Goal: Check status: Check status

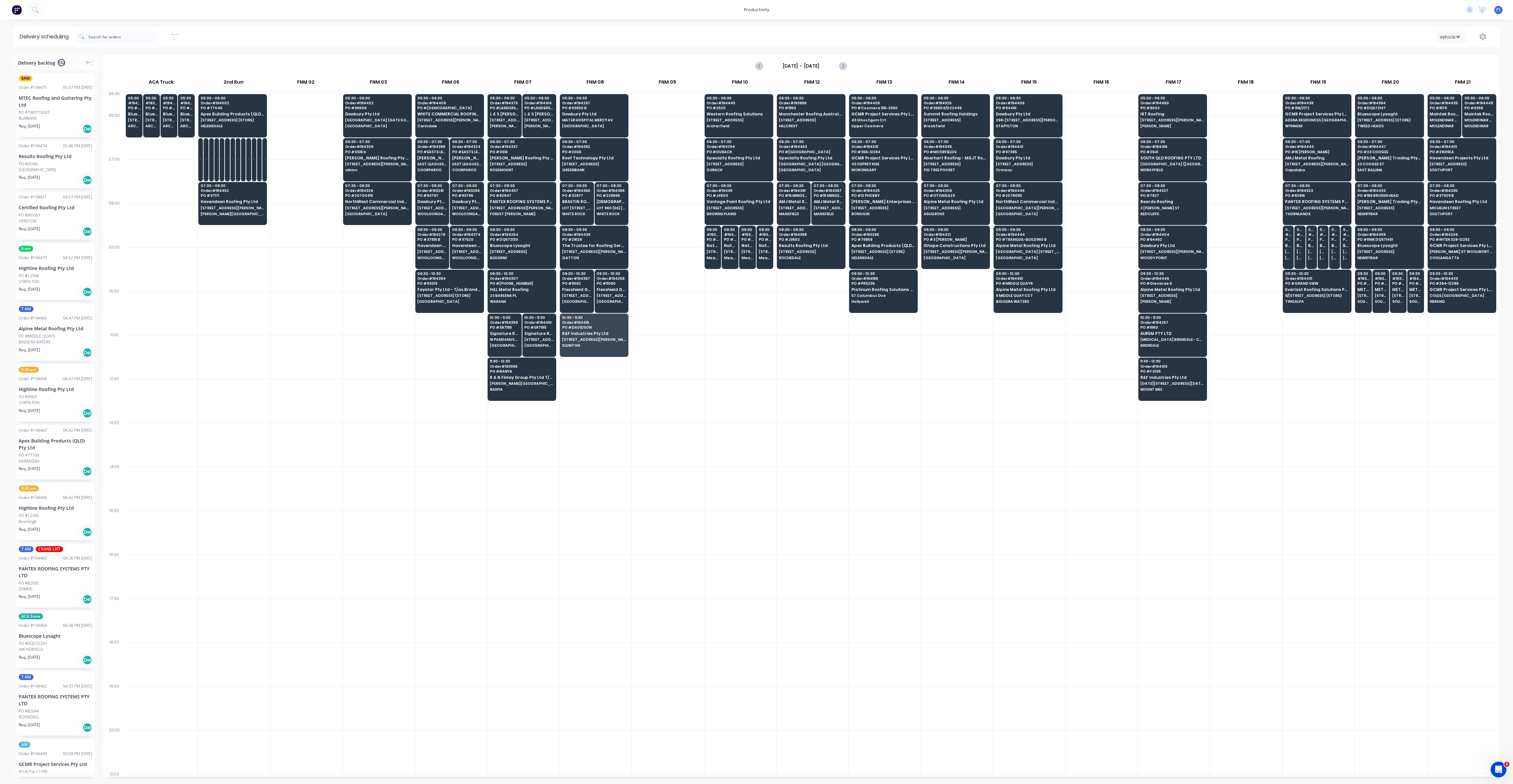
scroll to position [0, 1]
click at [178, 35] on icon "button" at bounding box center [175, 37] width 7 height 8
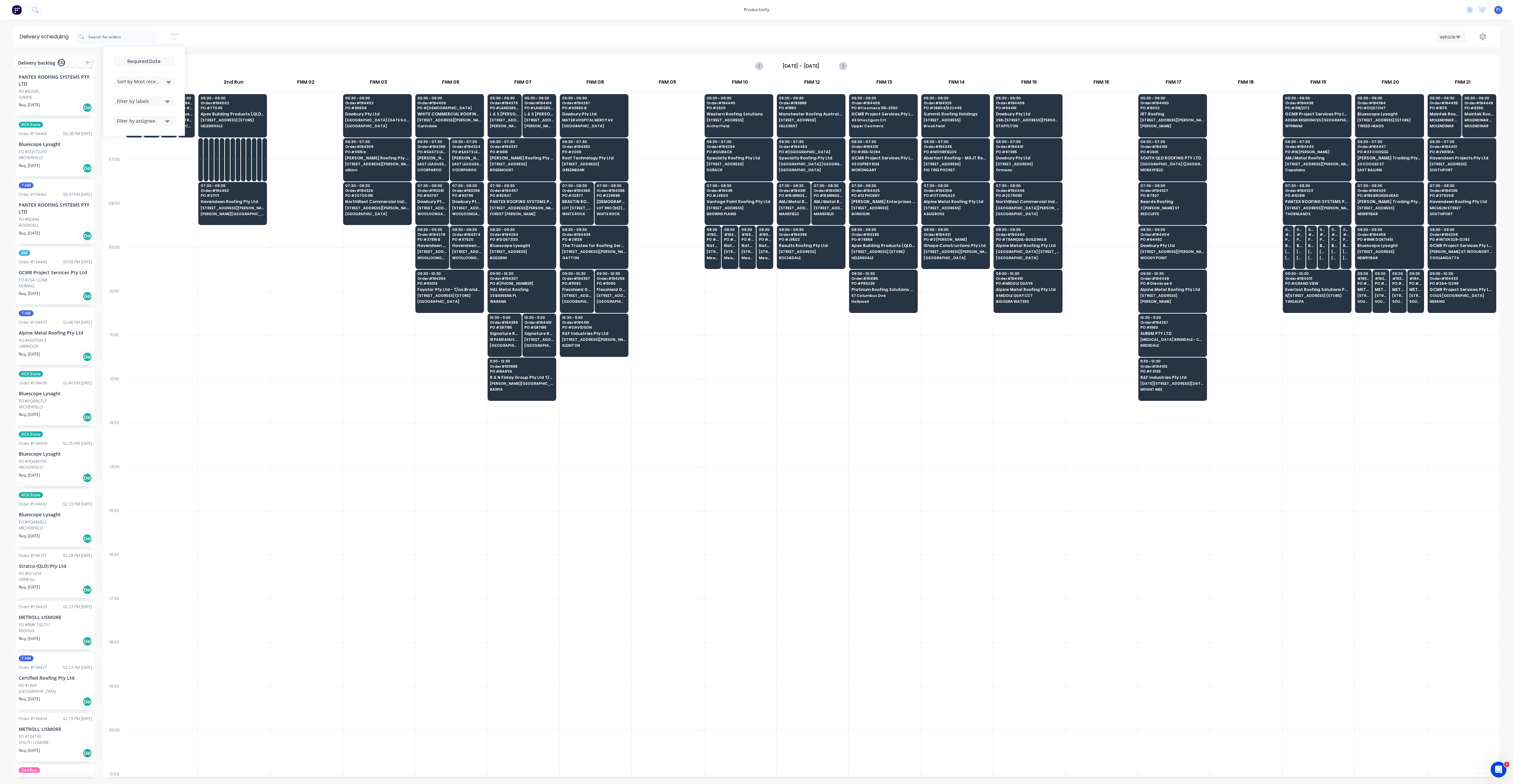
click at [157, 61] on input at bounding box center [144, 62] width 61 height 10
click at [177, 122] on div "2" at bounding box center [177, 121] width 10 height 10
type input "[DATE]"
radio input "false"
radio input "true"
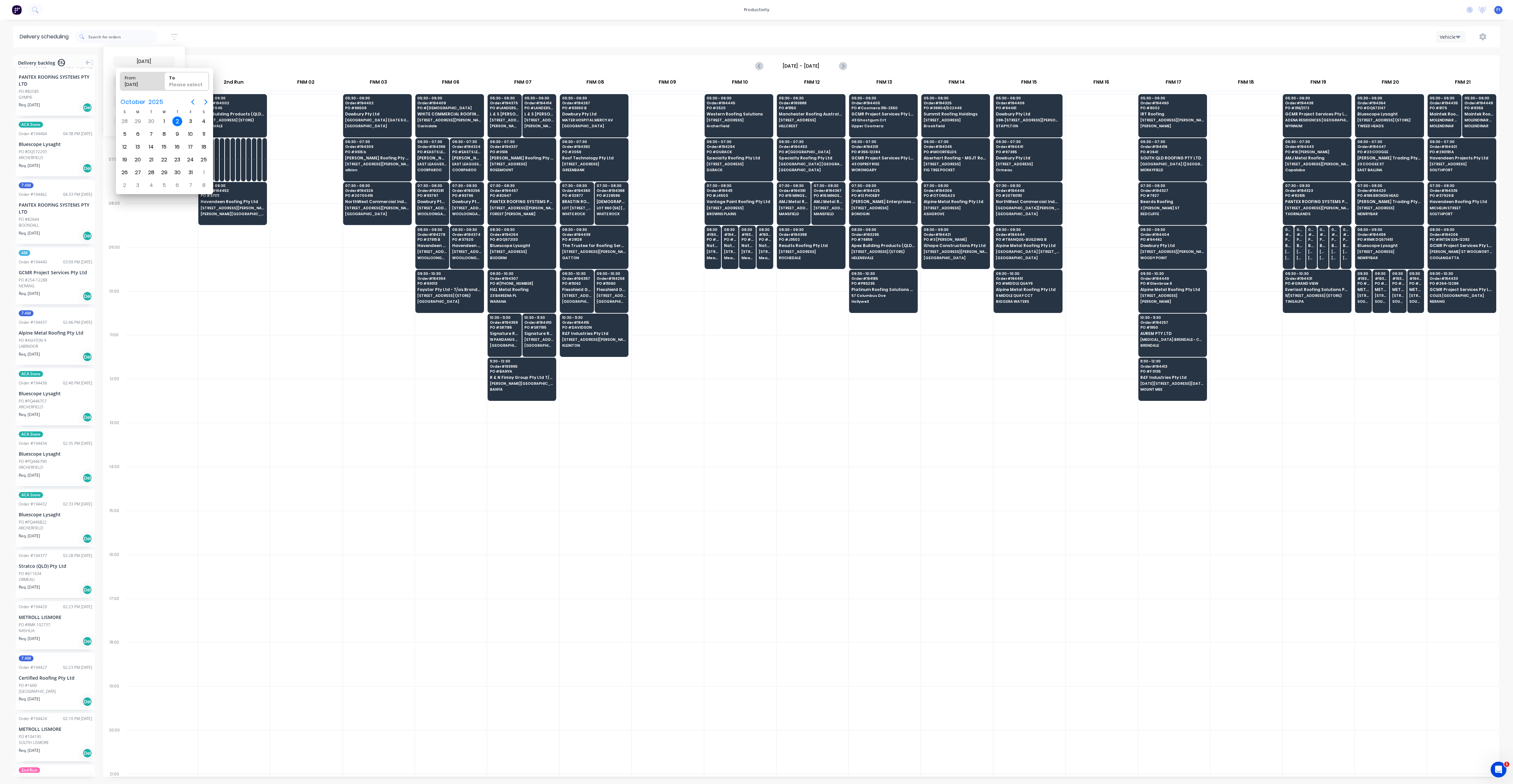
click at [177, 122] on div "2" at bounding box center [177, 121] width 10 height 10
type input "[DATE] - [DATE]"
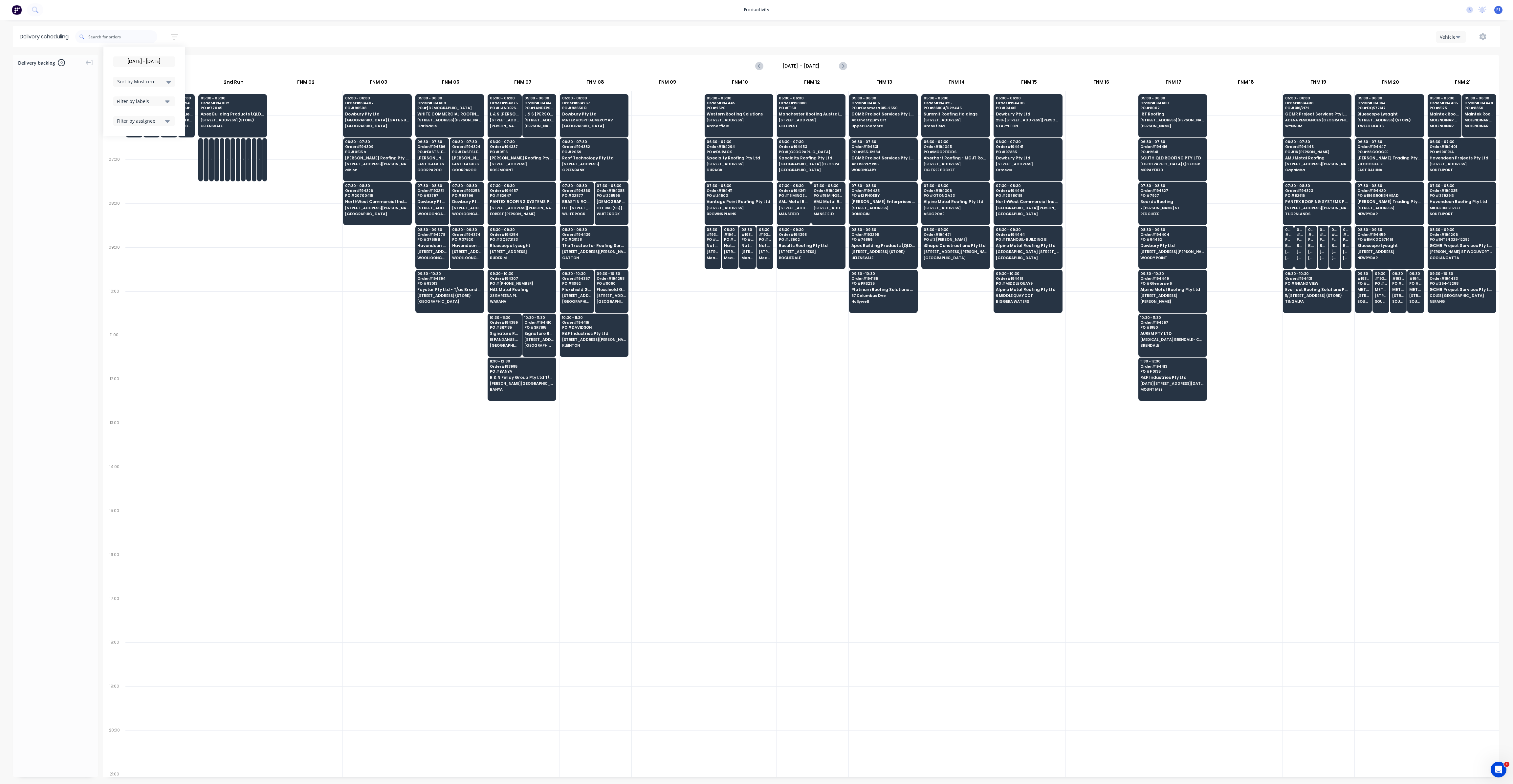
scroll to position [0, 0]
click at [841, 67] on icon "Next page" at bounding box center [842, 66] width 8 height 8
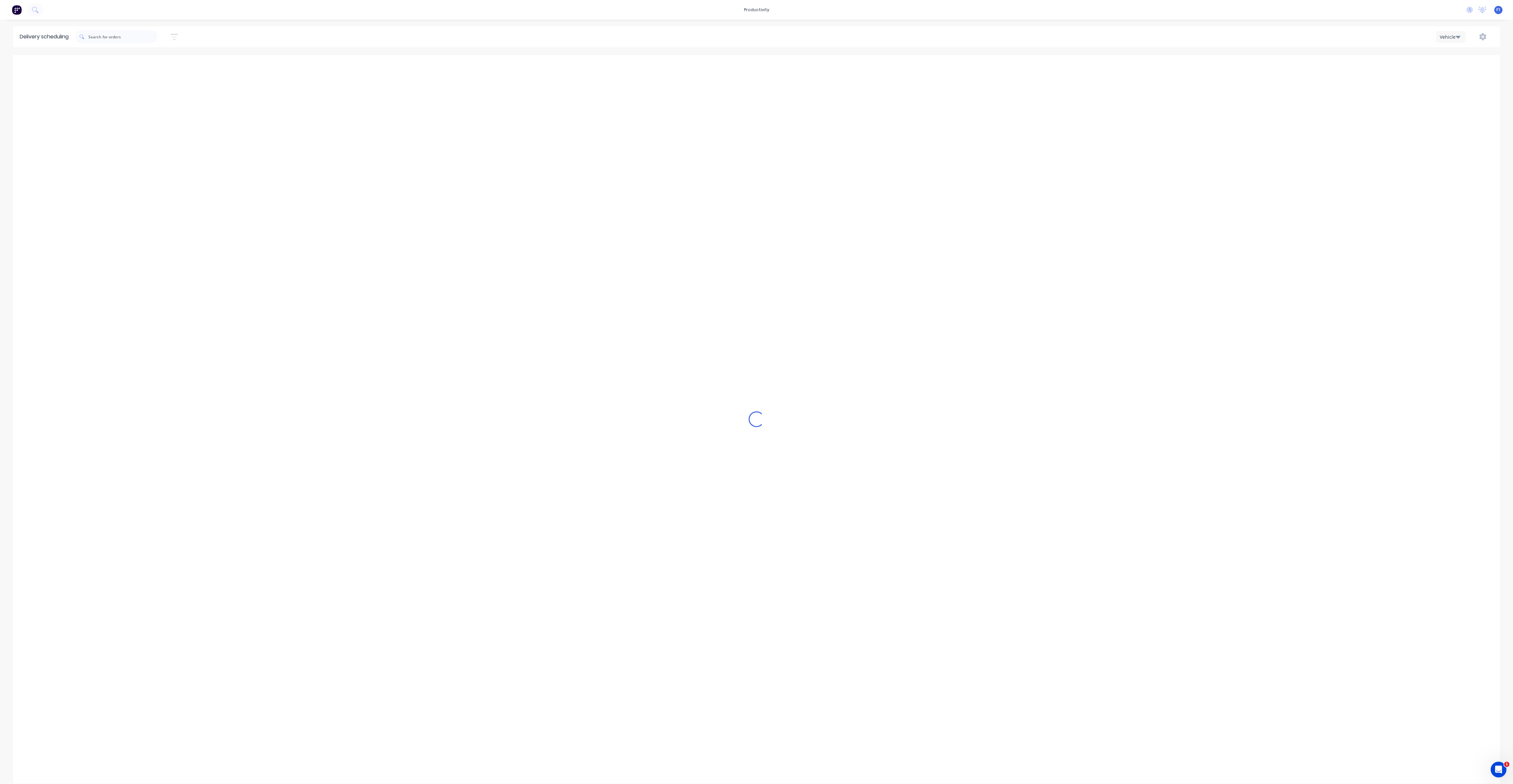
type input "[DATE] - [DATE]"
click at [177, 37] on icon "button" at bounding box center [174, 37] width 5 height 1
click at [168, 63] on input "[DATE] - [DATE]" at bounding box center [144, 62] width 61 height 10
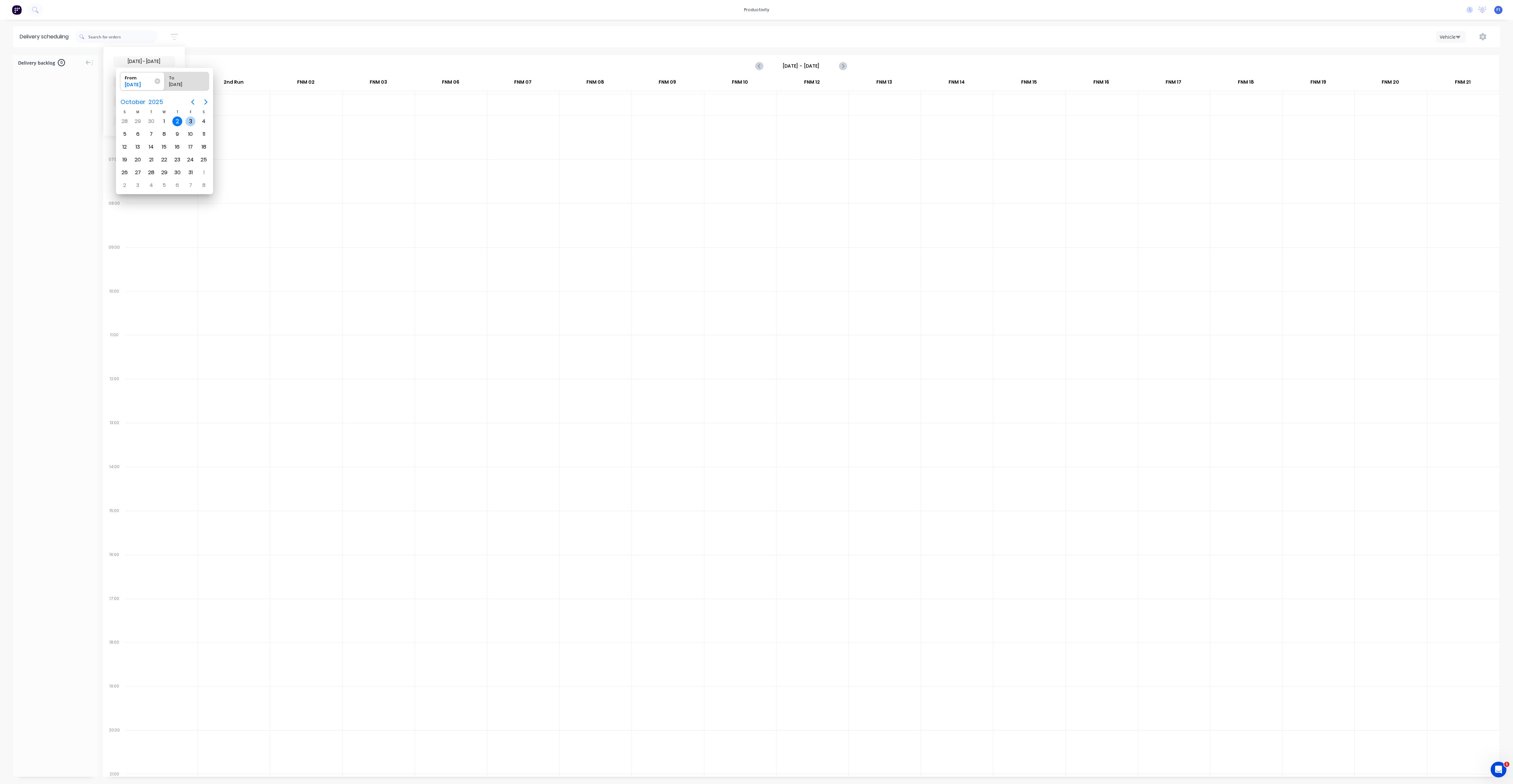
click at [190, 124] on div "3" at bounding box center [190, 121] width 10 height 10
type input "[DATE]"
radio input "false"
radio input "true"
click at [190, 124] on div "3" at bounding box center [190, 121] width 10 height 10
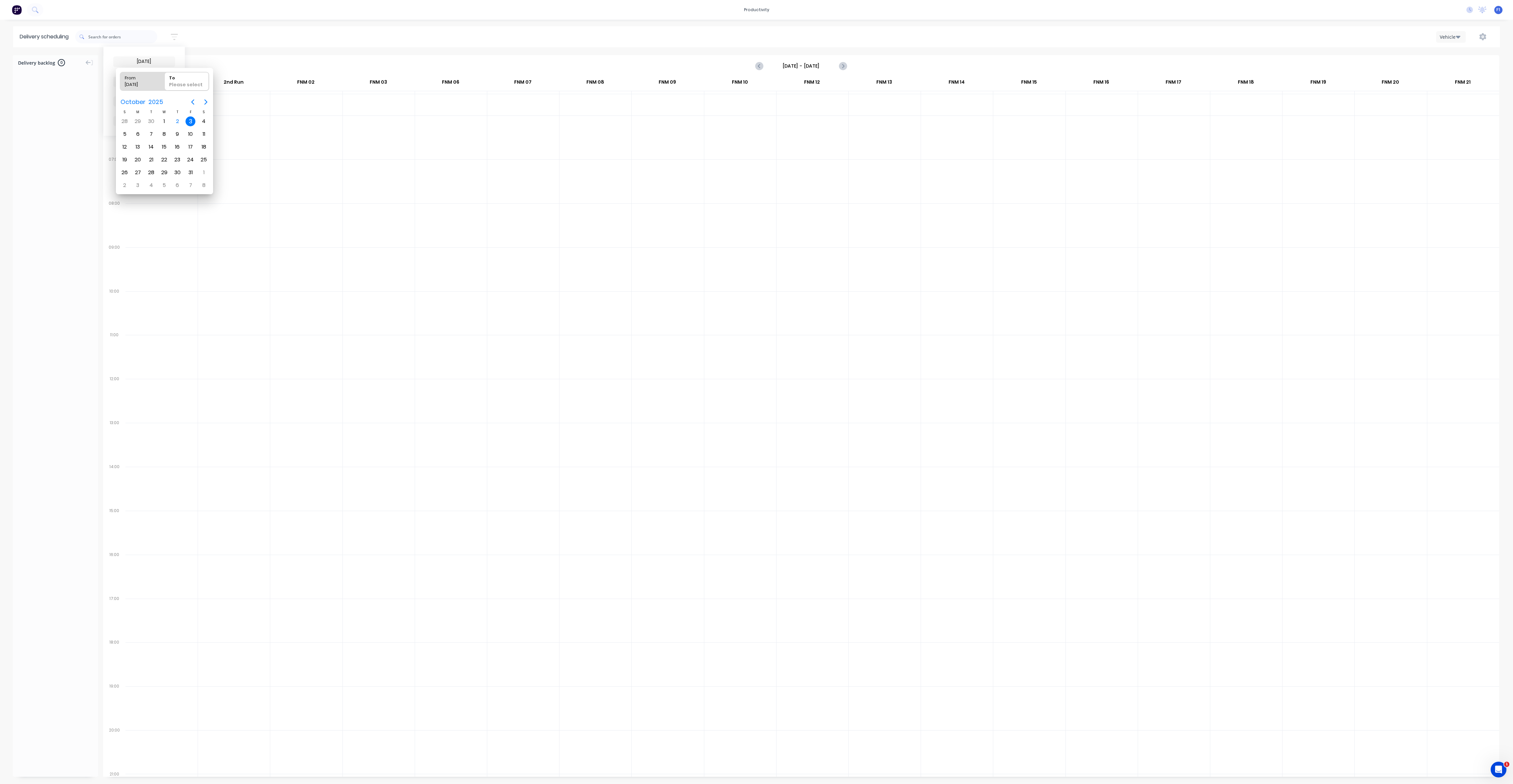
type input "[DATE] - [DATE]"
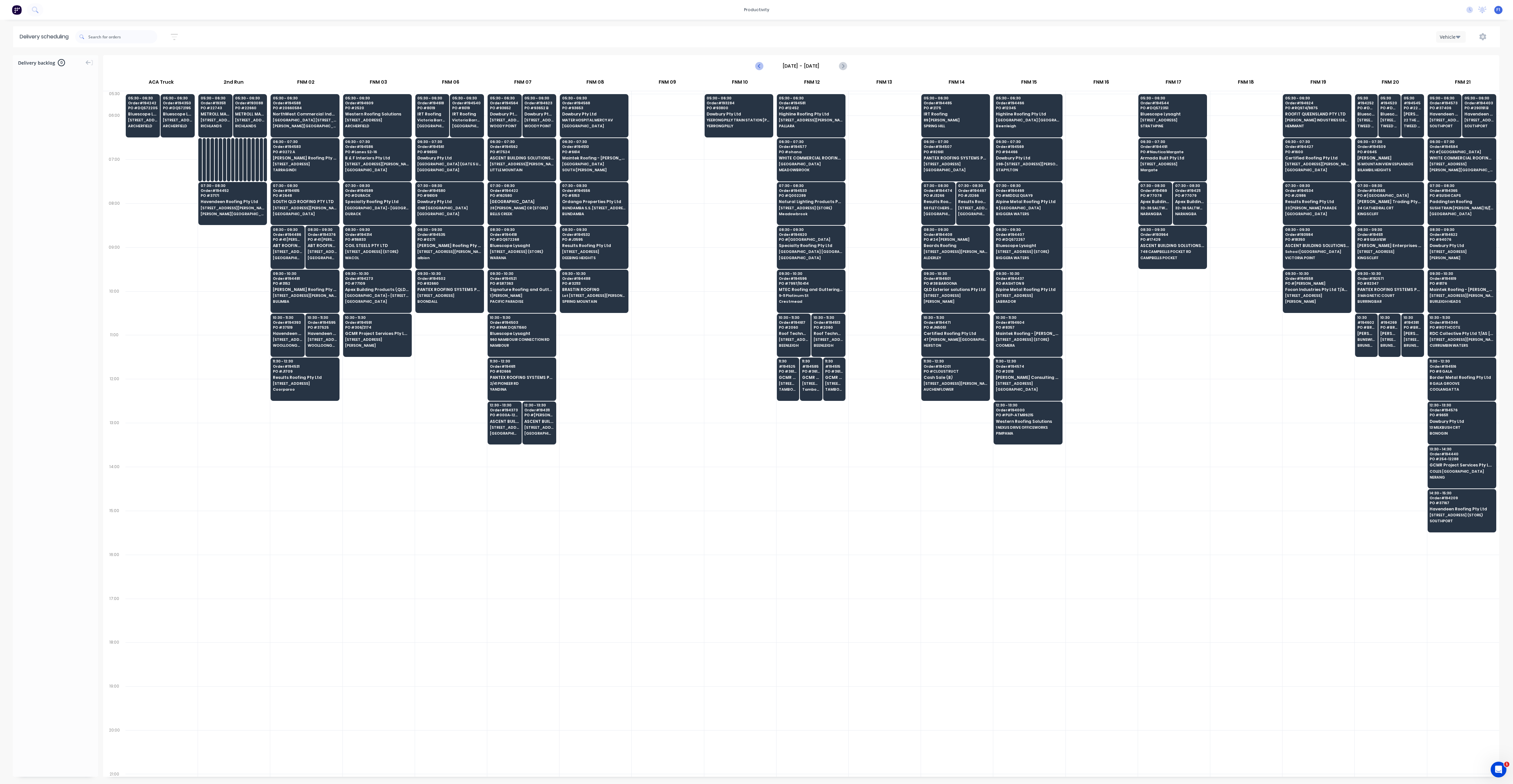
click at [761, 68] on icon "Previous page" at bounding box center [759, 66] width 8 height 8
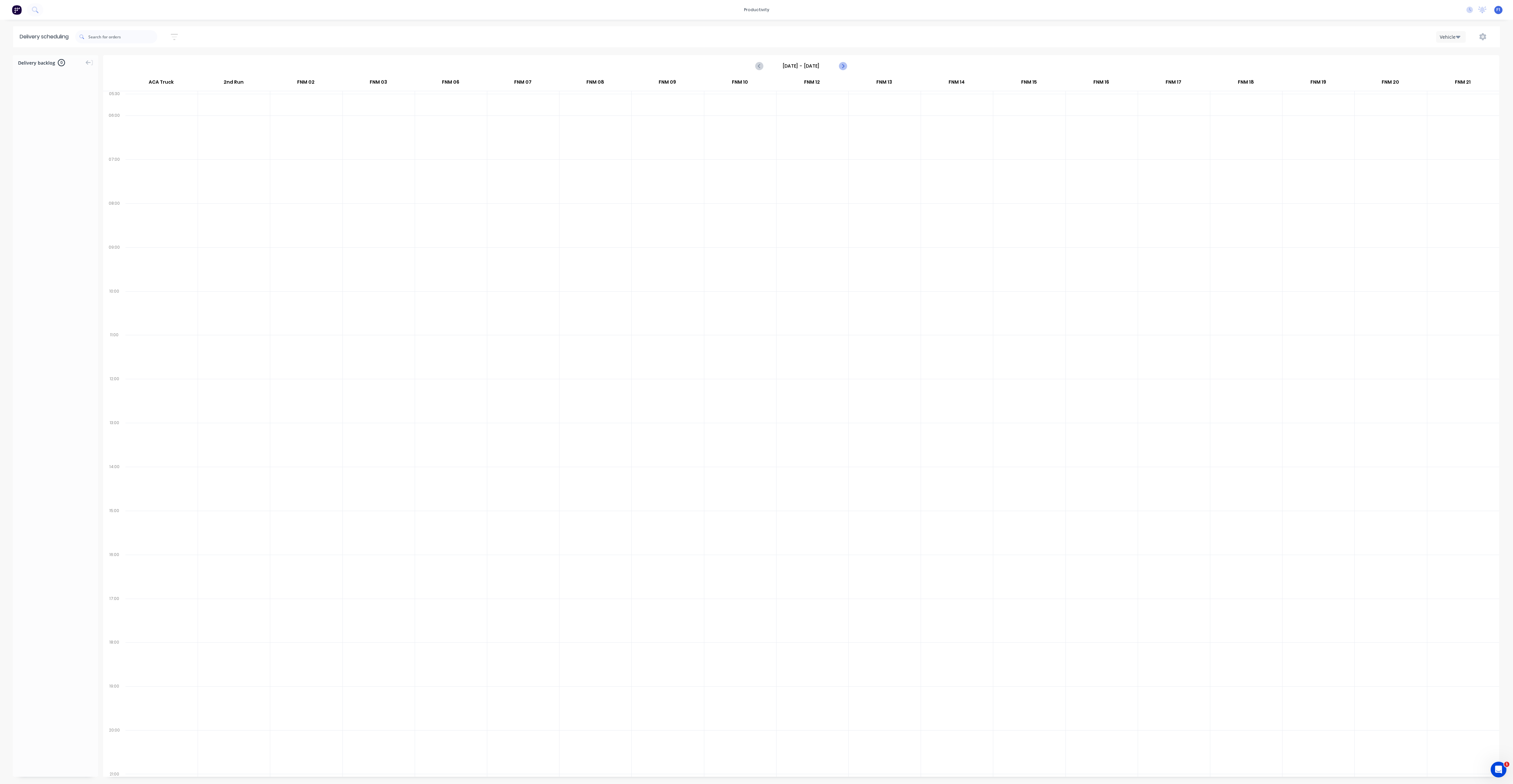
click at [841, 66] on icon "Next page" at bounding box center [842, 66] width 8 height 8
type input "[DATE] - [DATE]"
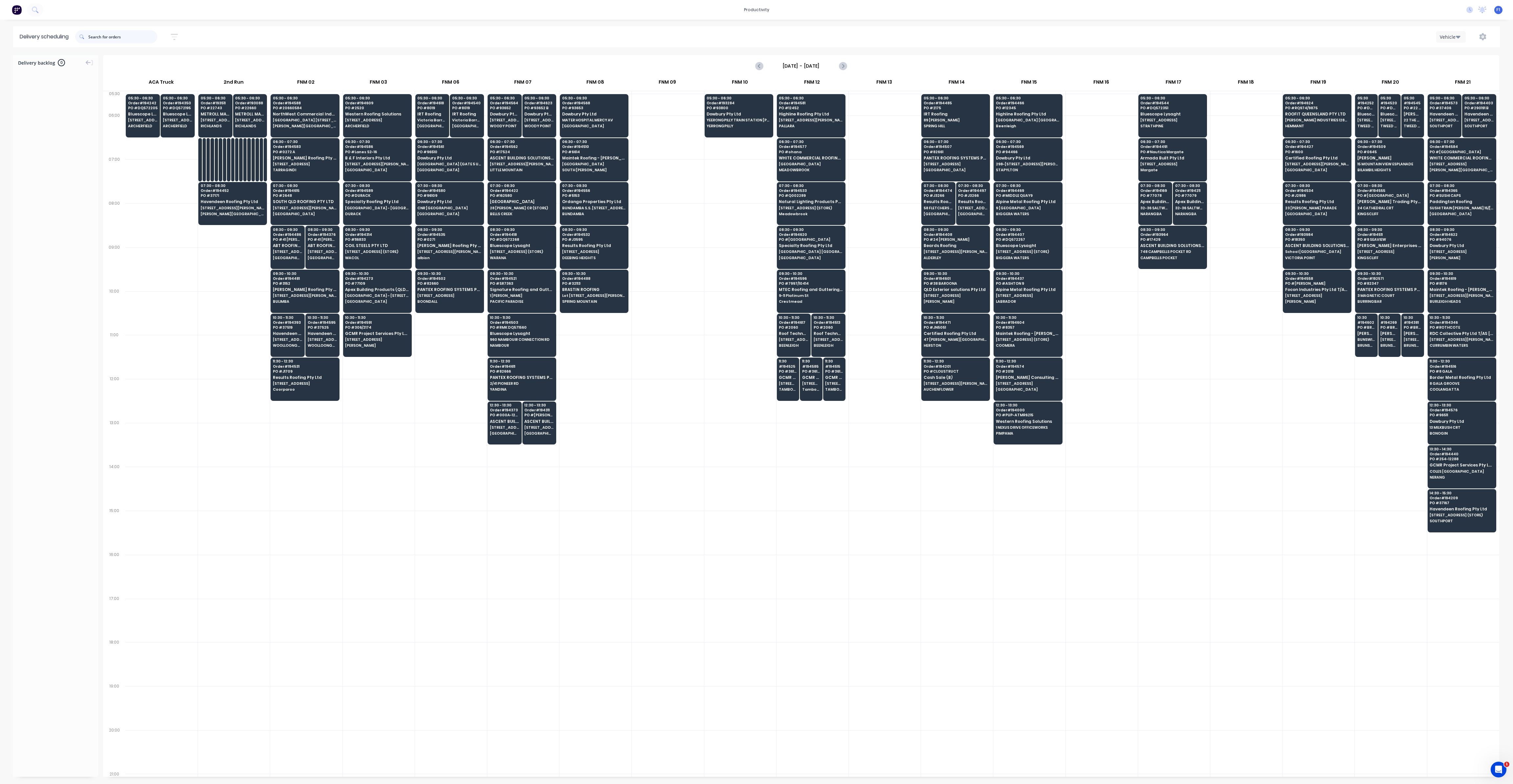
click at [129, 37] on input "text" at bounding box center [123, 37] width 69 height 13
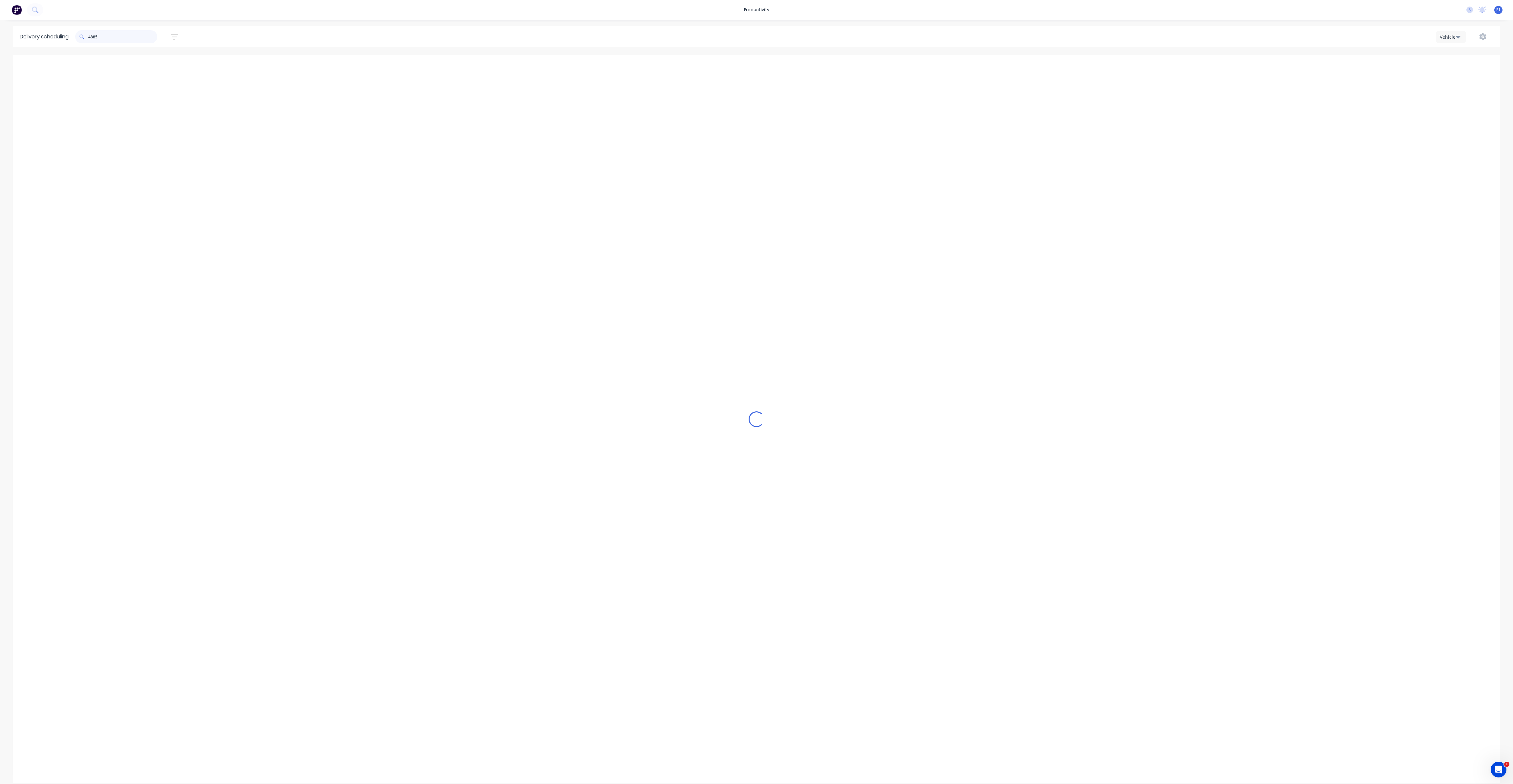
click at [95, 38] on input "4885" at bounding box center [123, 37] width 69 height 13
click at [89, 38] on span at bounding box center [81, 37] width 13 height 13
click at [90, 37] on input "485" at bounding box center [123, 37] width 69 height 13
type input "5"
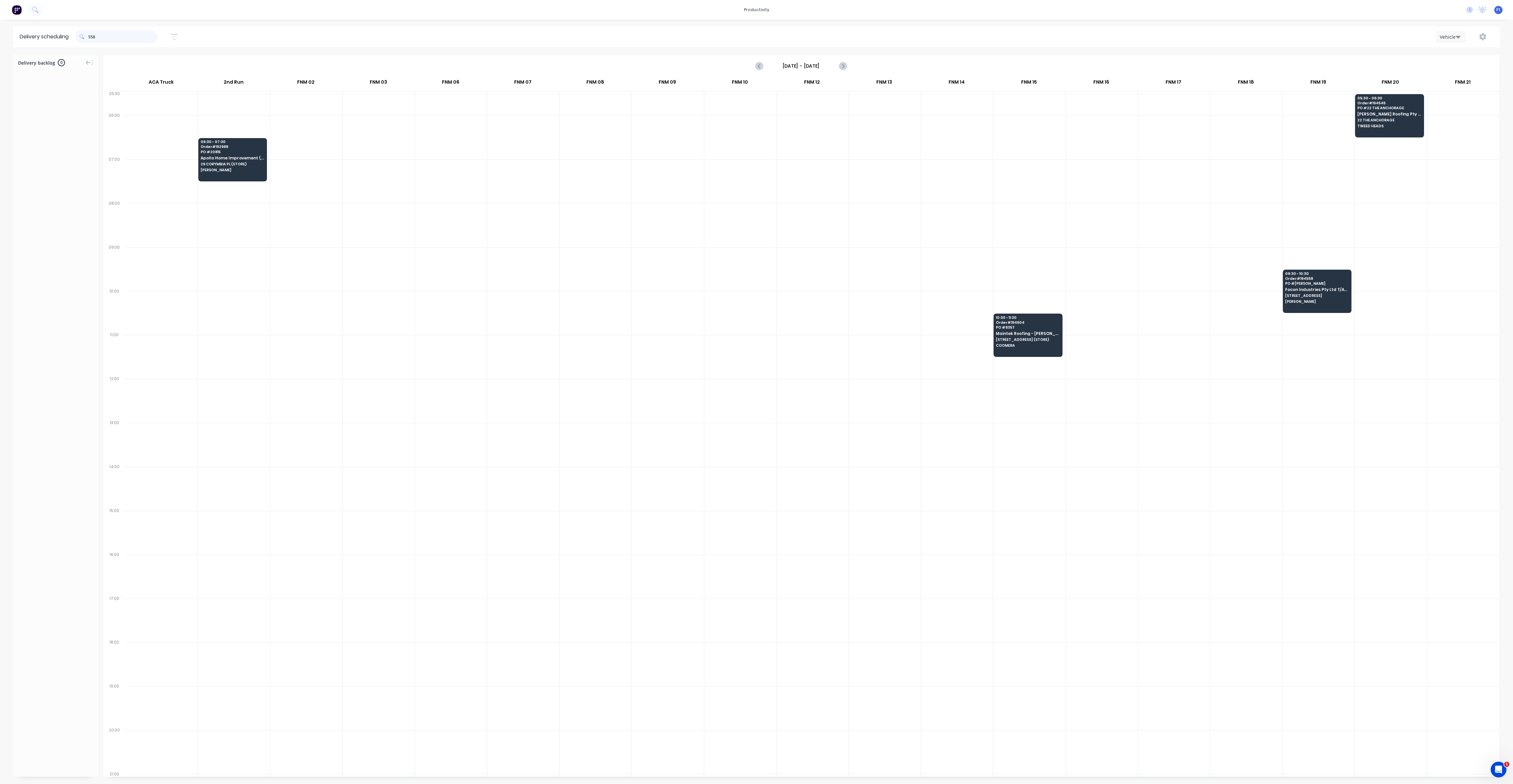
click at [92, 34] on input "558" at bounding box center [123, 37] width 69 height 13
click at [89, 37] on span at bounding box center [81, 37] width 13 height 13
click at [91, 36] on input "558" at bounding box center [123, 37] width 69 height 13
type input "8"
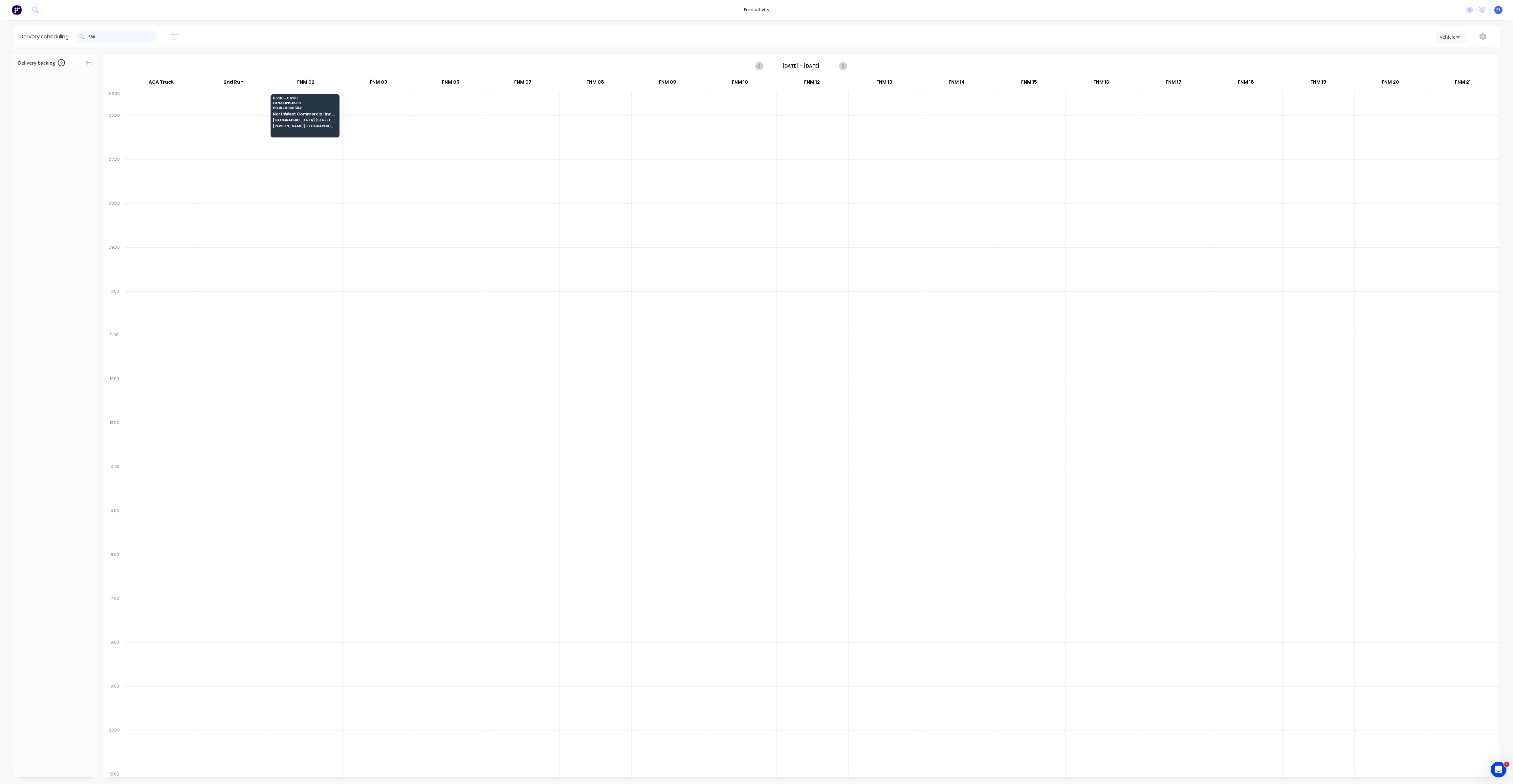
click at [90, 34] on input "588" at bounding box center [123, 37] width 69 height 13
type input "8"
click at [92, 40] on input "488" at bounding box center [123, 37] width 69 height 13
click at [92, 37] on input "488" at bounding box center [123, 37] width 69 height 13
click at [91, 37] on input "488" at bounding box center [123, 37] width 69 height 13
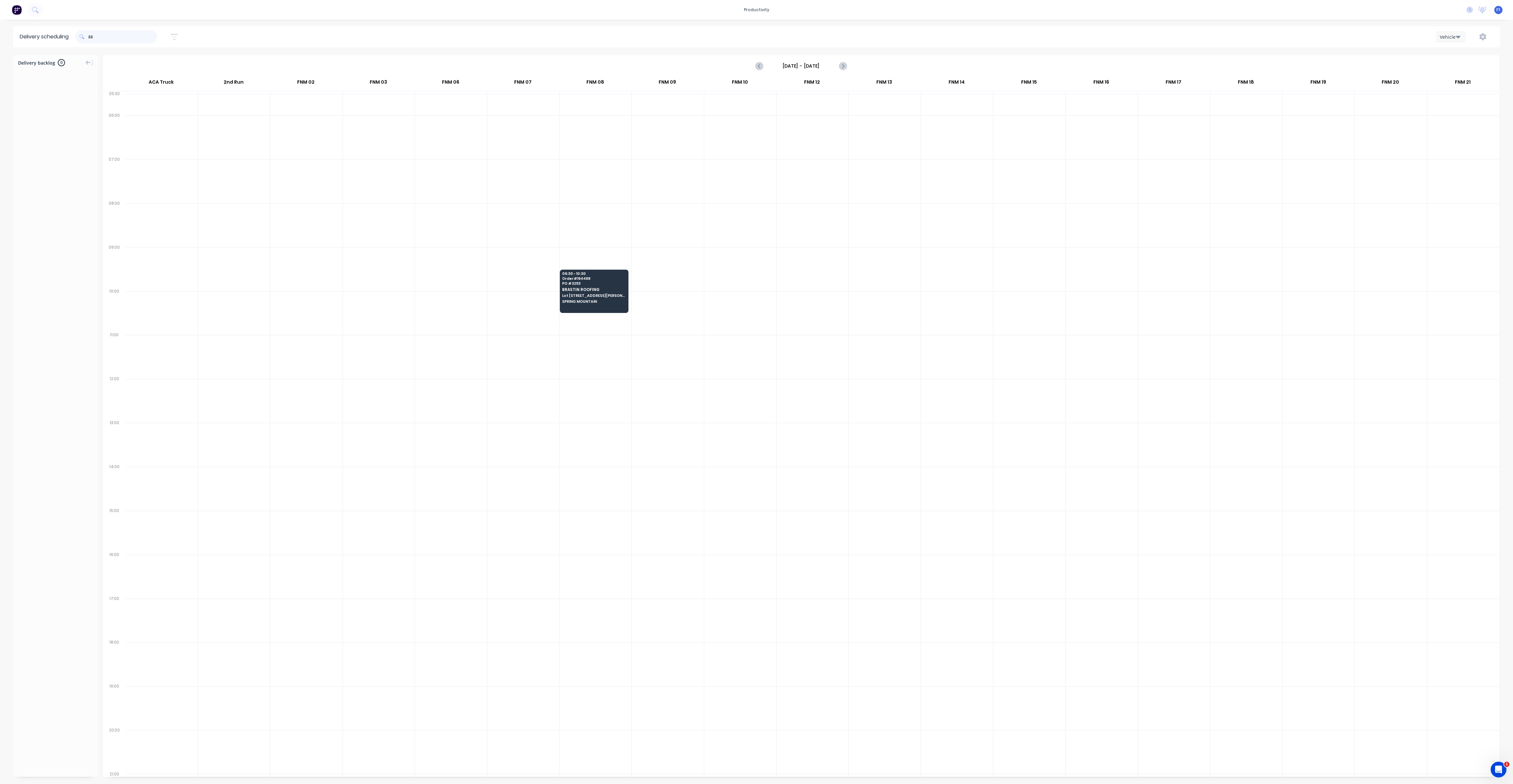
type input "8"
click at [90, 37] on input "284" at bounding box center [123, 37] width 69 height 13
type input "4"
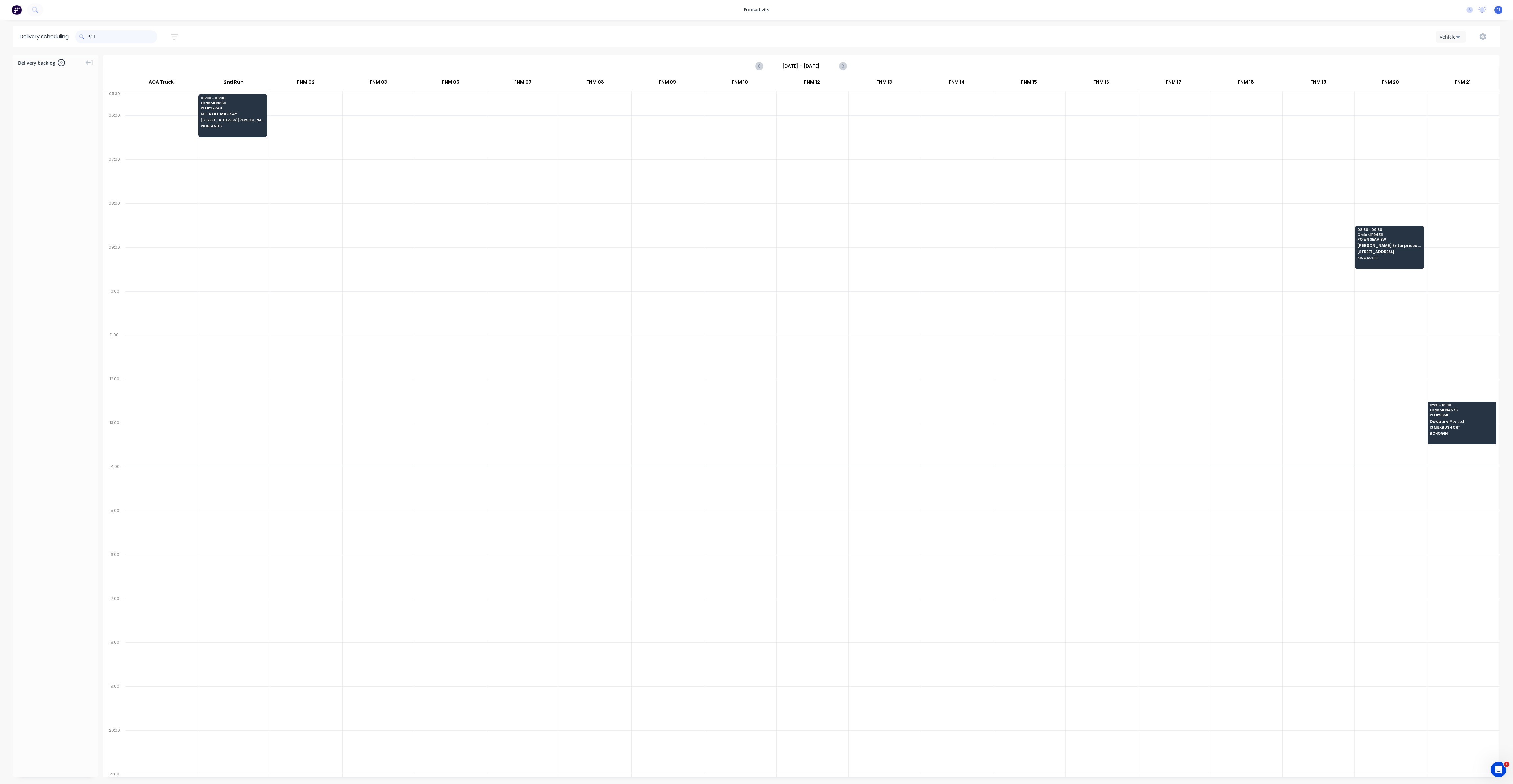
drag, startPoint x: 90, startPoint y: 36, endPoint x: 103, endPoint y: 44, distance: 15.3
click at [90, 37] on input "511" at bounding box center [123, 37] width 69 height 13
type input "1"
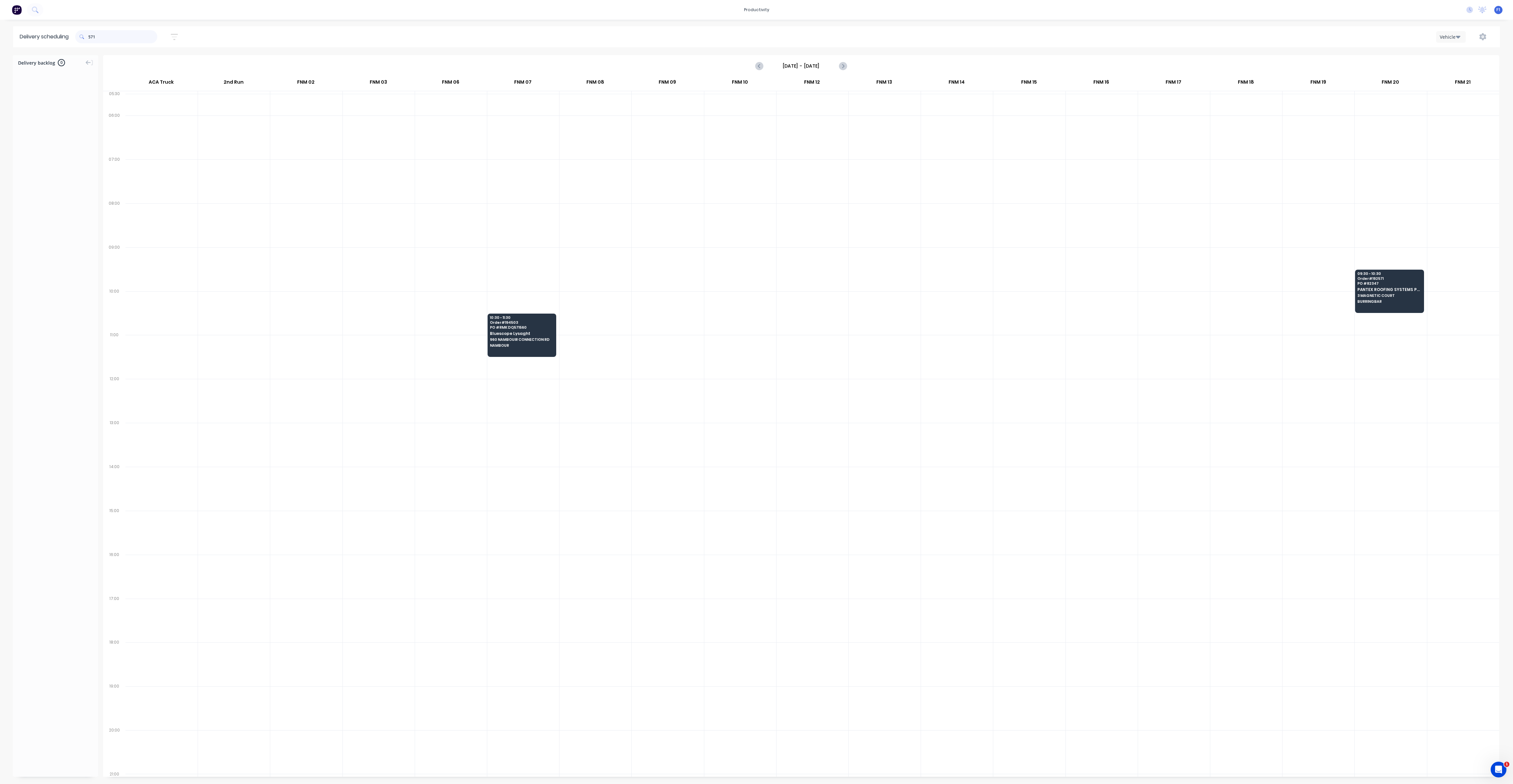
click at [91, 38] on input "571" at bounding box center [123, 37] width 69 height 13
type input "1"
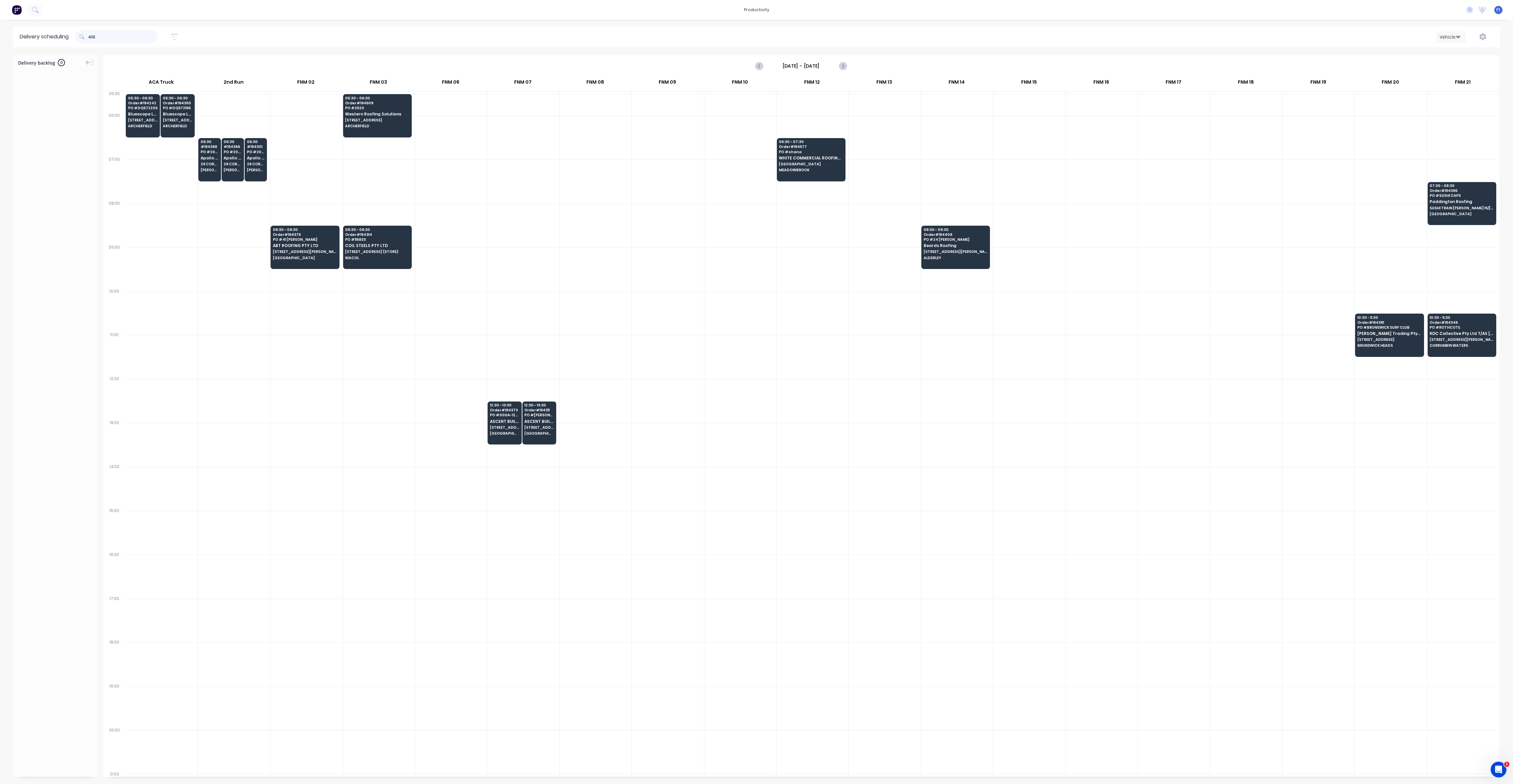
click at [90, 35] on input "408" at bounding box center [123, 37] width 69 height 13
type input "8"
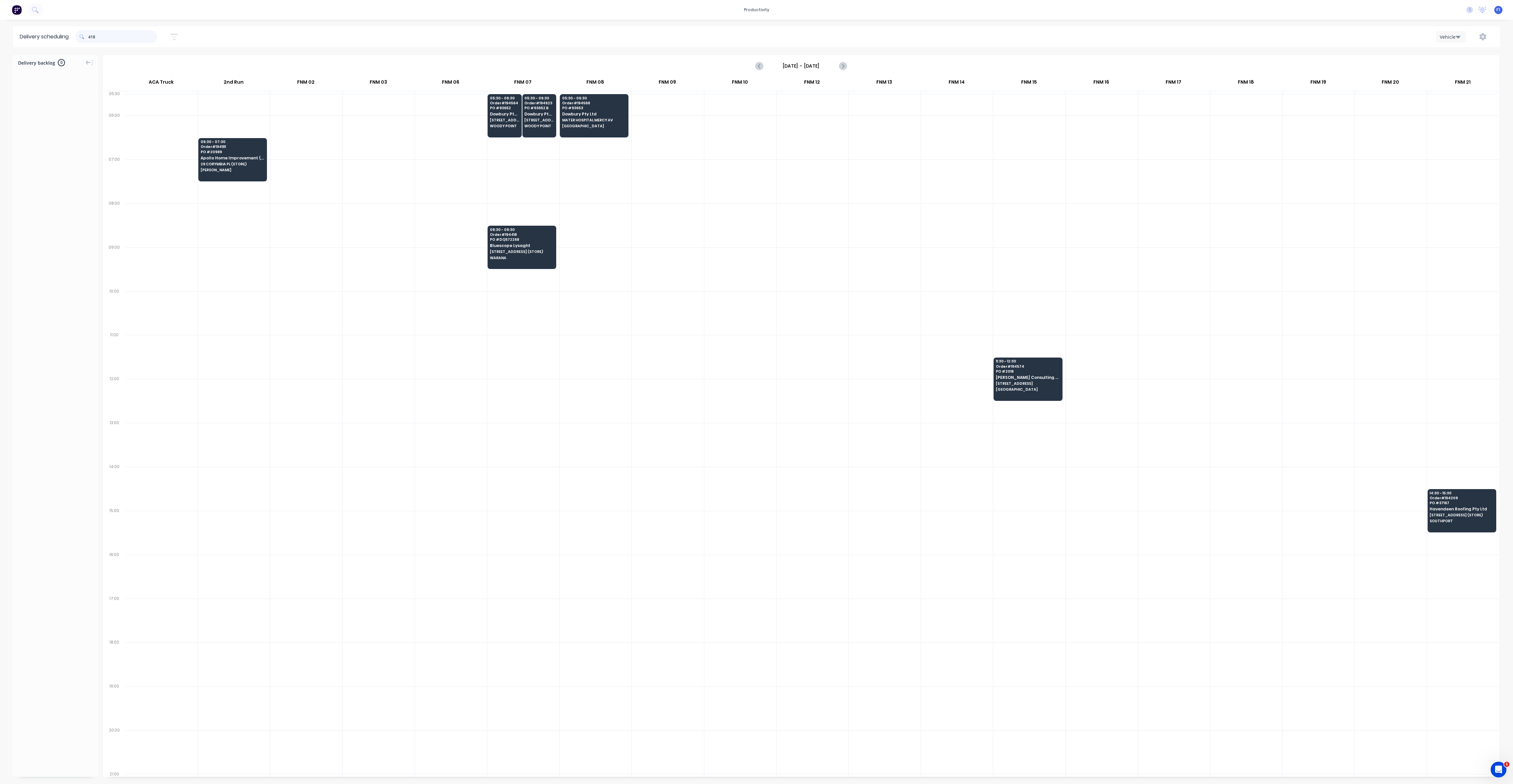
click at [91, 36] on input "418" at bounding box center [123, 37] width 69 height 13
type input "8"
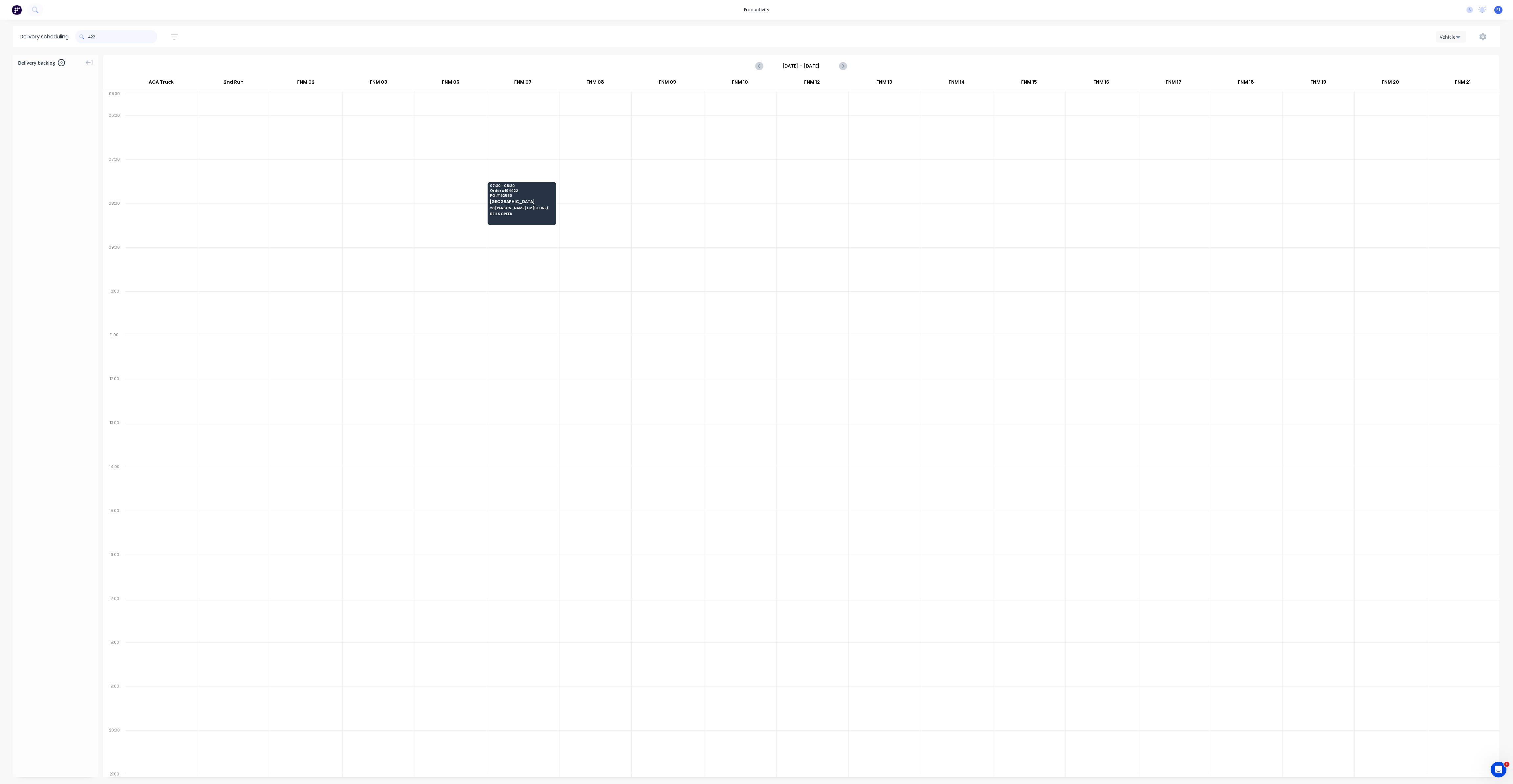
click at [91, 38] on input "422" at bounding box center [123, 37] width 69 height 13
type input "2"
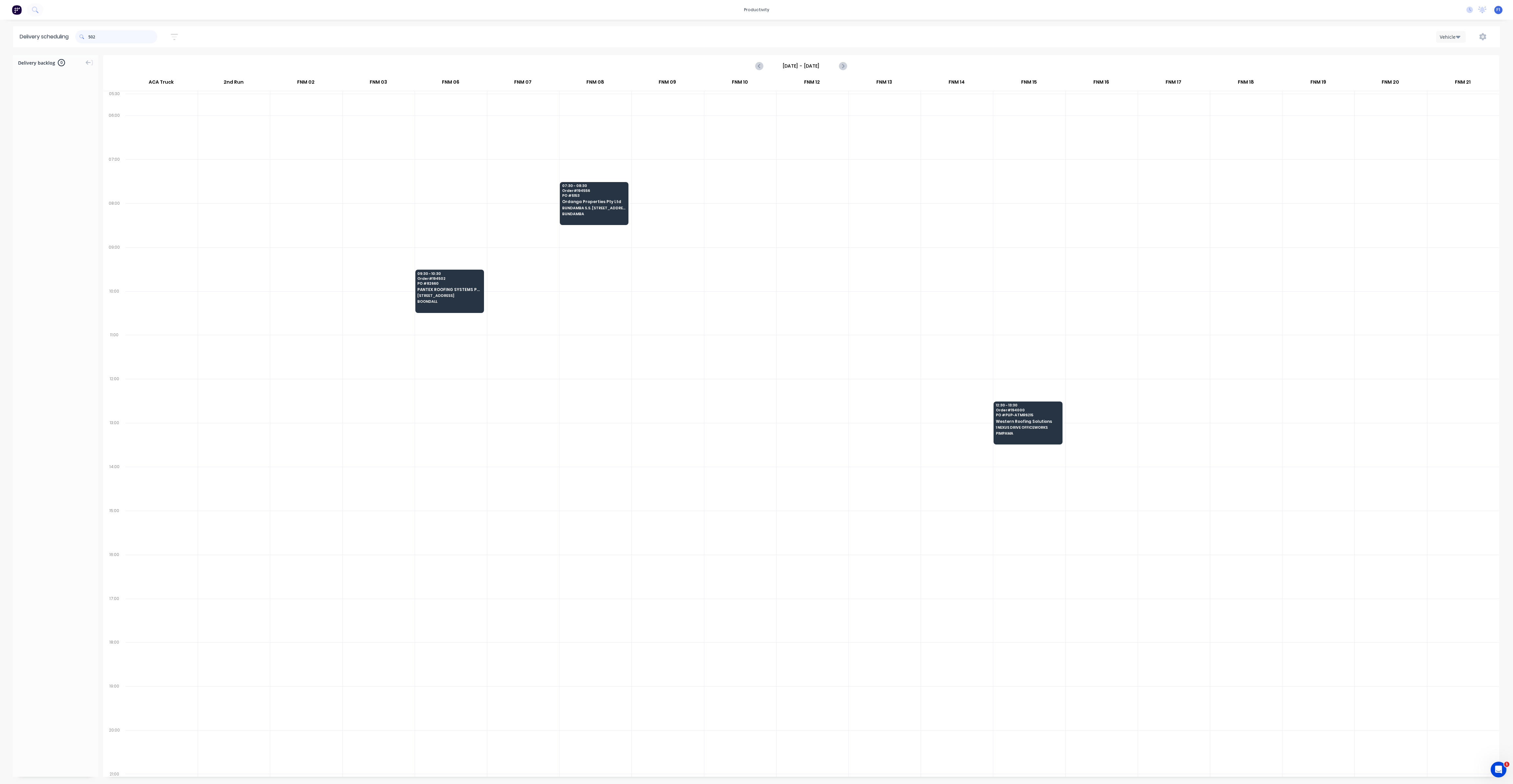
click at [90, 37] on input "502" at bounding box center [123, 37] width 69 height 13
type input "2"
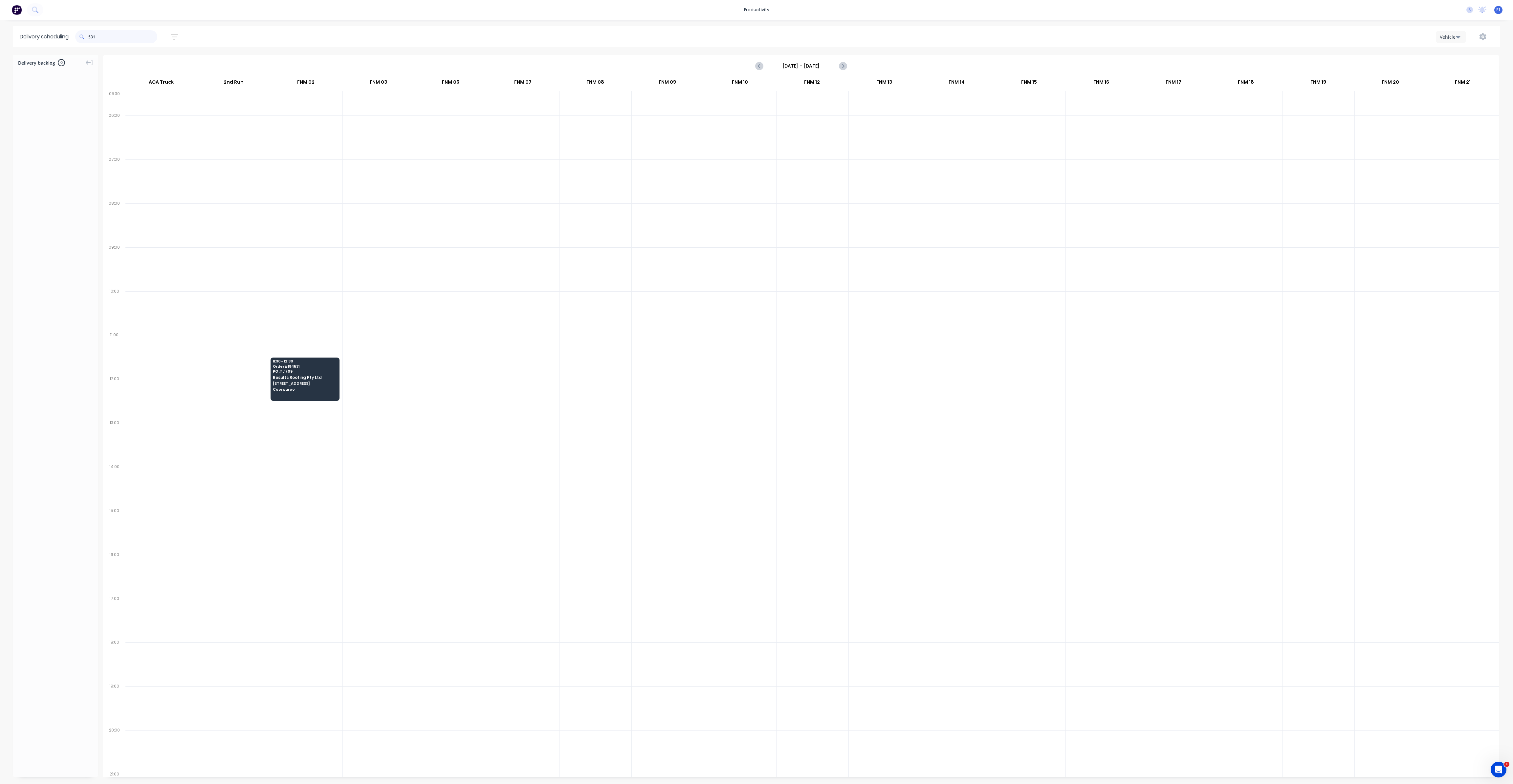
click at [90, 37] on input "531" at bounding box center [123, 37] width 69 height 13
type input "1"
click at [91, 38] on input "513" at bounding box center [123, 37] width 69 height 13
type input "3"
click at [90, 37] on input "533" at bounding box center [123, 37] width 69 height 13
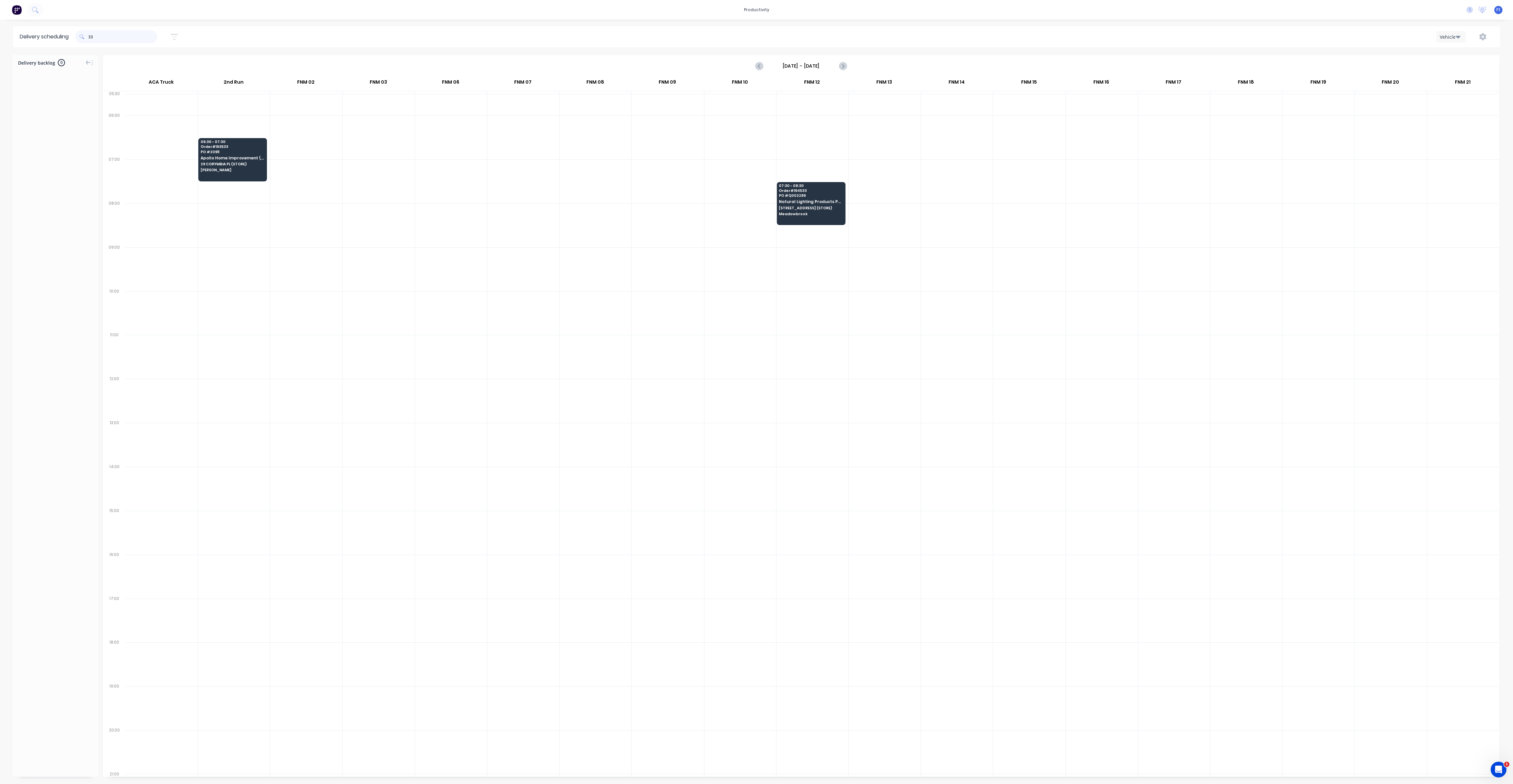
type input "3"
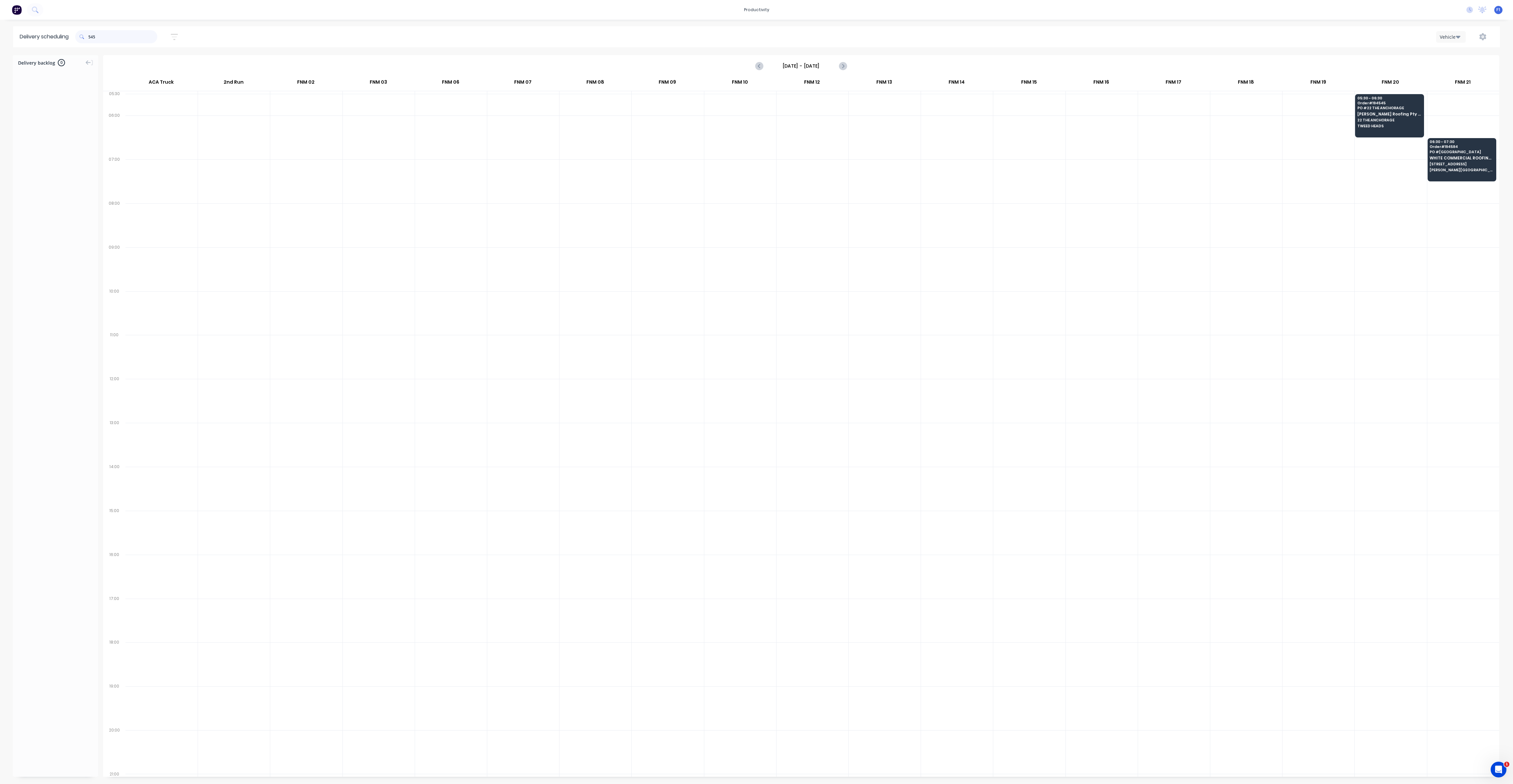
click at [90, 39] on input "545" at bounding box center [123, 37] width 69 height 13
type input "5"
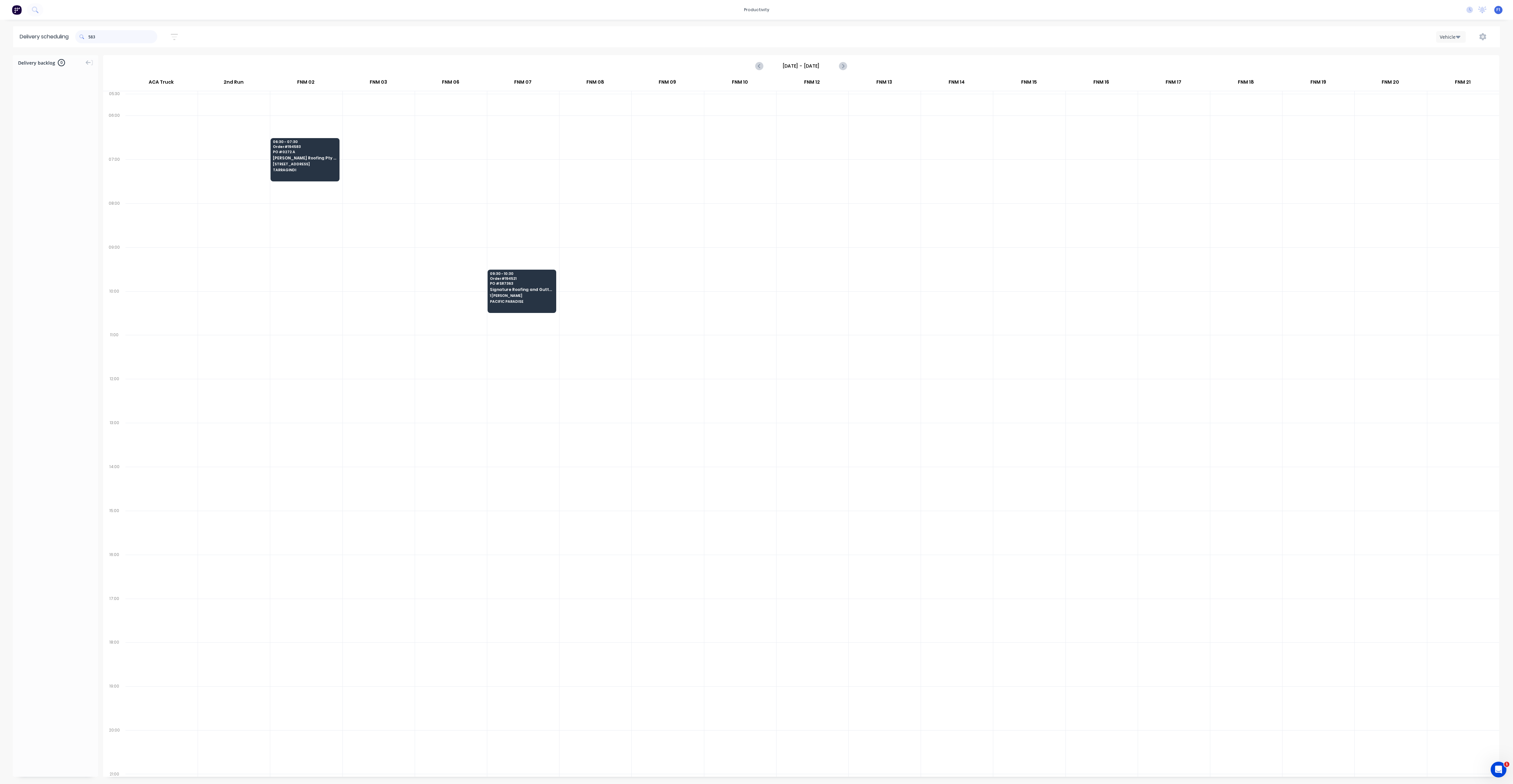
drag, startPoint x: 91, startPoint y: 36, endPoint x: 93, endPoint y: 40, distance: 4.5
click at [90, 36] on input "583" at bounding box center [123, 37] width 69 height 13
type input "3"
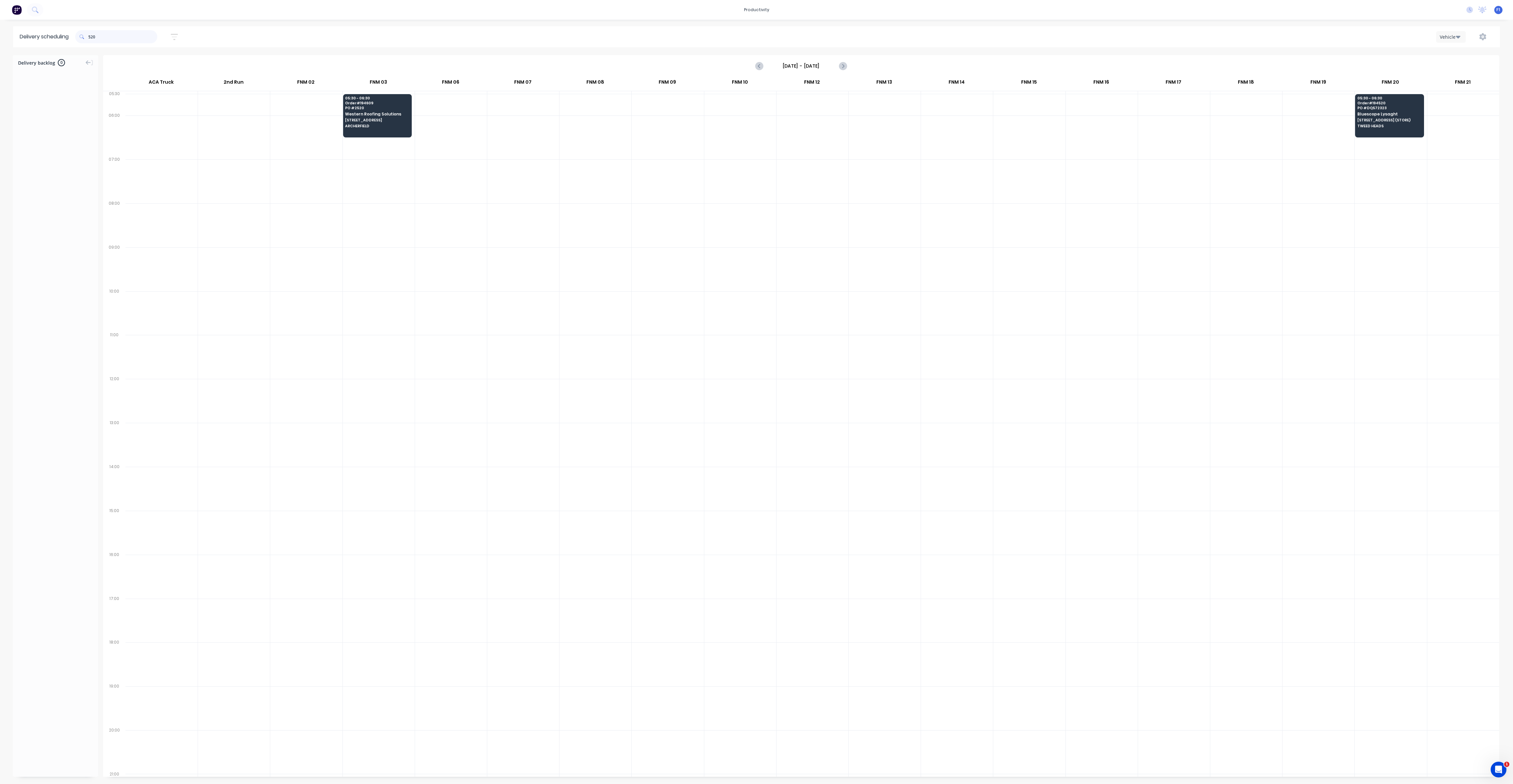
click at [90, 37] on input "520" at bounding box center [123, 37] width 69 height 13
type input "0"
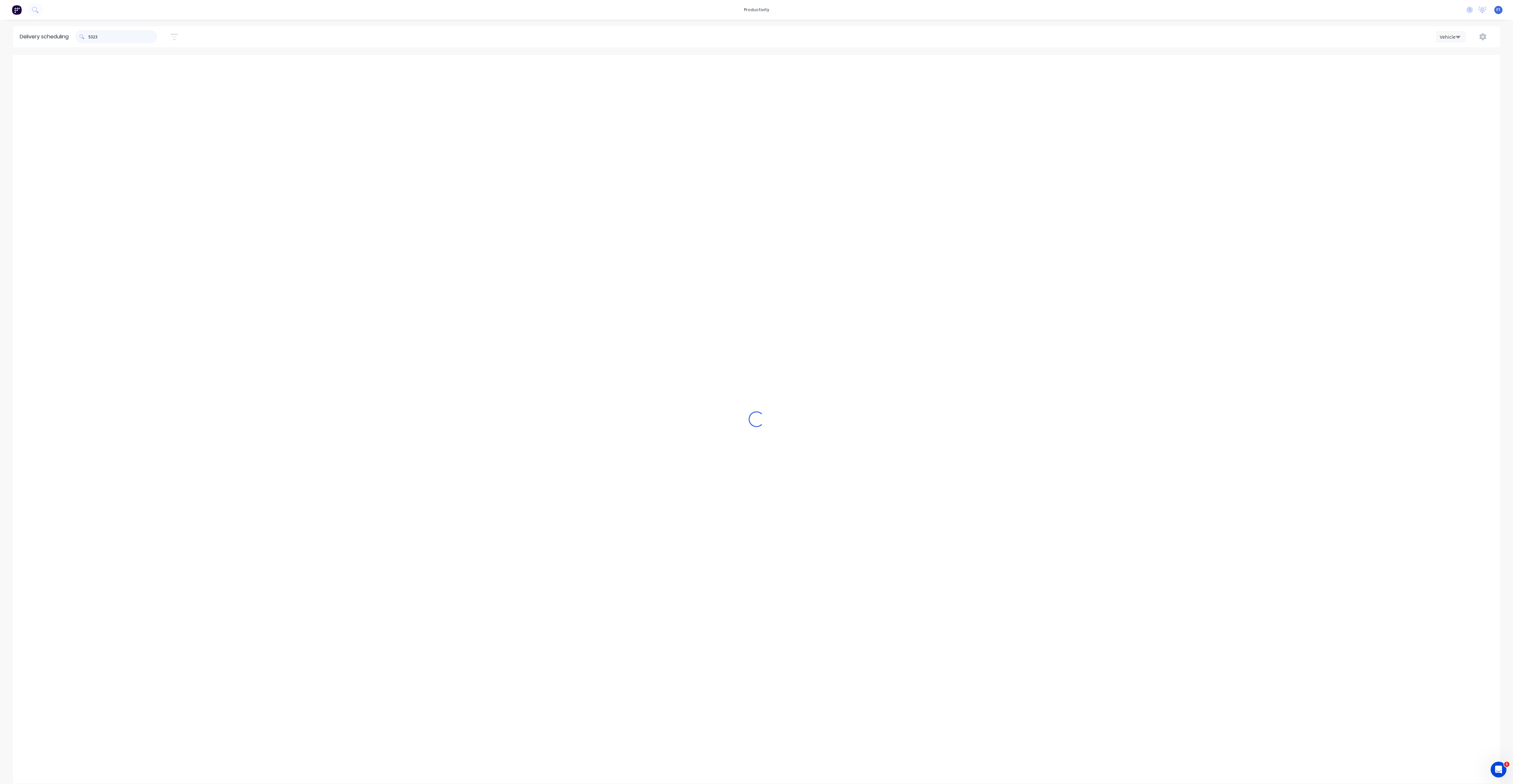
click at [96, 38] on input "5323" at bounding box center [123, 37] width 69 height 13
click at [90, 38] on input "532" at bounding box center [123, 37] width 69 height 13
type input "2"
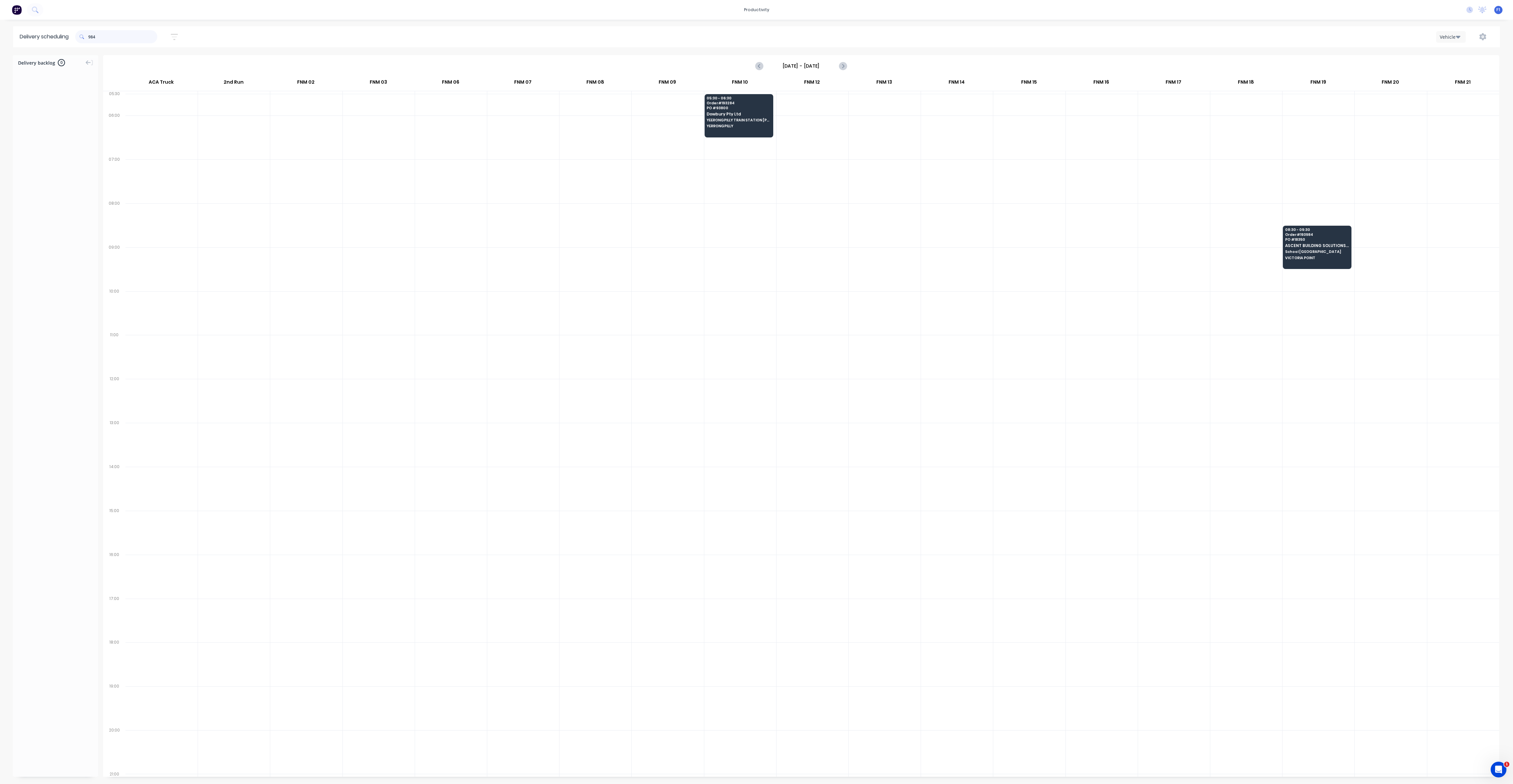
click at [91, 37] on input "984" at bounding box center [123, 37] width 69 height 13
type input "4"
click at [90, 38] on input "556" at bounding box center [123, 37] width 69 height 13
type input "6"
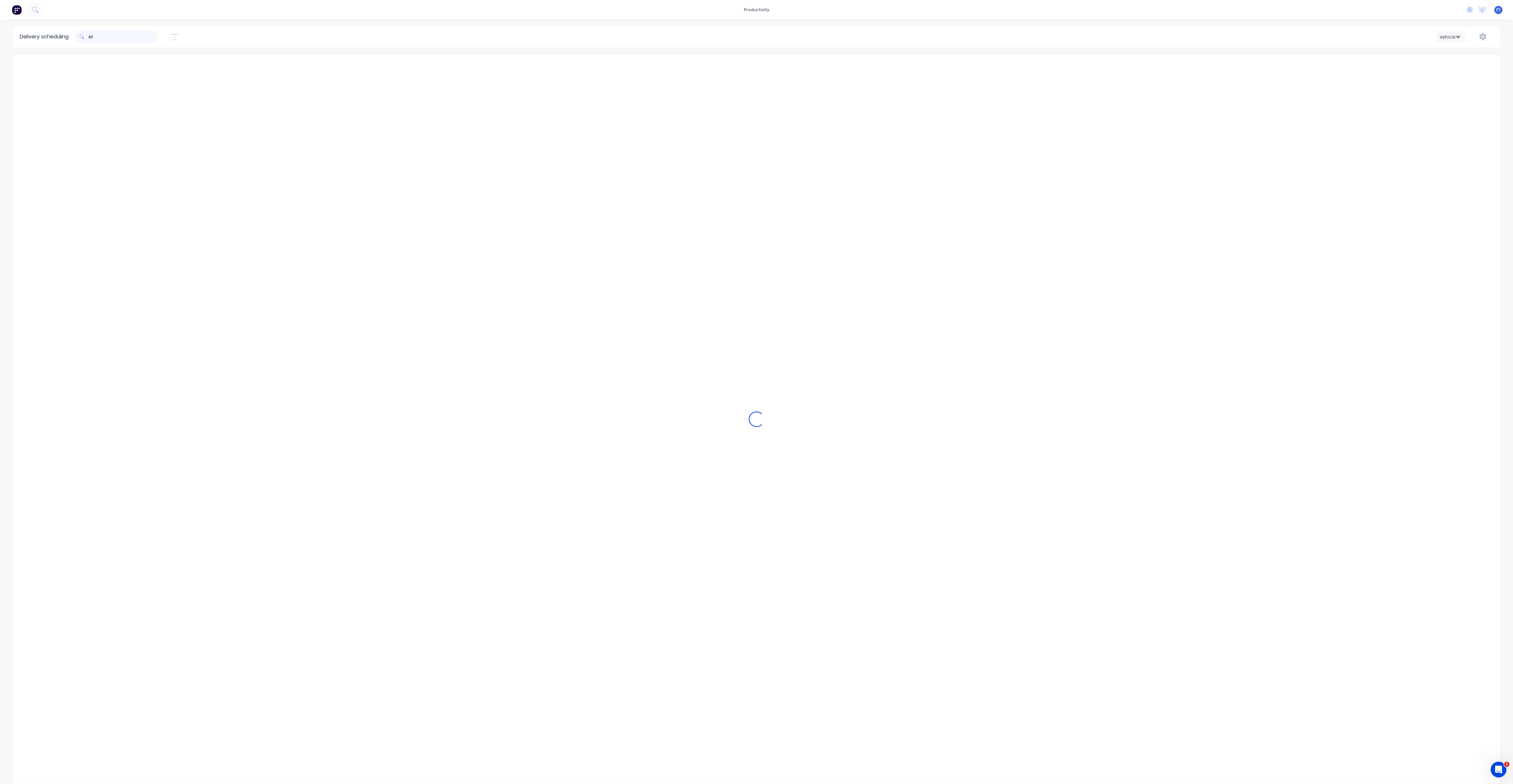
click at [92, 37] on input "49" at bounding box center [123, 37] width 69 height 13
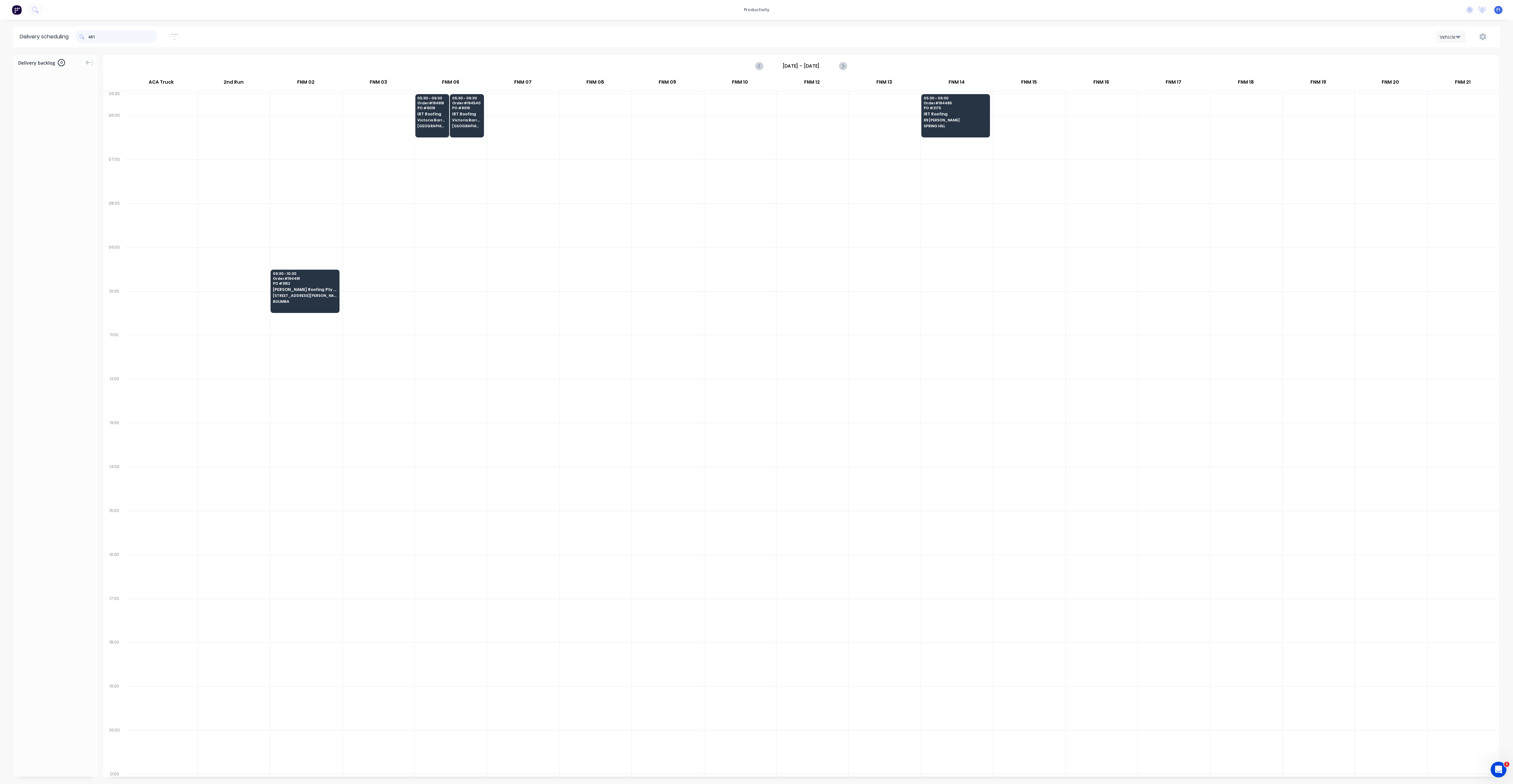
click at [92, 40] on input "481" at bounding box center [123, 37] width 69 height 13
click at [91, 37] on input "481" at bounding box center [123, 37] width 69 height 13
type input "1"
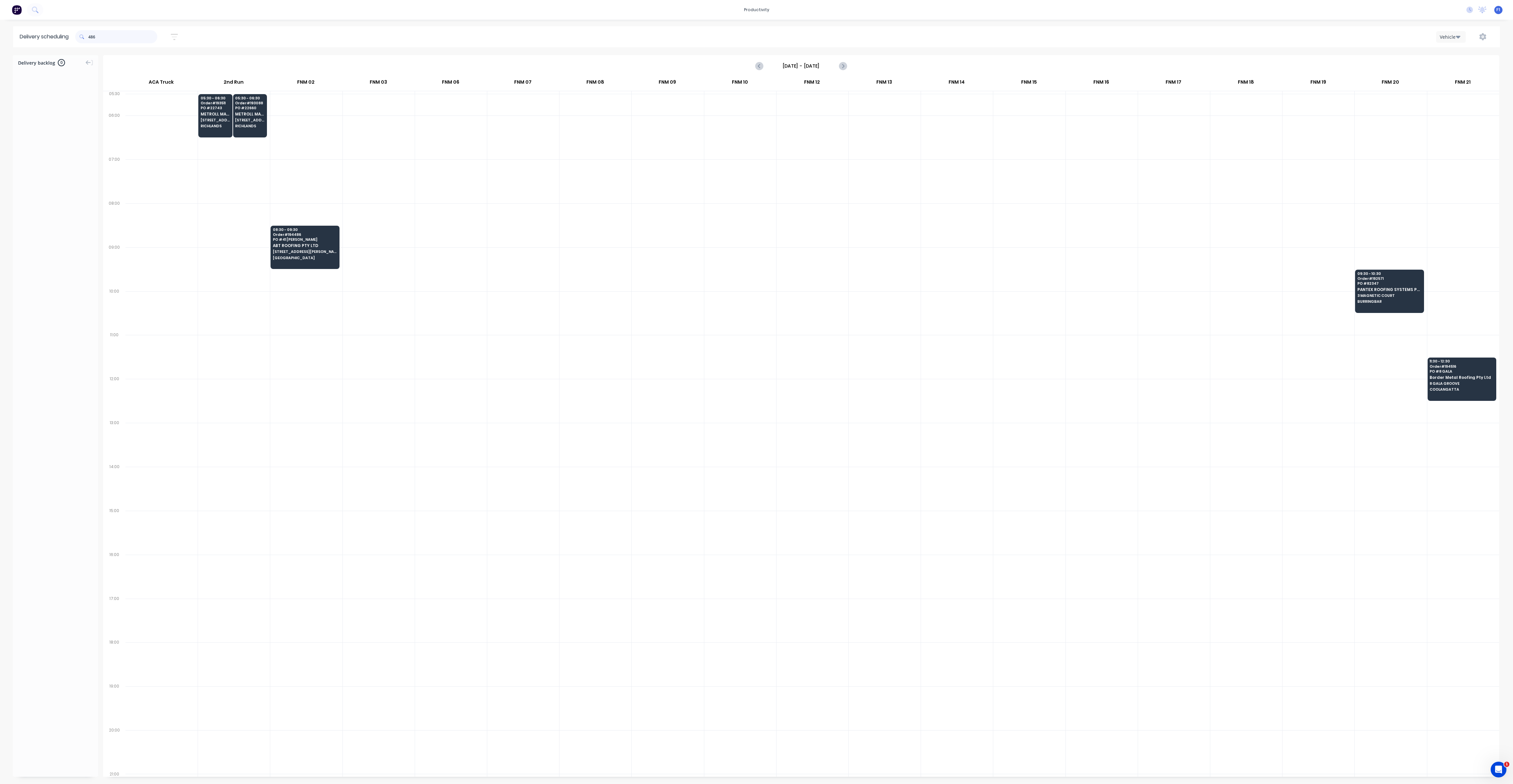
click at [91, 34] on input "486" at bounding box center [123, 37] width 69 height 13
type input "6"
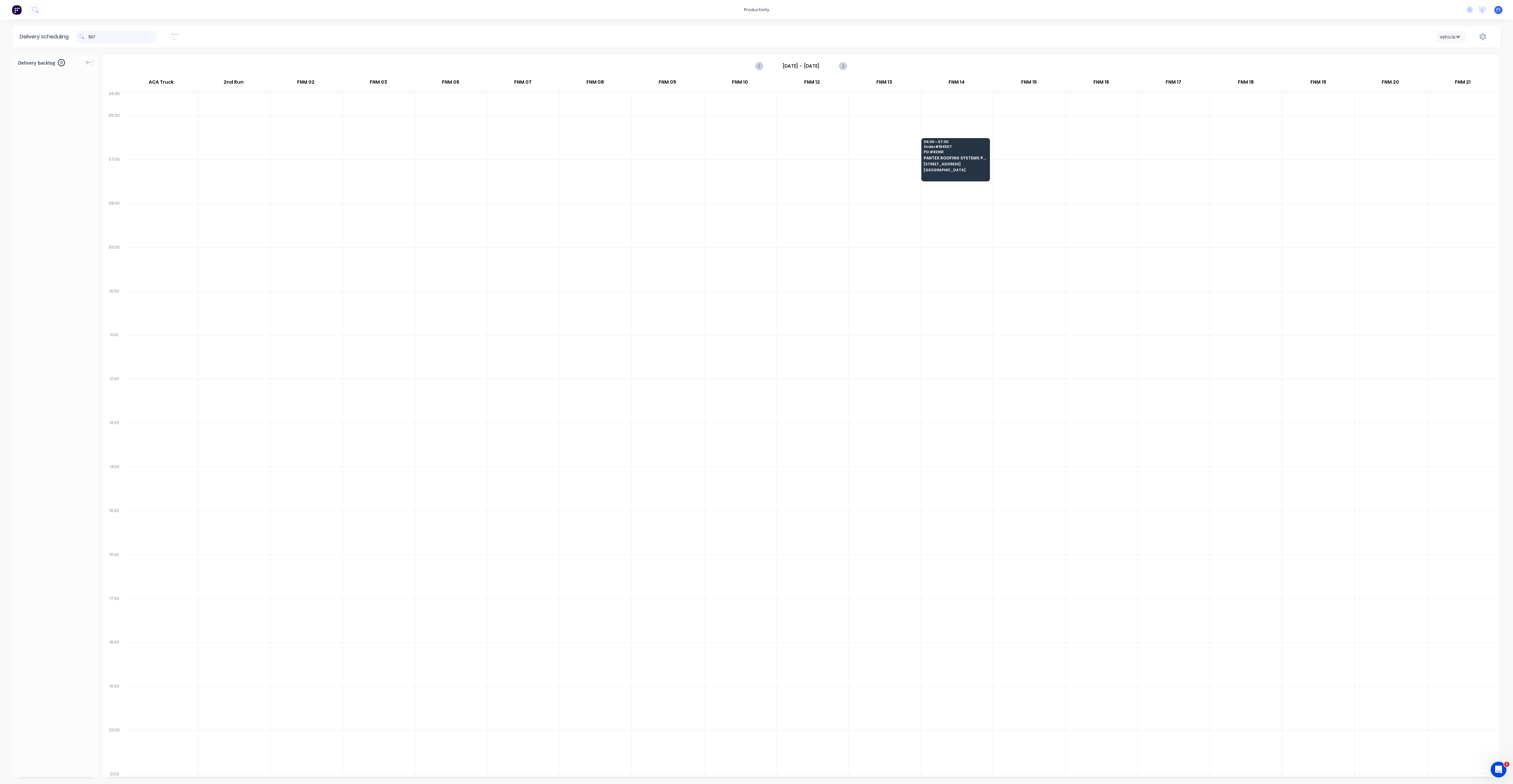
click at [90, 40] on input "507" at bounding box center [123, 37] width 69 height 13
type input "7"
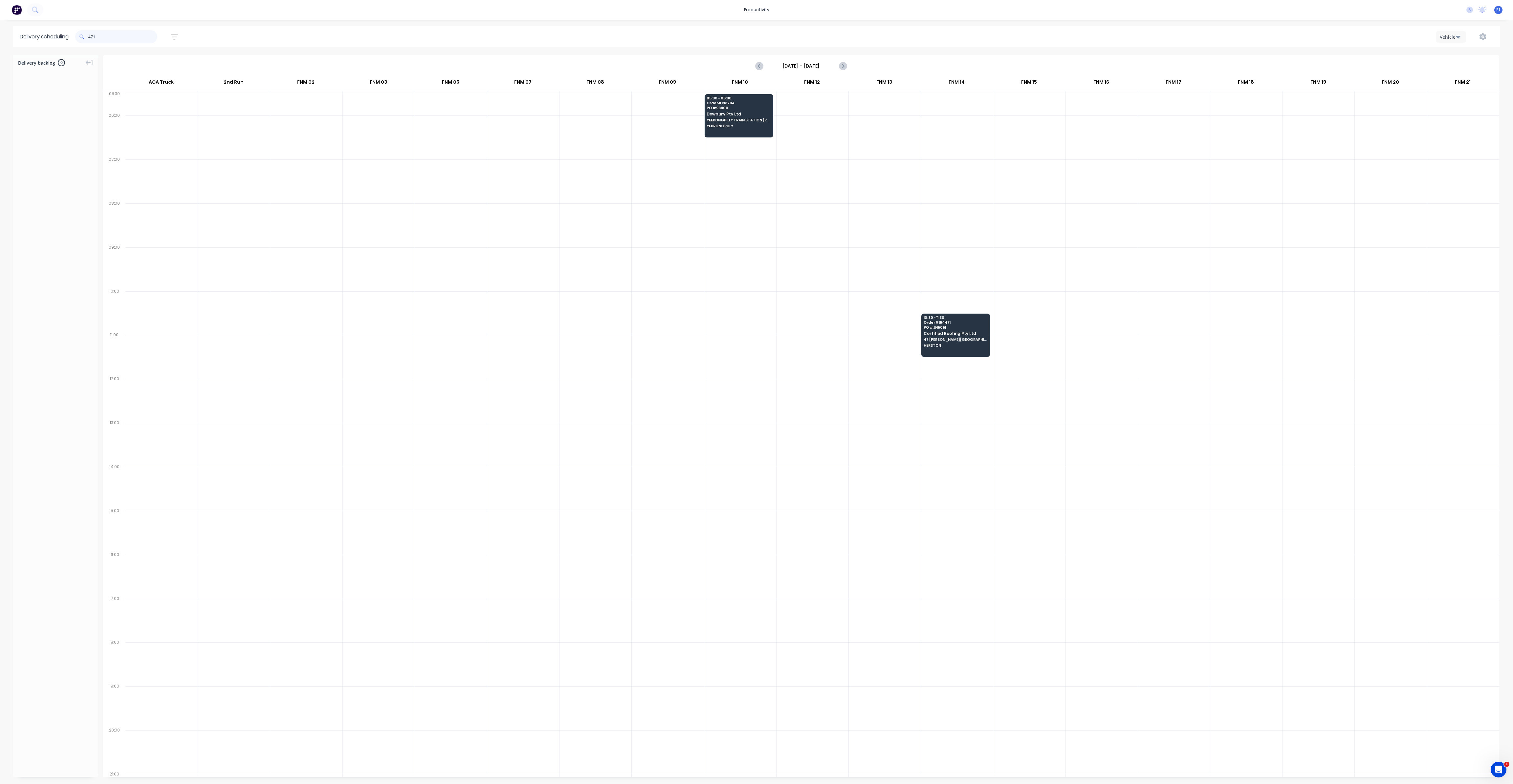
click at [91, 38] on input "471" at bounding box center [123, 37] width 69 height 13
type input "1"
type input "4"
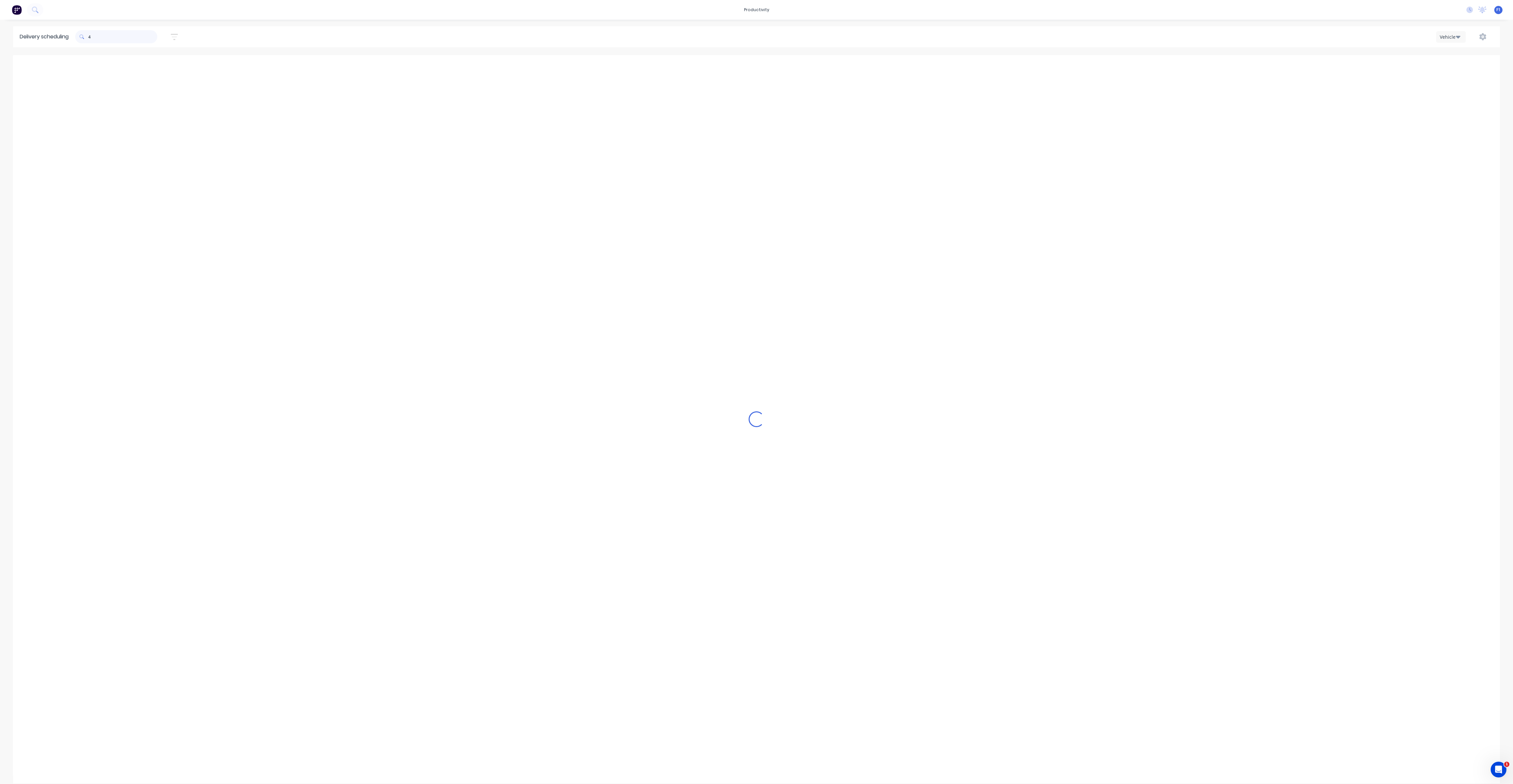
click at [90, 36] on input "4" at bounding box center [123, 37] width 69 height 13
click at [89, 40] on span at bounding box center [81, 37] width 13 height 13
click at [89, 38] on span at bounding box center [81, 37] width 13 height 13
click at [92, 38] on input "242" at bounding box center [123, 37] width 69 height 13
click at [91, 38] on input "242" at bounding box center [123, 37] width 69 height 13
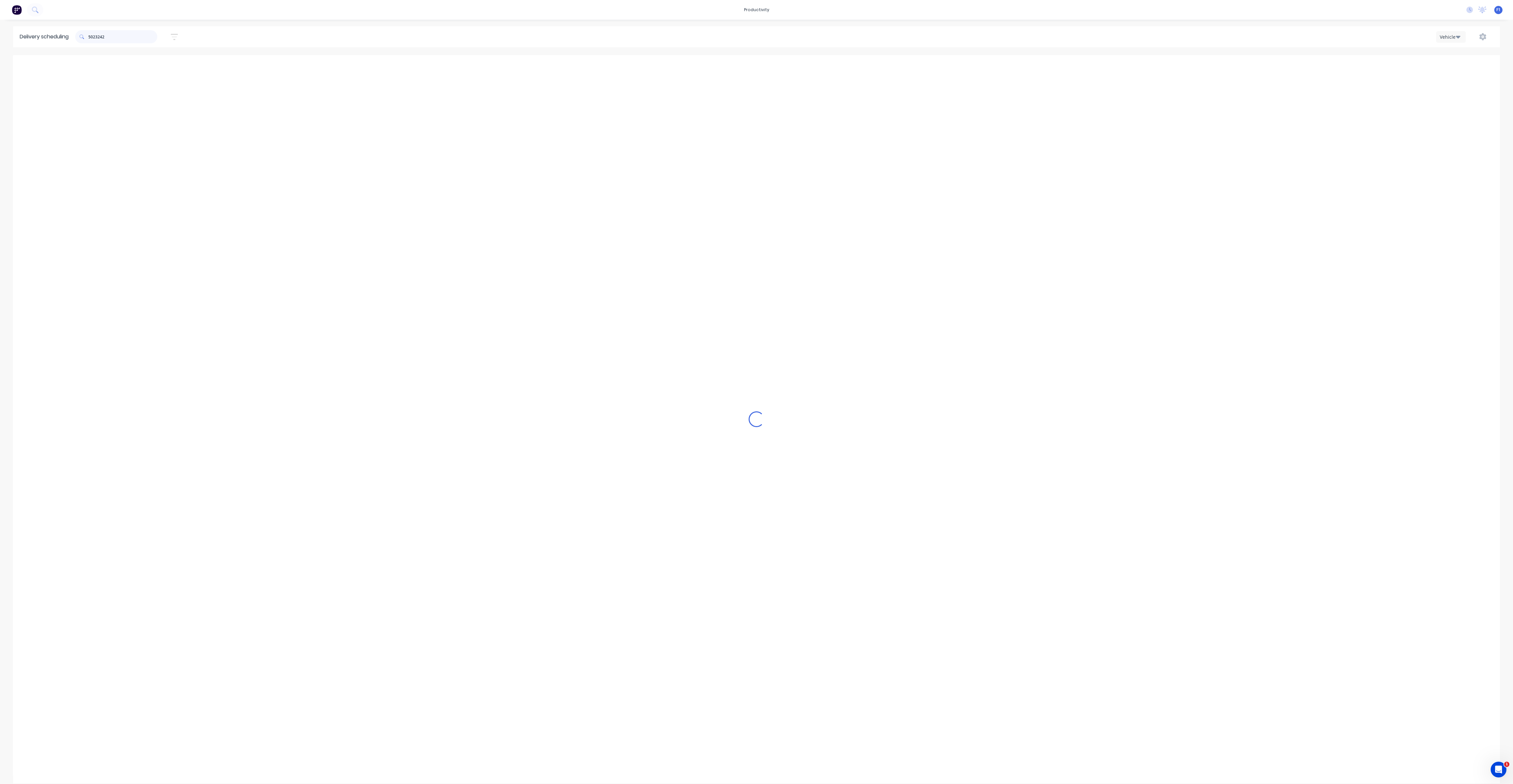
click at [91, 35] on input "5023242" at bounding box center [123, 37] width 69 height 13
type input "2"
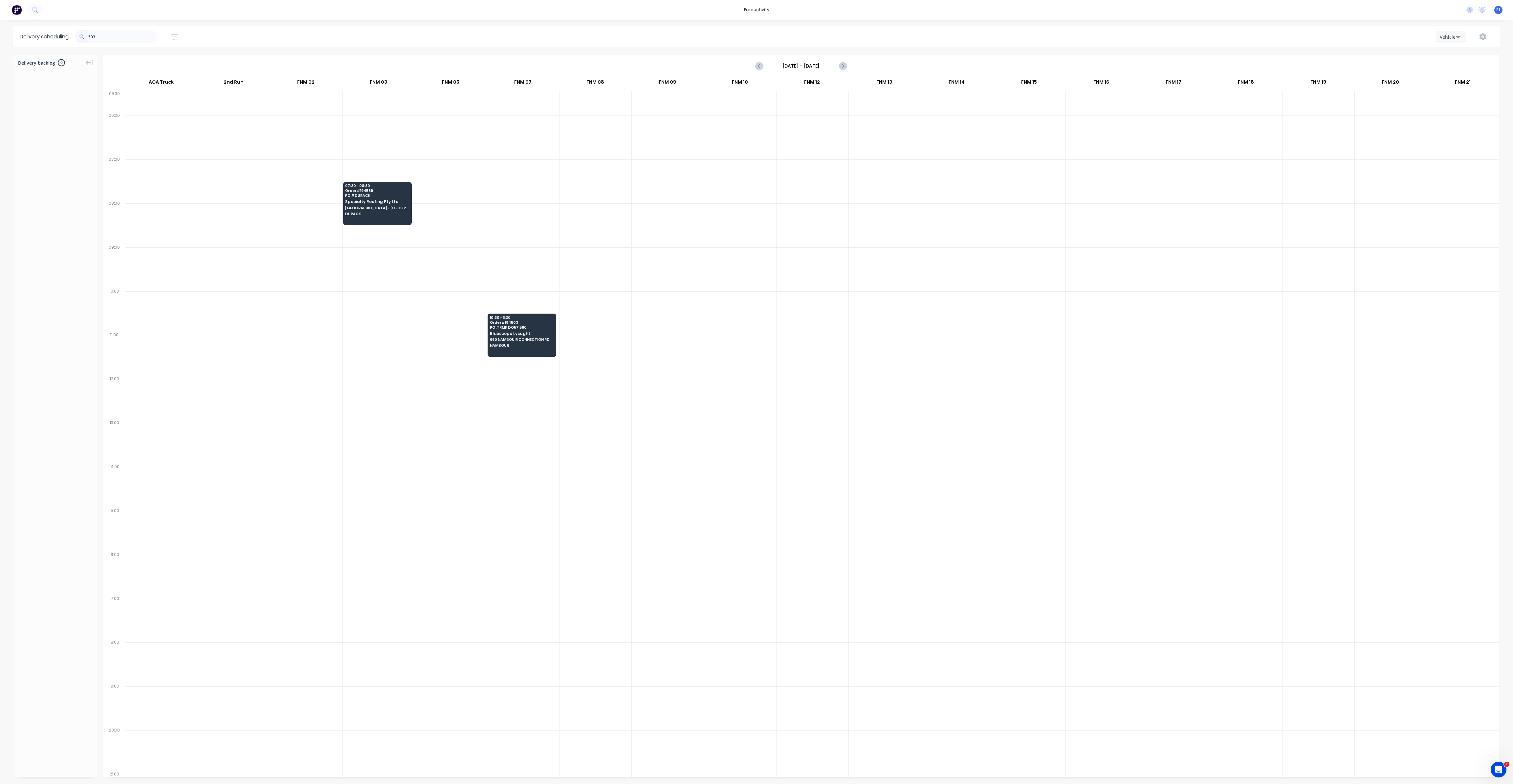
click at [89, 37] on span at bounding box center [81, 37] width 13 height 13
click at [90, 37] on input "503" at bounding box center [123, 37] width 69 height 13
type input "3"
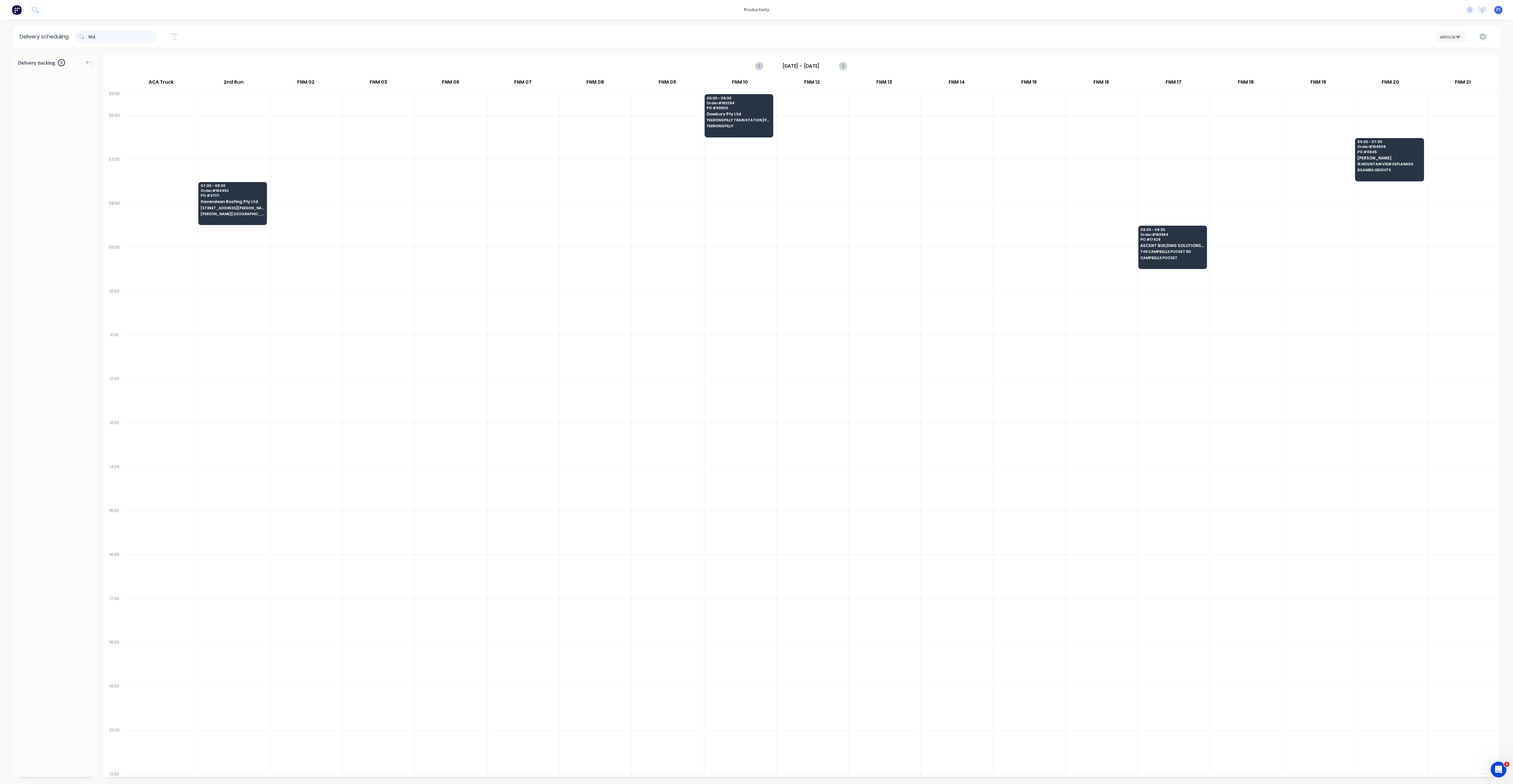
click at [91, 40] on input "964" at bounding box center [123, 37] width 69 height 13
type input "4"
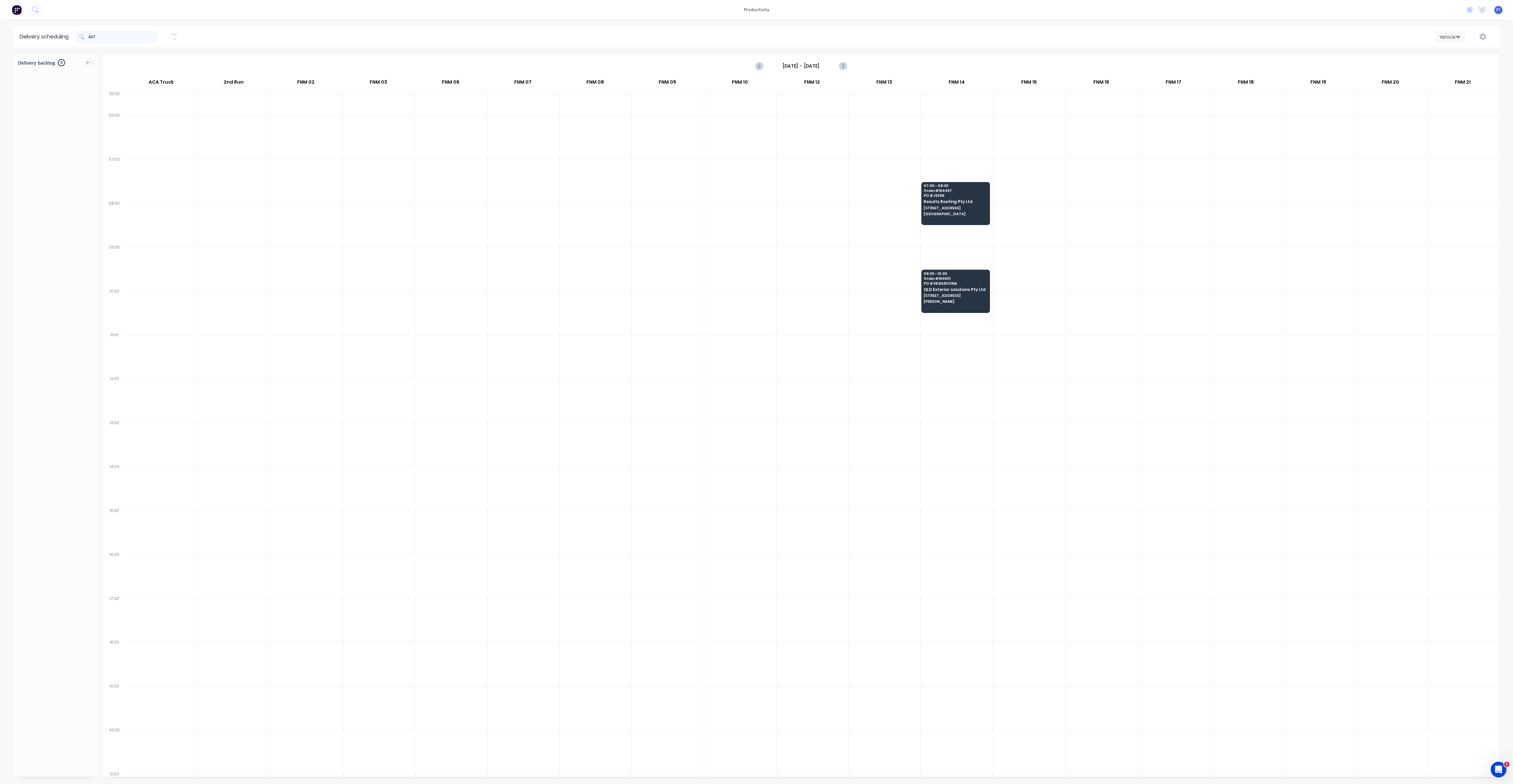
drag, startPoint x: 91, startPoint y: 35, endPoint x: 99, endPoint y: 48, distance: 15.3
click at [92, 38] on input "497" at bounding box center [123, 37] width 69 height 13
type input "7"
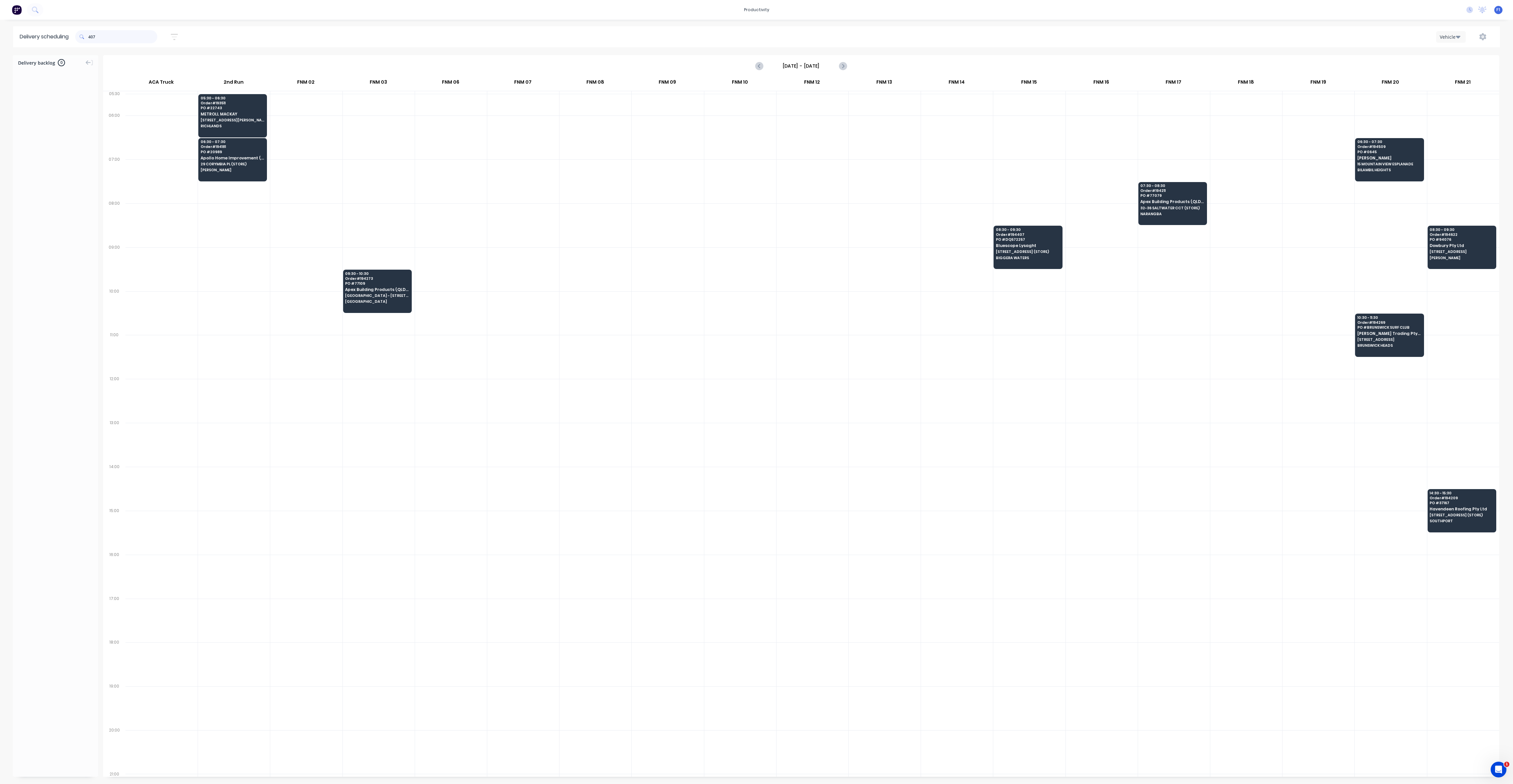
click at [90, 35] on input "407" at bounding box center [123, 37] width 69 height 13
type input "7"
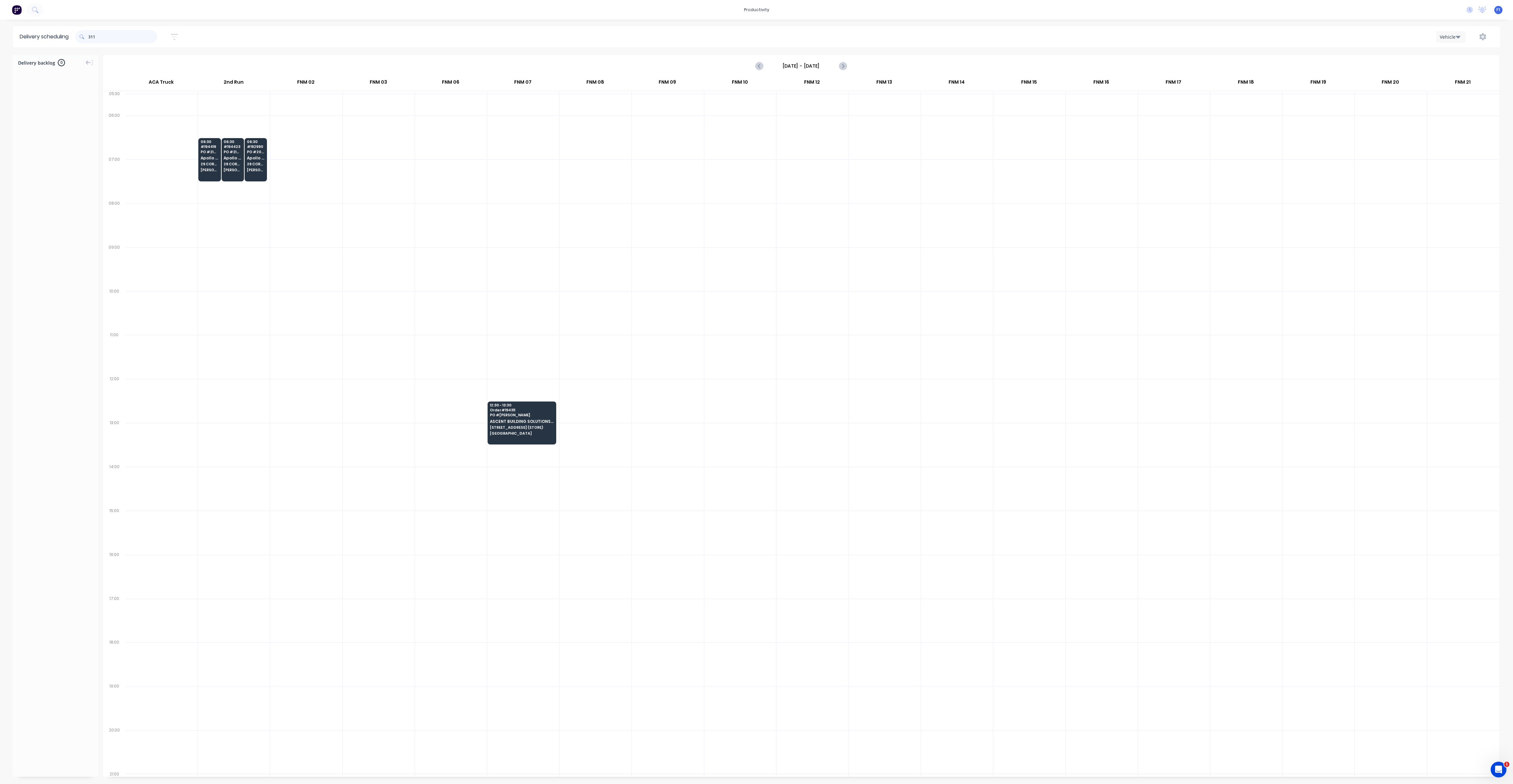
click at [90, 36] on input "311" at bounding box center [123, 37] width 69 height 13
type input "1"
click at [92, 35] on input "562" at bounding box center [123, 37] width 69 height 13
click at [90, 36] on input "562" at bounding box center [123, 37] width 69 height 13
type input "2"
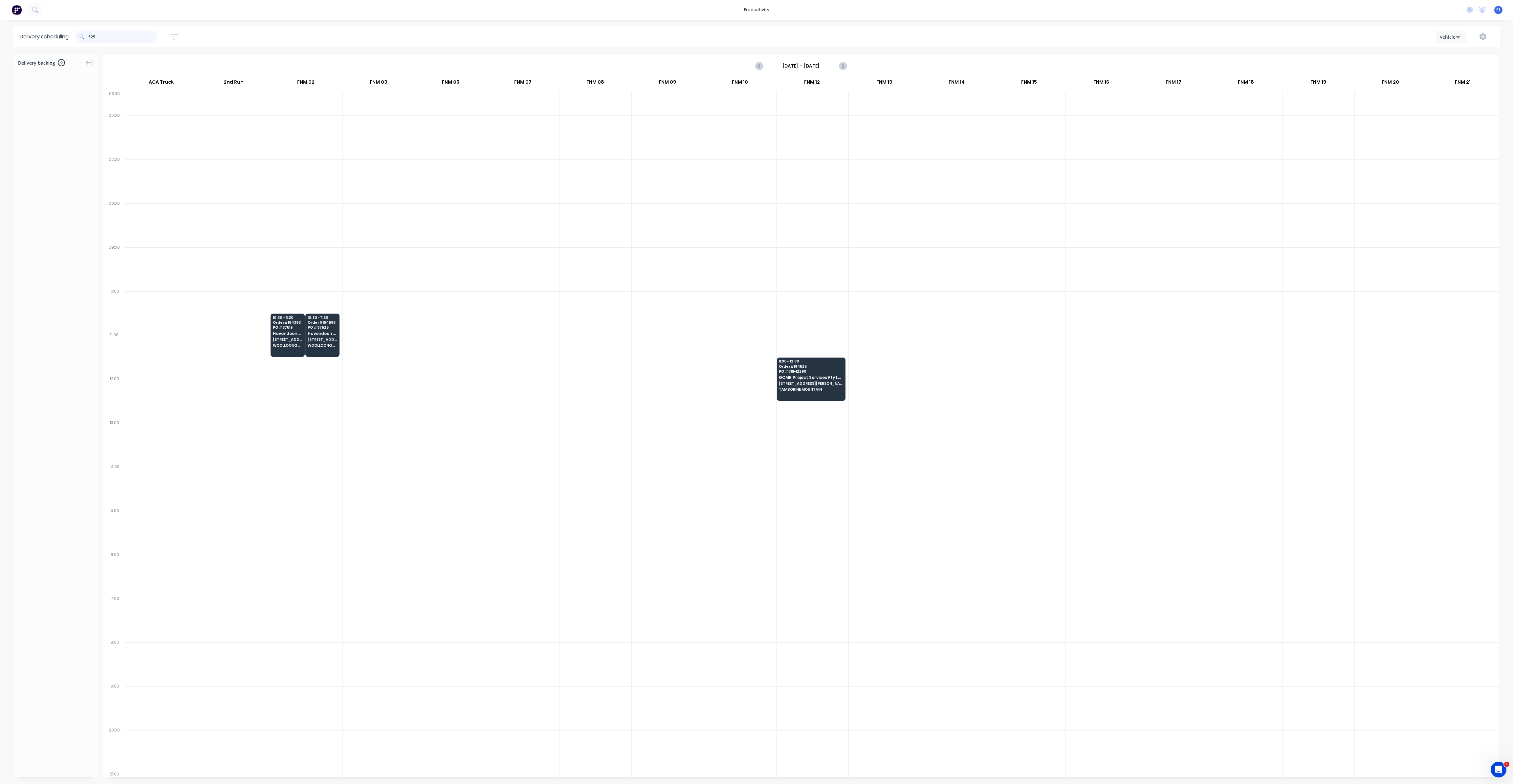
click at [90, 38] on input "525" at bounding box center [123, 37] width 69 height 13
type input "5"
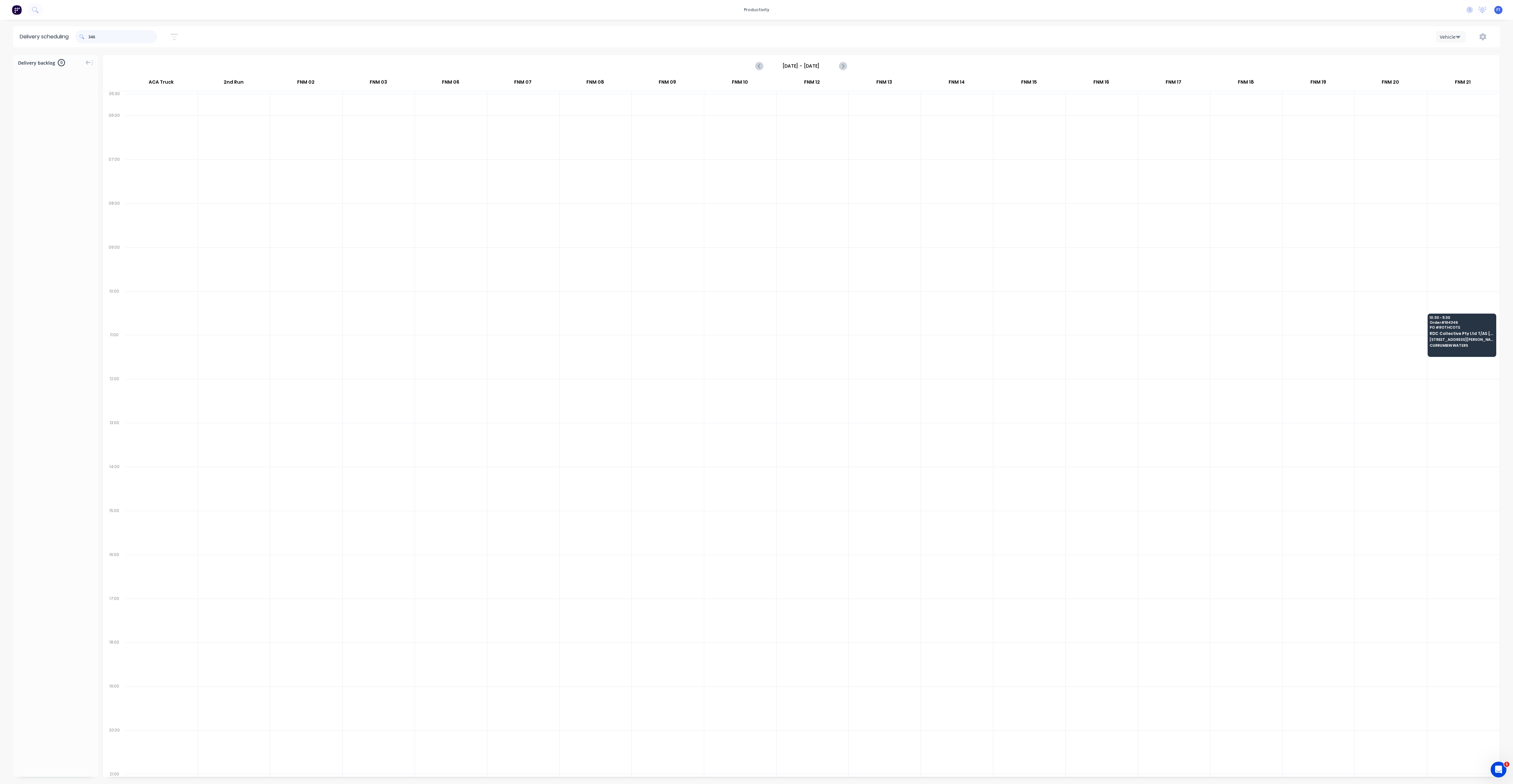
click at [90, 35] on input "346" at bounding box center [123, 37] width 69 height 13
type input "6"
click at [91, 36] on input "515" at bounding box center [123, 37] width 69 height 13
type input "5"
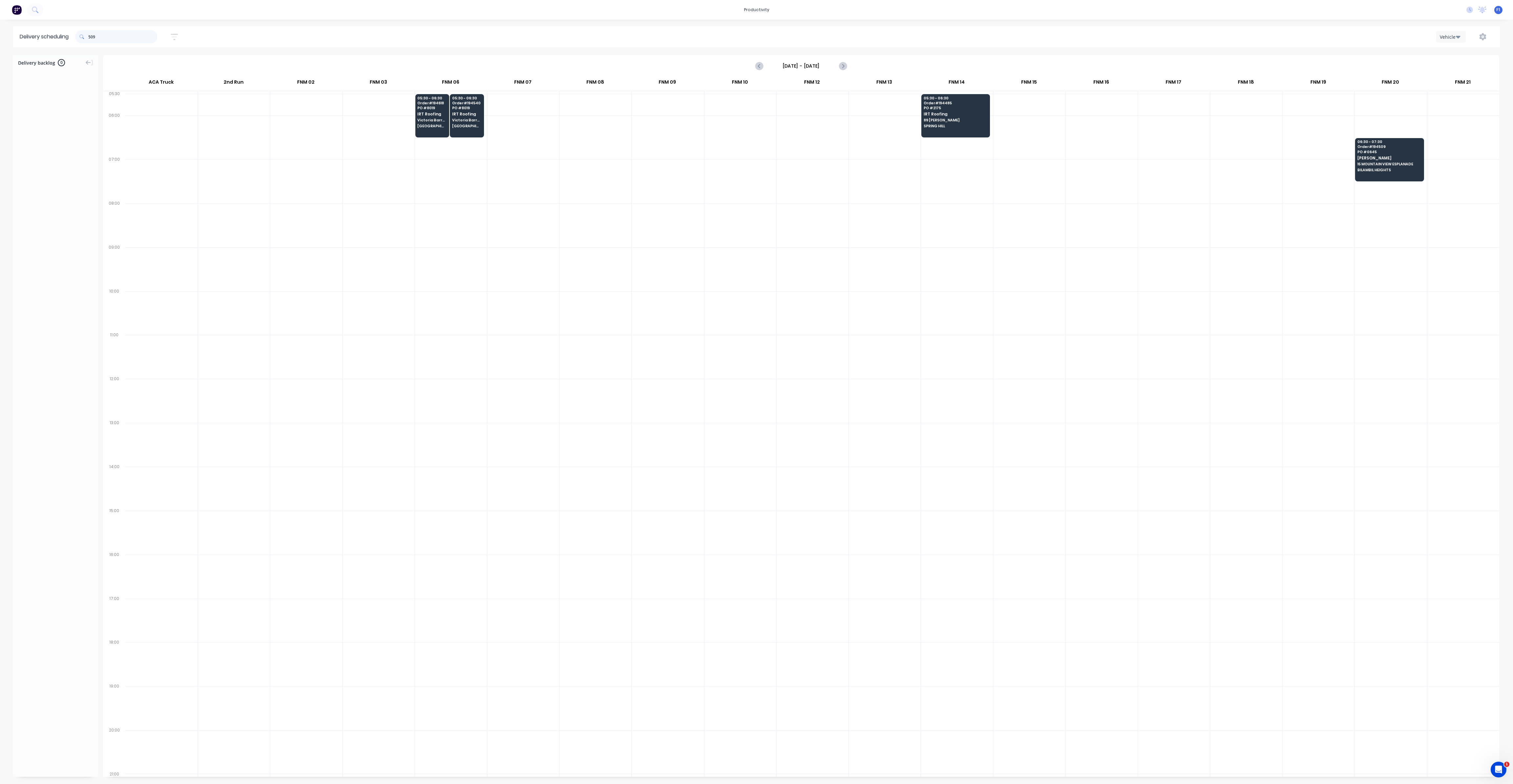
click at [90, 37] on input "509" at bounding box center [123, 37] width 69 height 13
type input "9"
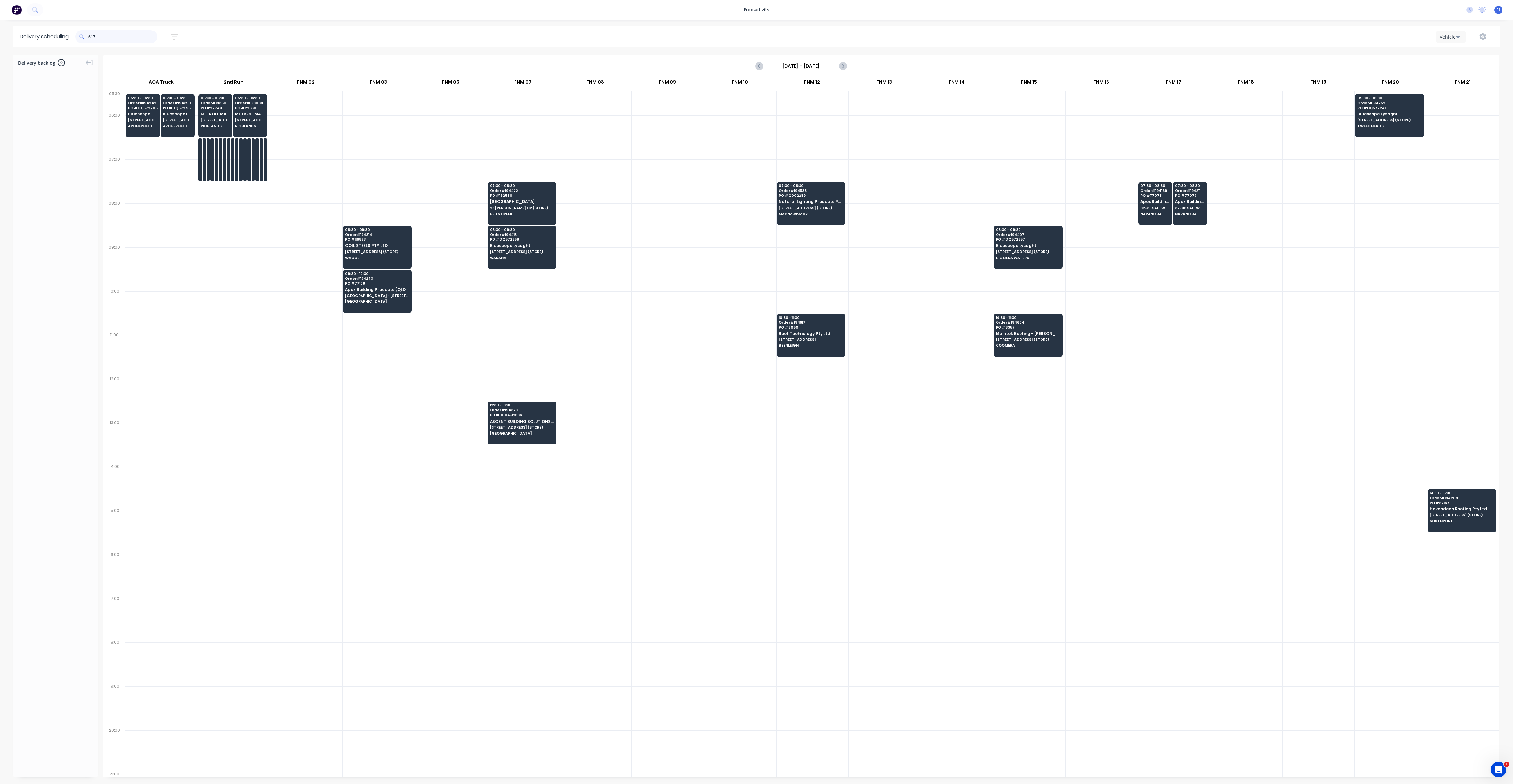
click at [90, 36] on input "617" at bounding box center [123, 37] width 69 height 13
type input "7"
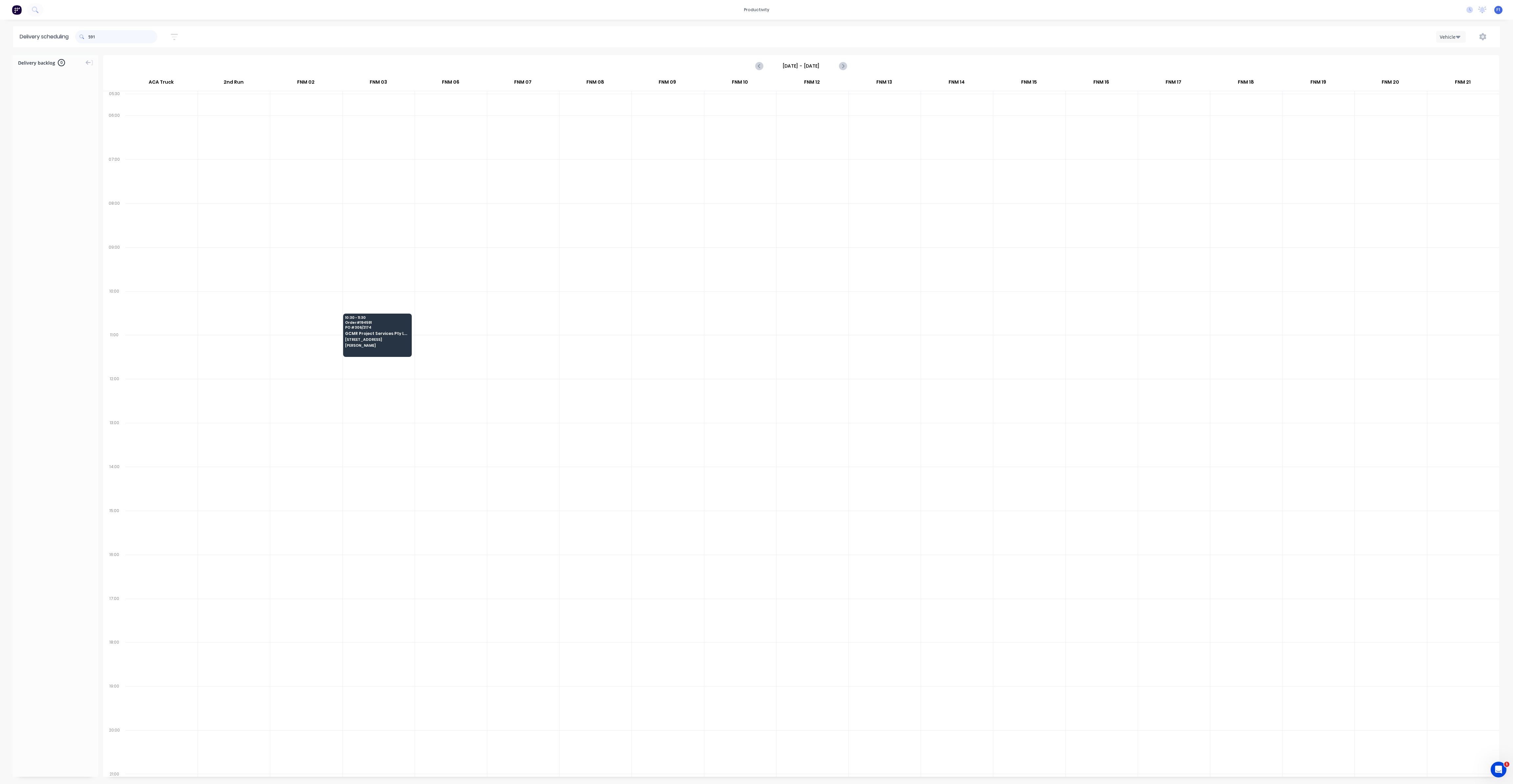
click at [90, 37] on input "591" at bounding box center [123, 37] width 69 height 13
type input "1"
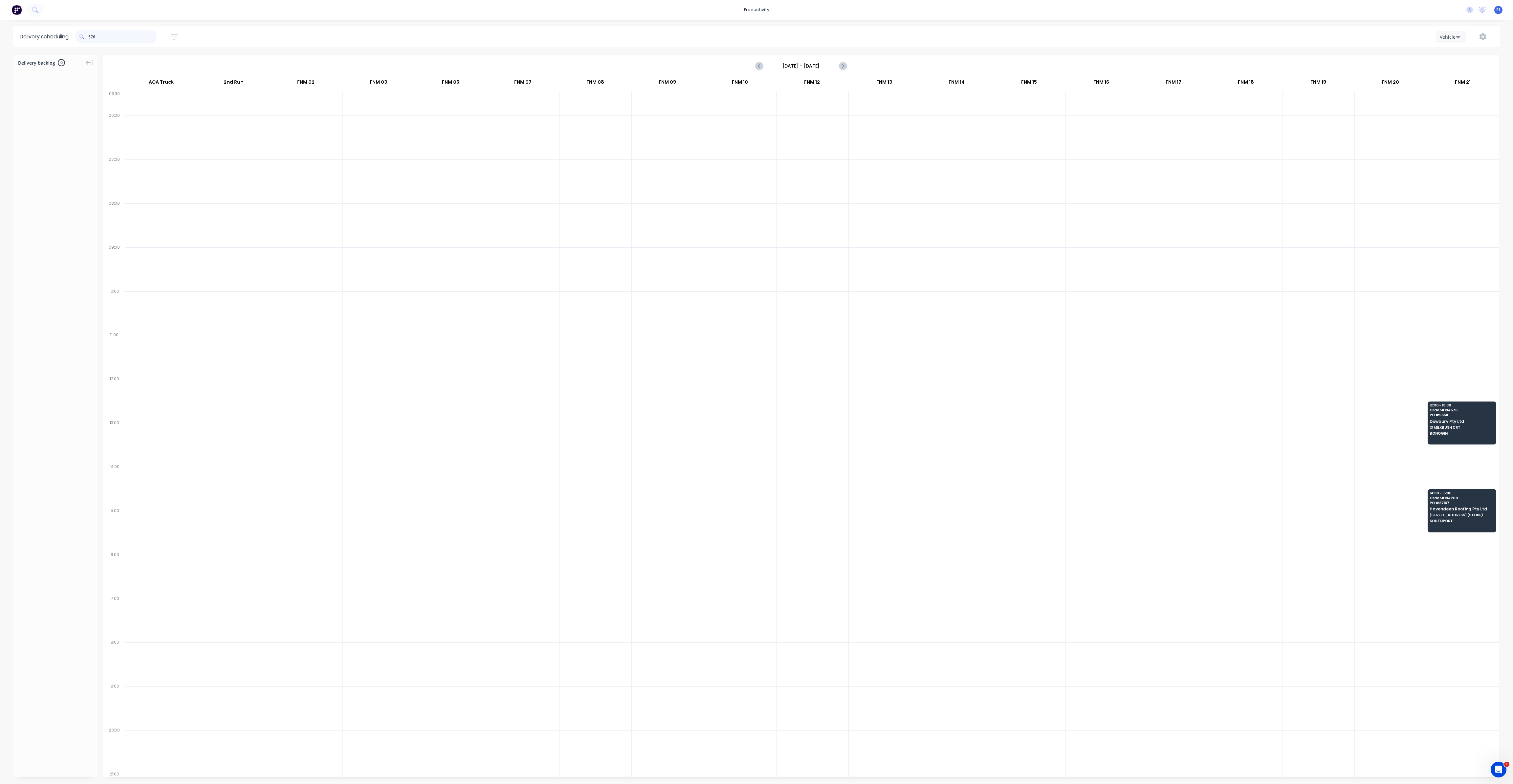
click at [92, 33] on input "576" at bounding box center [123, 37] width 69 height 13
click at [91, 35] on input "576" at bounding box center [123, 37] width 69 height 13
type input "6"
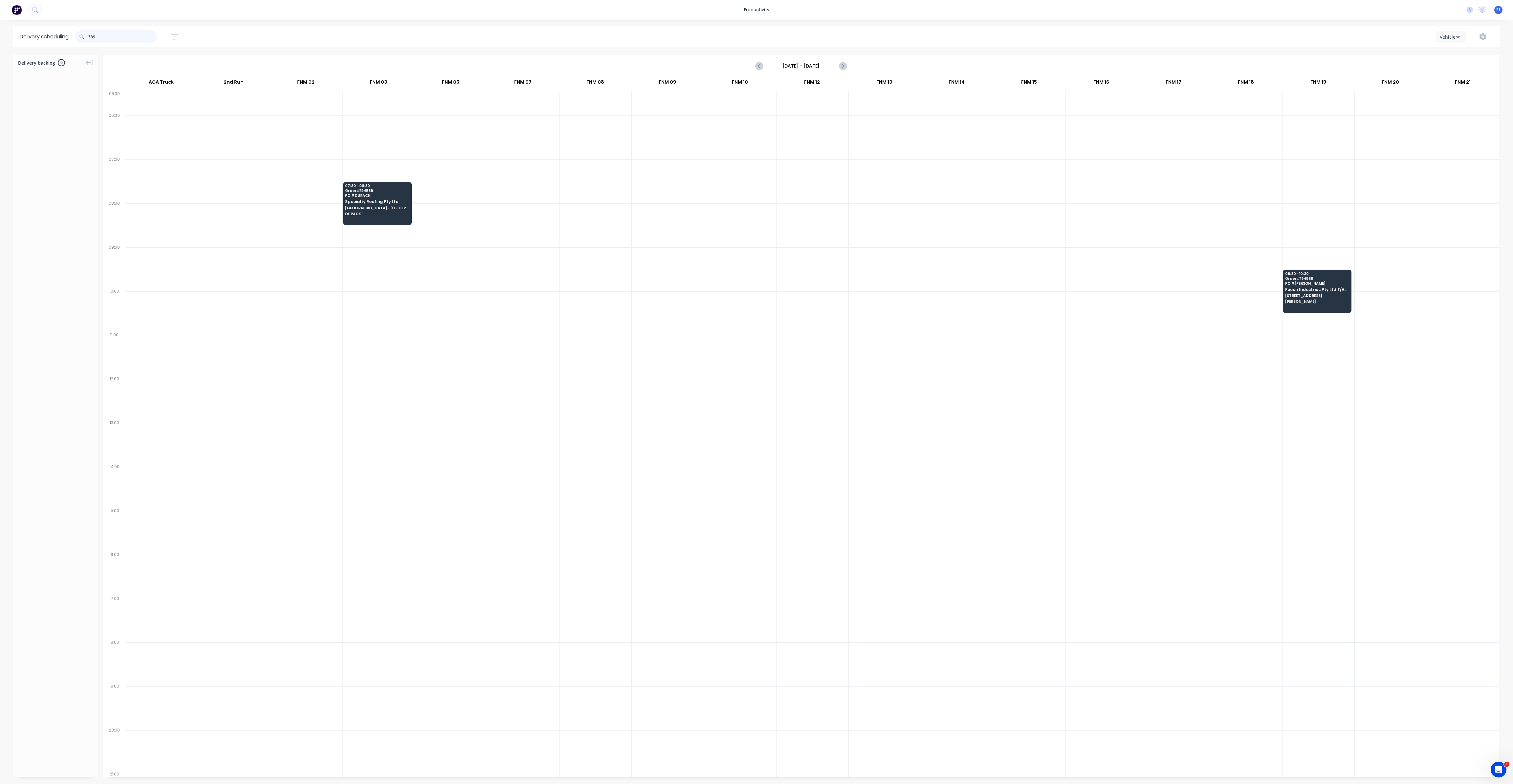
drag, startPoint x: 91, startPoint y: 38, endPoint x: 103, endPoint y: 45, distance: 13.9
click at [91, 38] on input "589" at bounding box center [123, 37] width 69 height 13
type input "9"
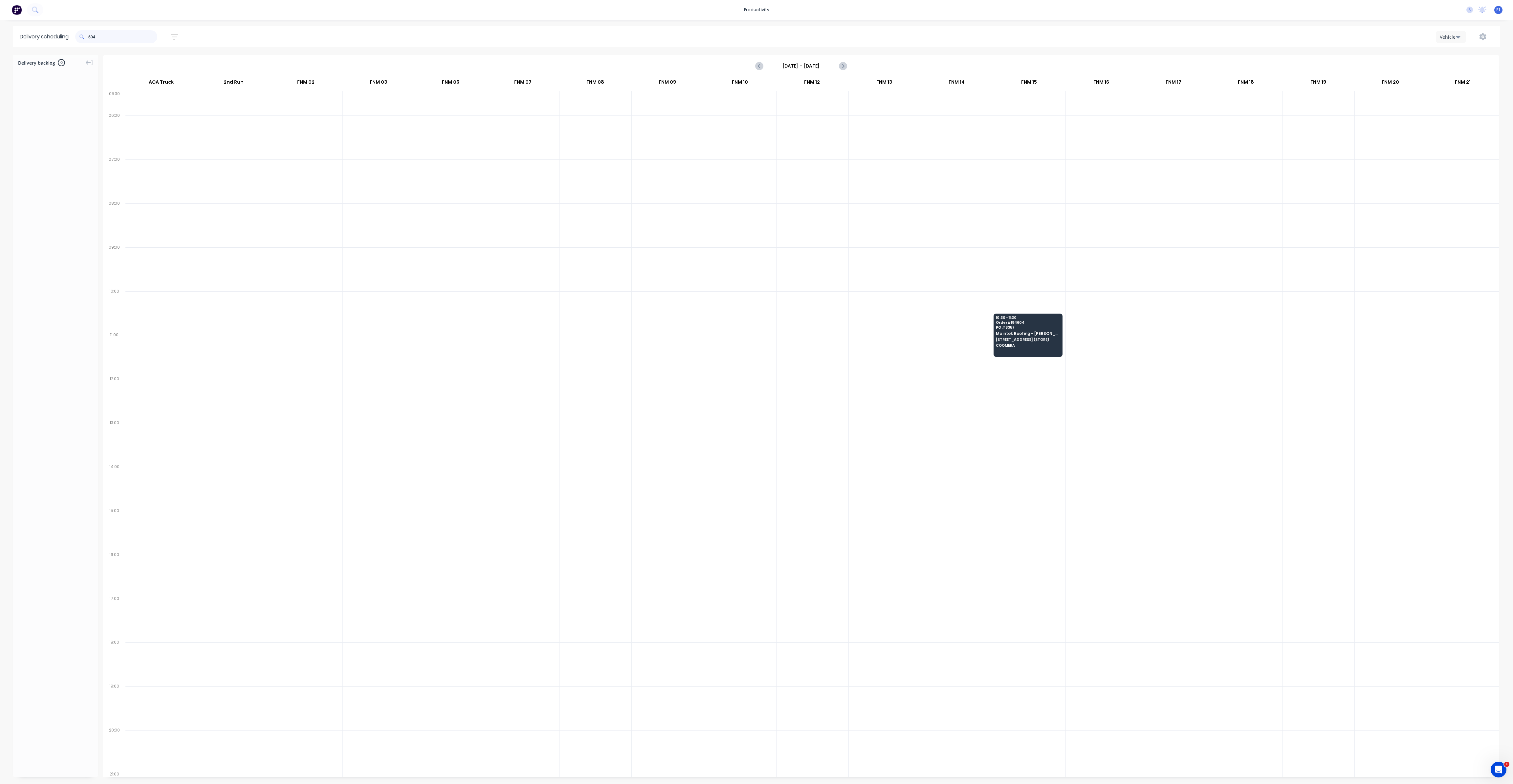
click at [91, 37] on input "604" at bounding box center [123, 37] width 69 height 13
type input "4"
click at [91, 35] on input "564" at bounding box center [123, 37] width 69 height 13
type input "4"
click at [90, 37] on input "574" at bounding box center [123, 37] width 69 height 13
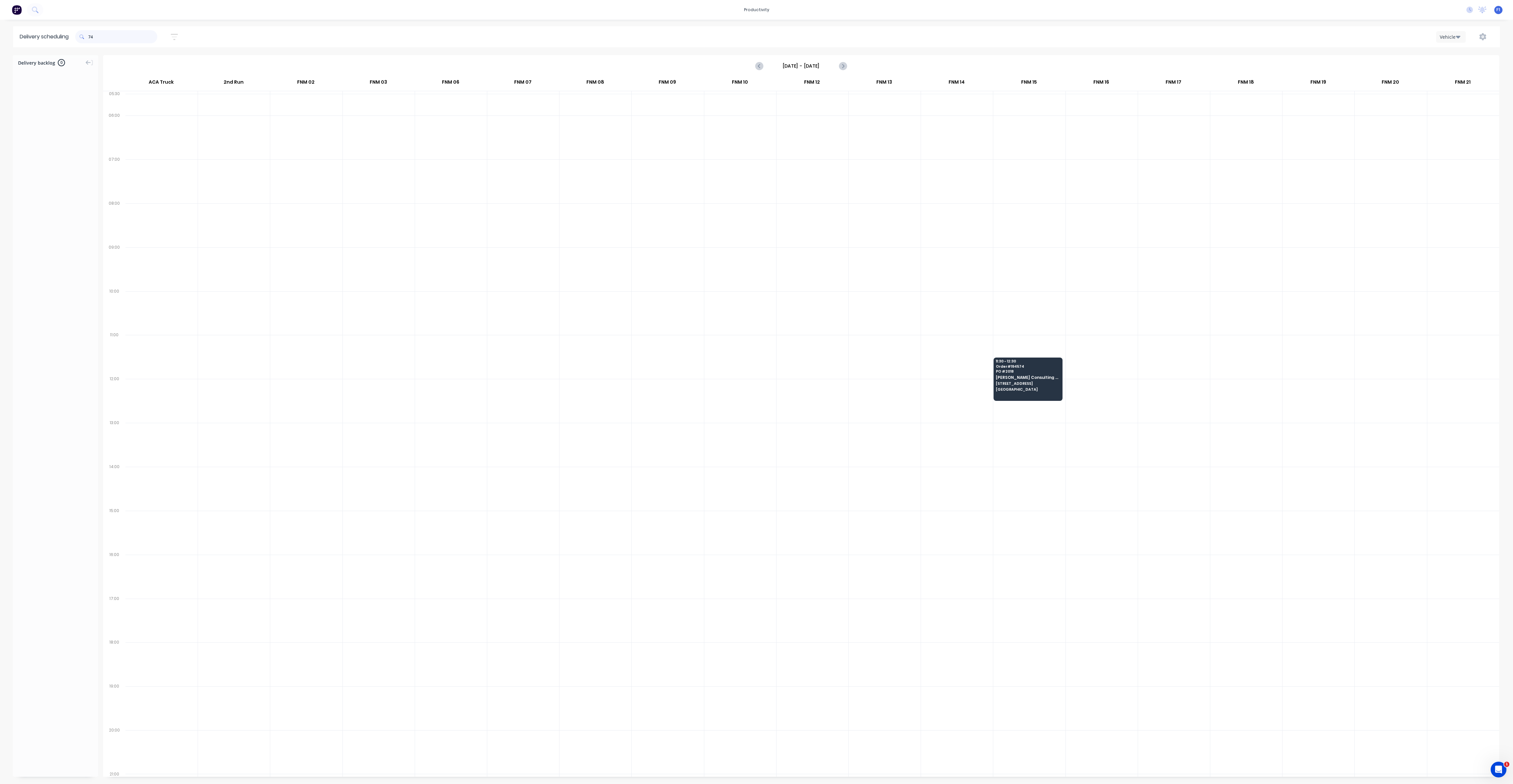
type input "4"
click at [91, 36] on input "561" at bounding box center [123, 37] width 69 height 13
type input "1"
drag, startPoint x: 91, startPoint y: 35, endPoint x: 92, endPoint y: 40, distance: 5.1
click at [90, 35] on input "568" at bounding box center [123, 37] width 69 height 13
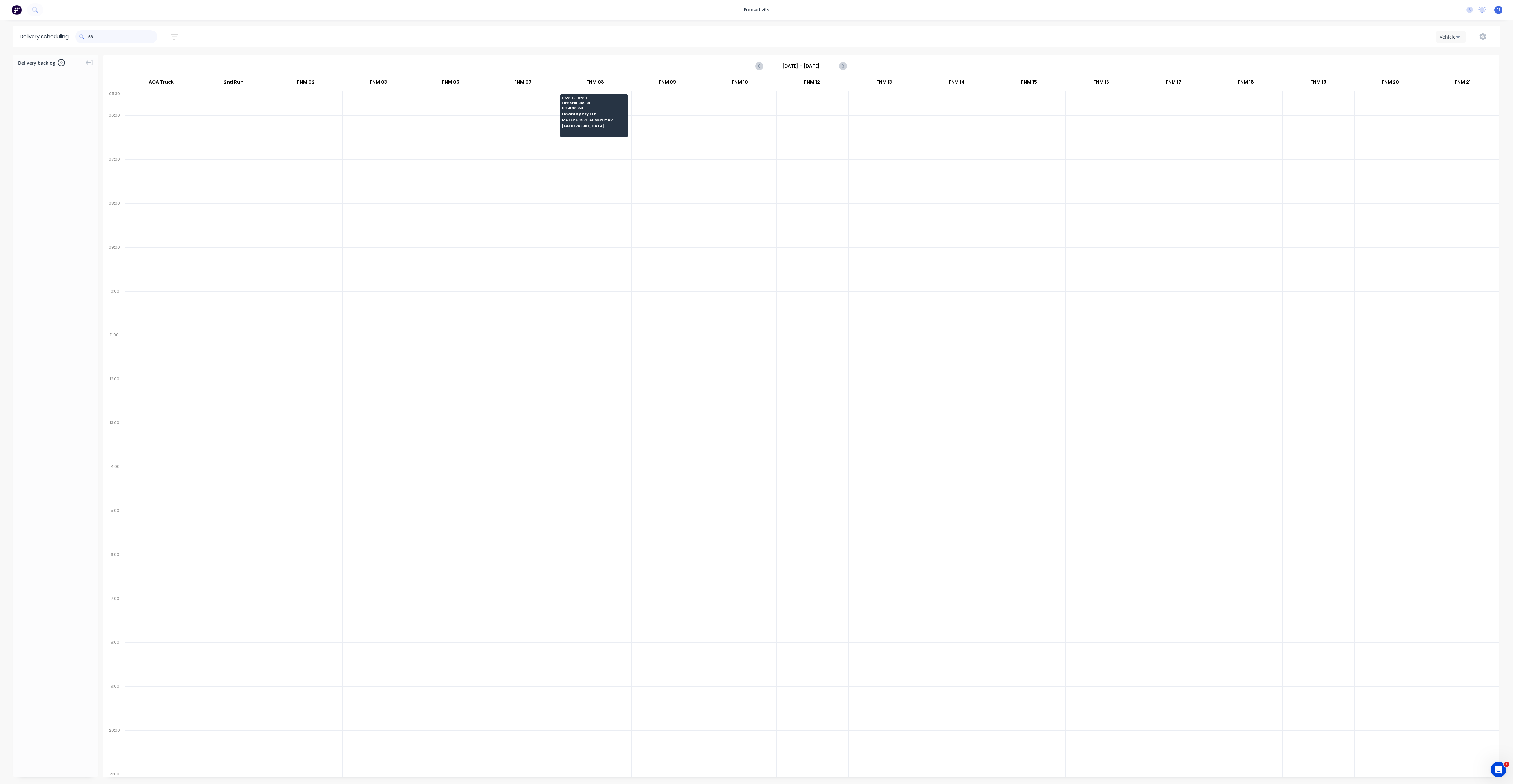
type input "8"
click at [91, 37] on input "516" at bounding box center [123, 37] width 69 height 13
type input "6"
drag, startPoint x: 91, startPoint y: 36, endPoint x: 97, endPoint y: 39, distance: 6.7
click at [91, 36] on input "201" at bounding box center [123, 37] width 69 height 13
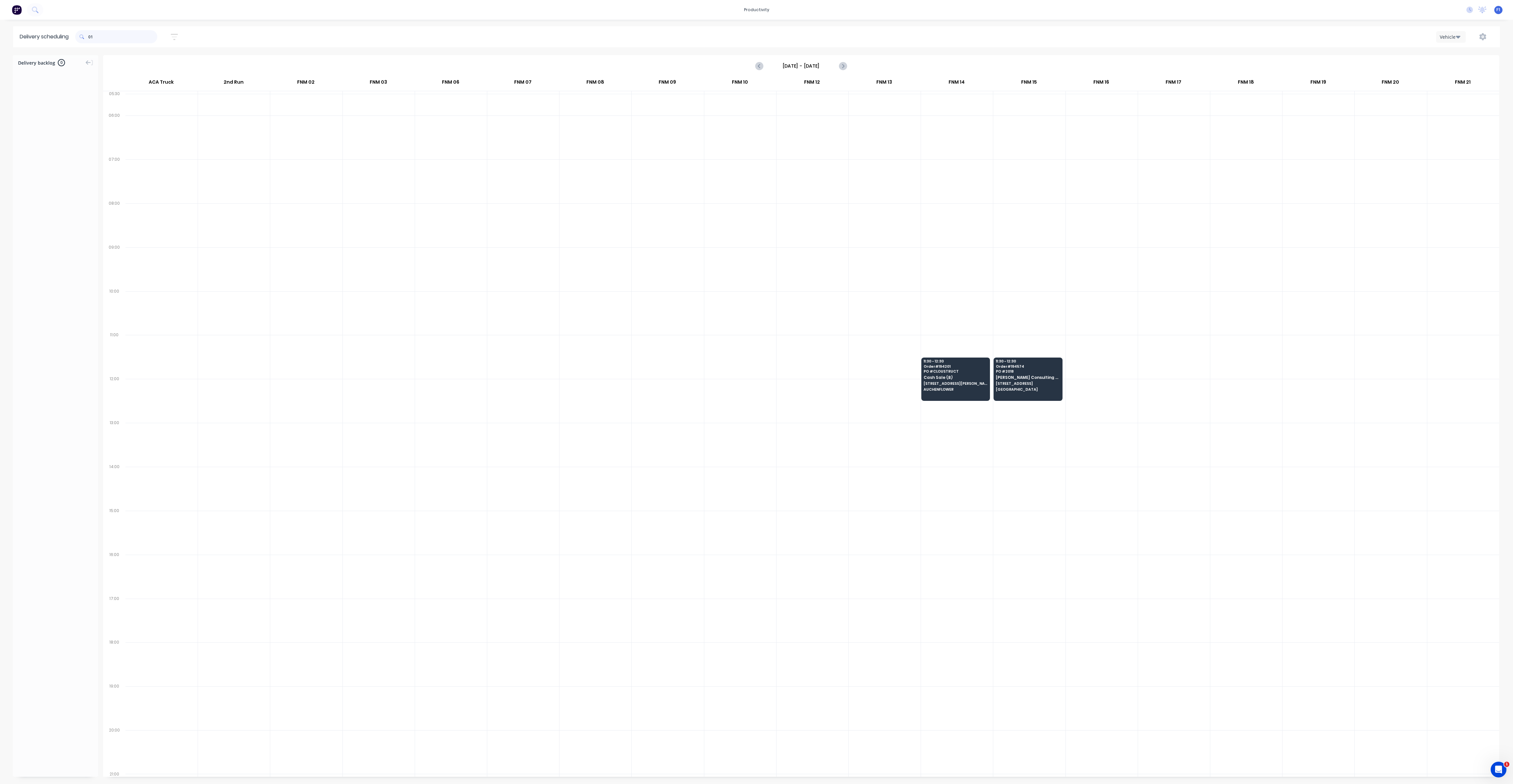
type input "1"
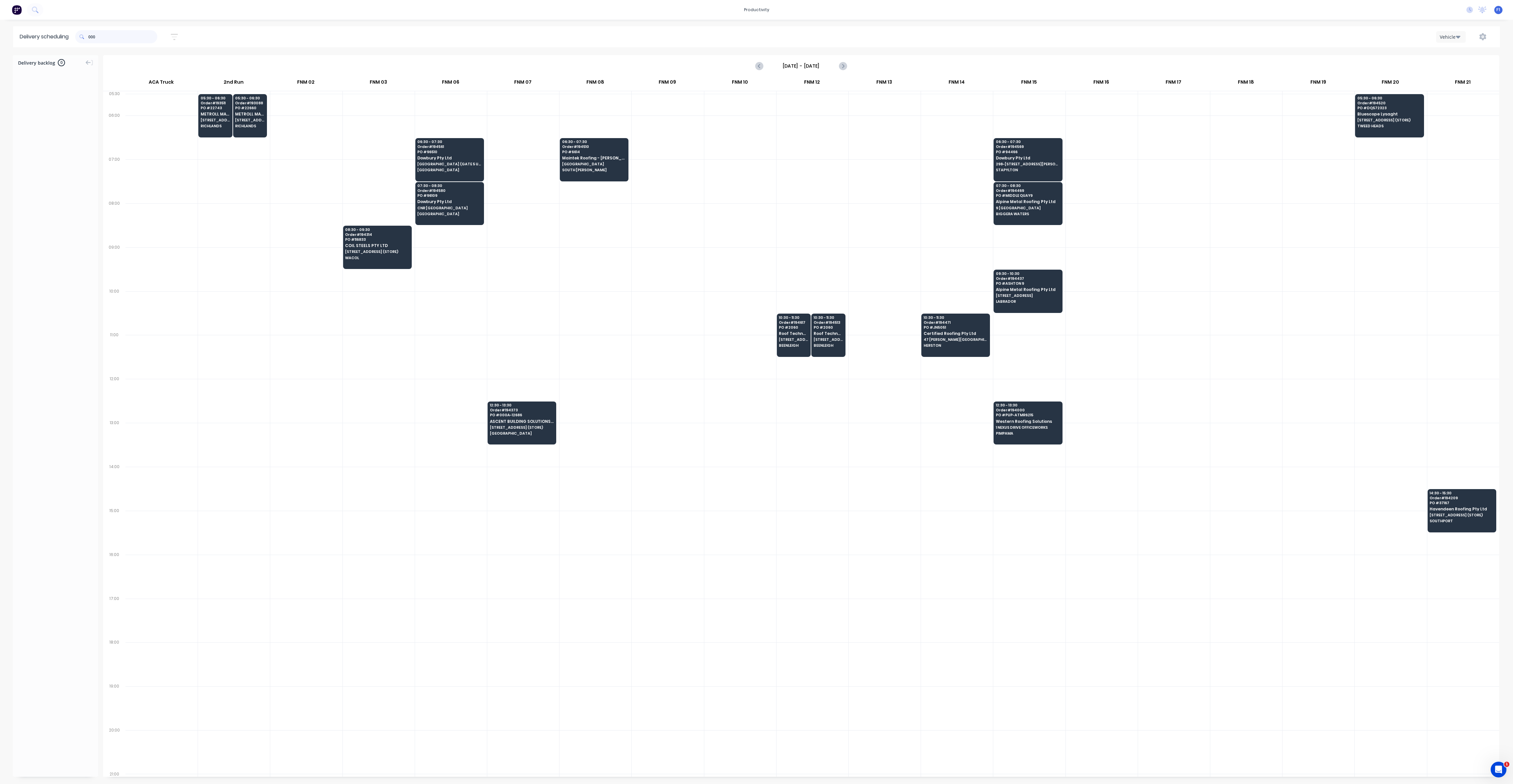
click at [91, 35] on input "000" at bounding box center [123, 37] width 69 height 13
type input "0"
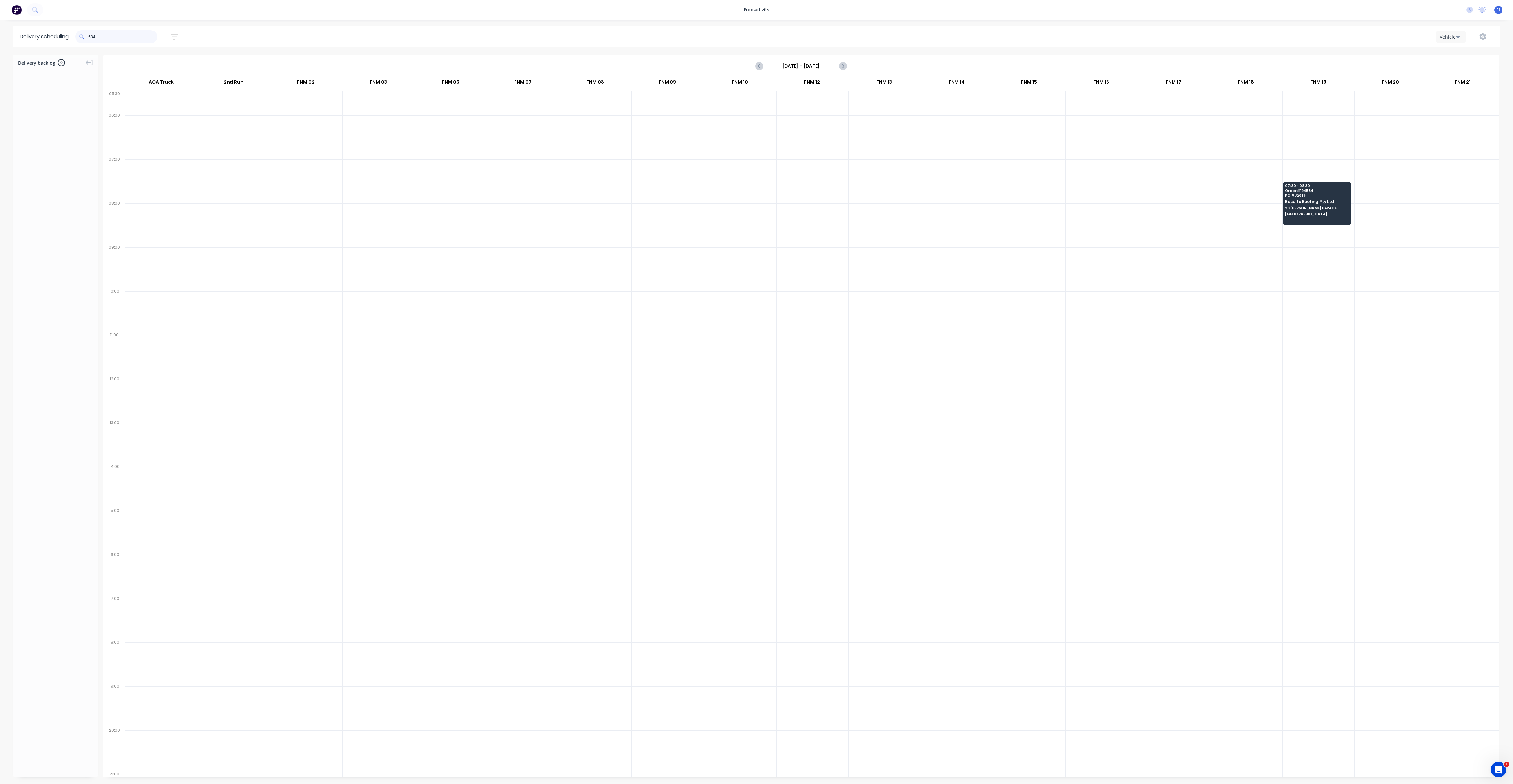
click at [91, 35] on input "534" at bounding box center [123, 37] width 69 height 13
type input "4"
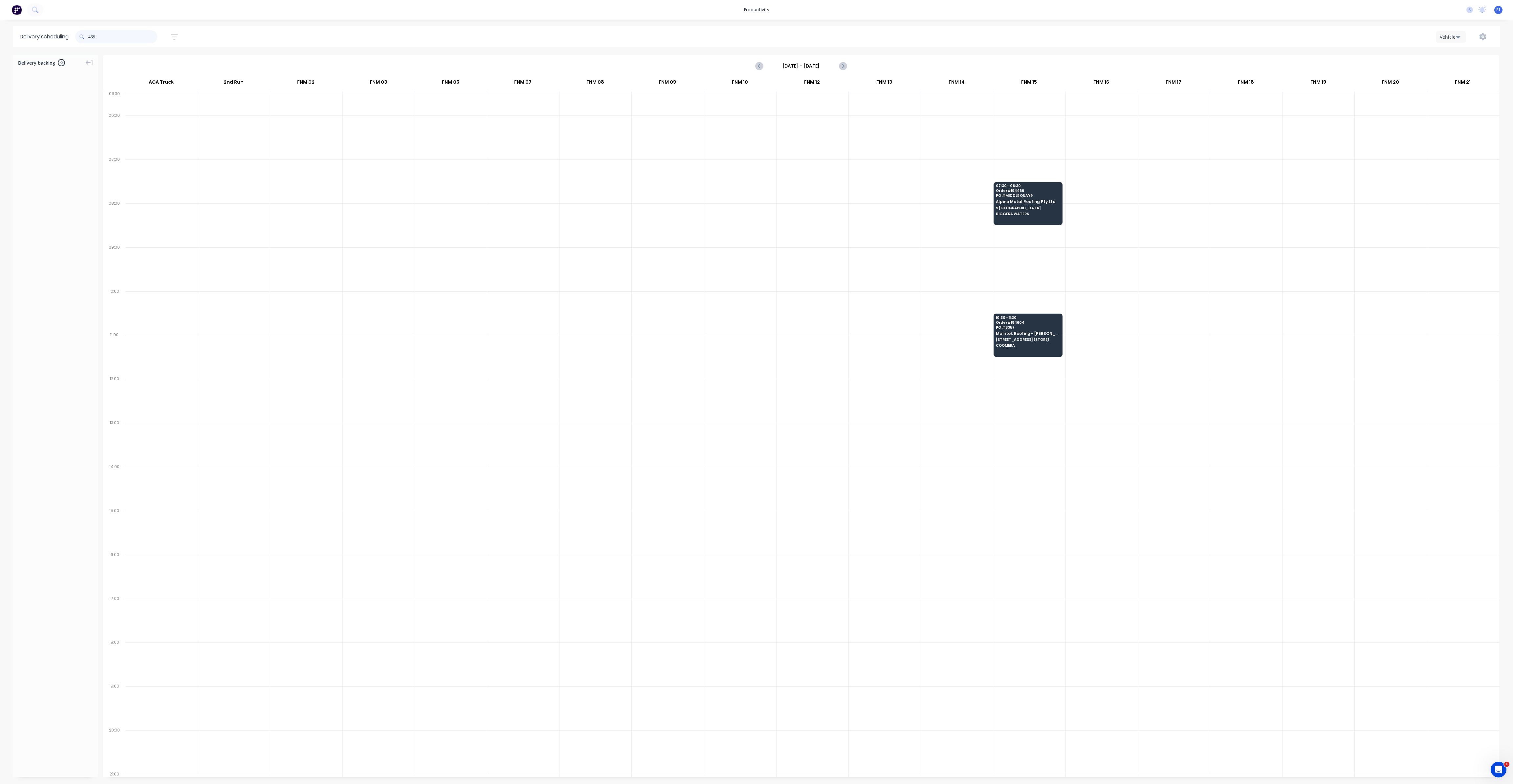
click at [92, 35] on input "469" at bounding box center [123, 37] width 69 height 13
click at [91, 38] on input "469" at bounding box center [123, 37] width 69 height 13
type input "9"
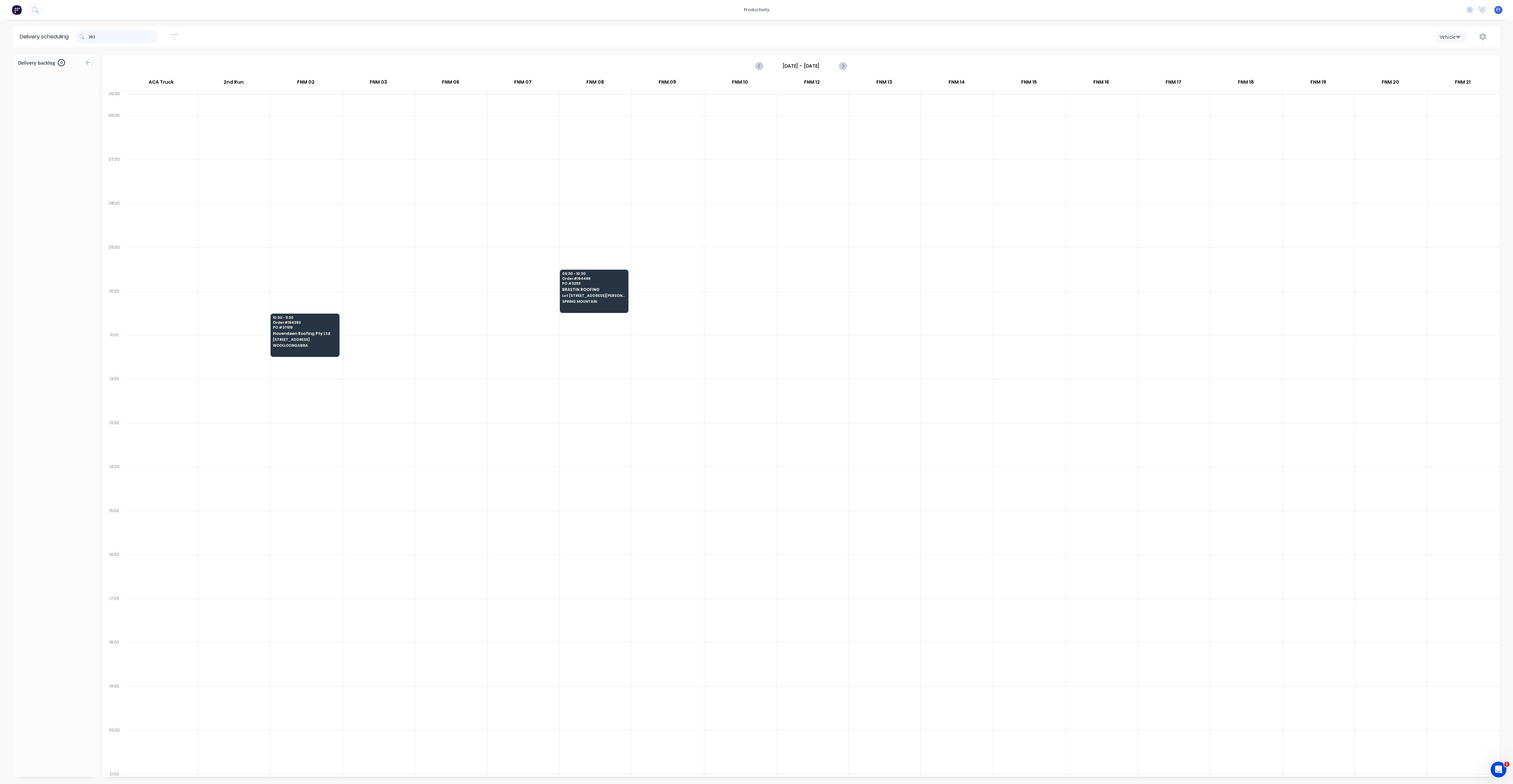
click at [90, 36] on input "393" at bounding box center [123, 37] width 69 height 13
type input "3"
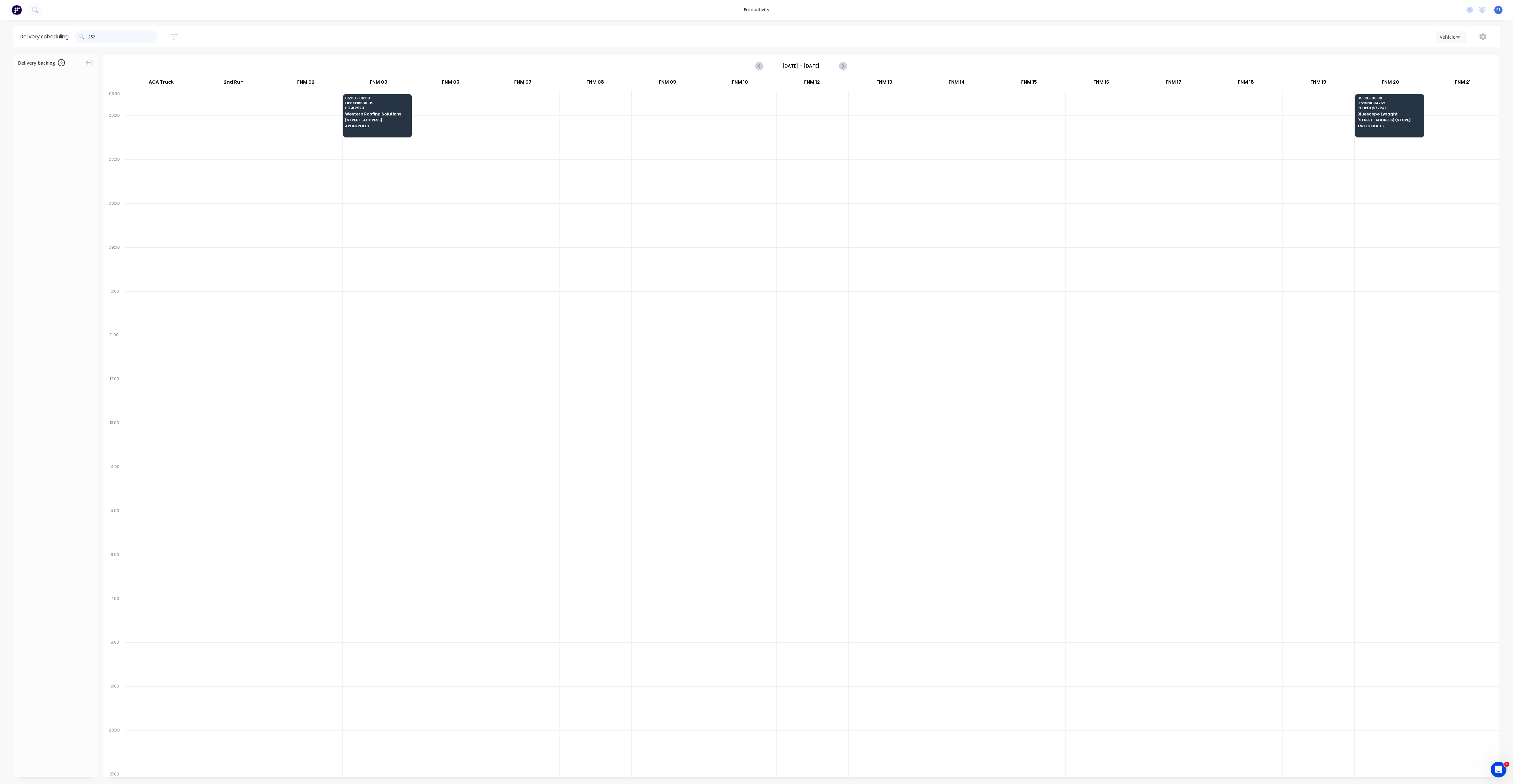
click at [90, 39] on input "252" at bounding box center [123, 37] width 69 height 13
type input "2"
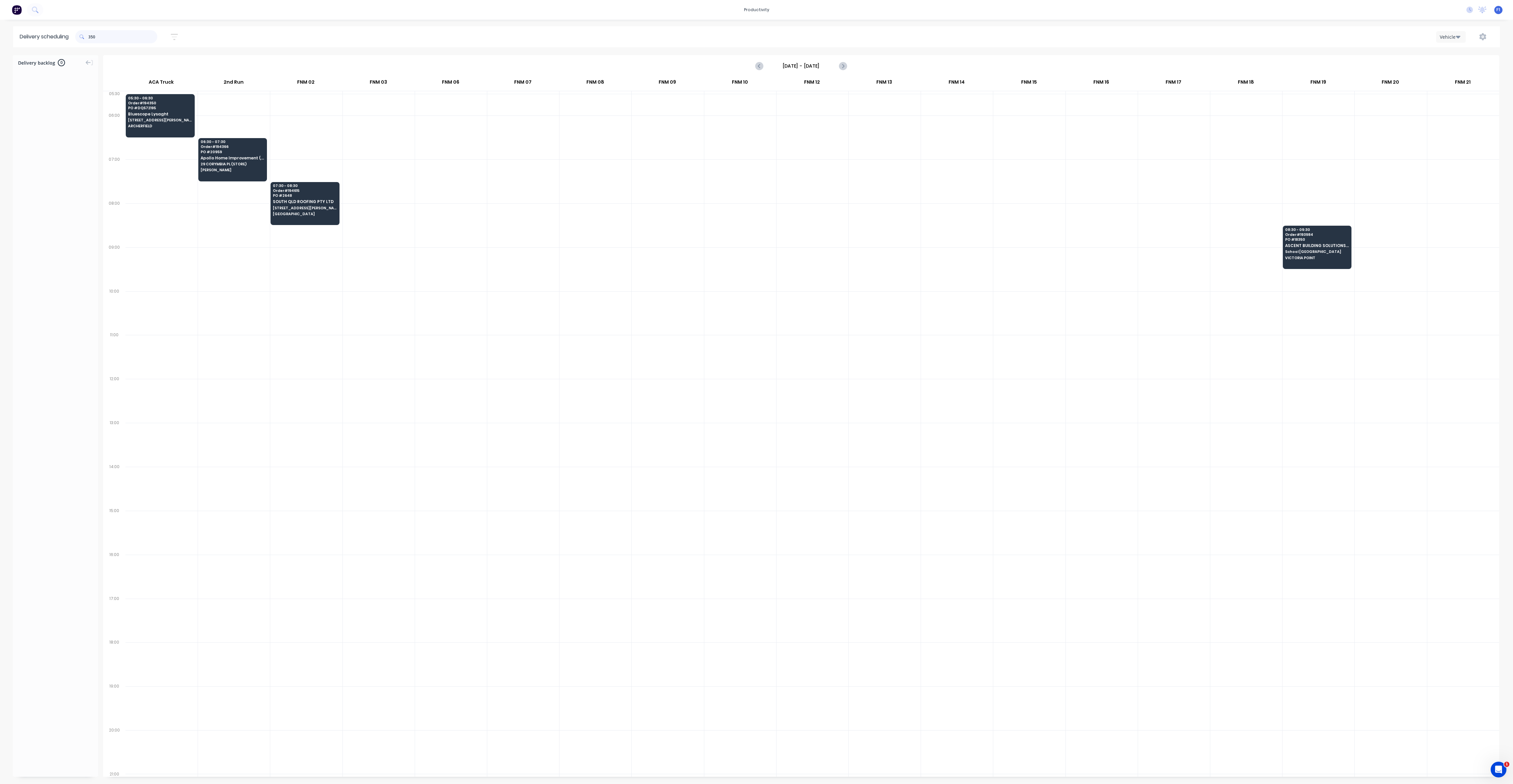
click at [91, 35] on input "350" at bounding box center [123, 37] width 69 height 13
type input "0"
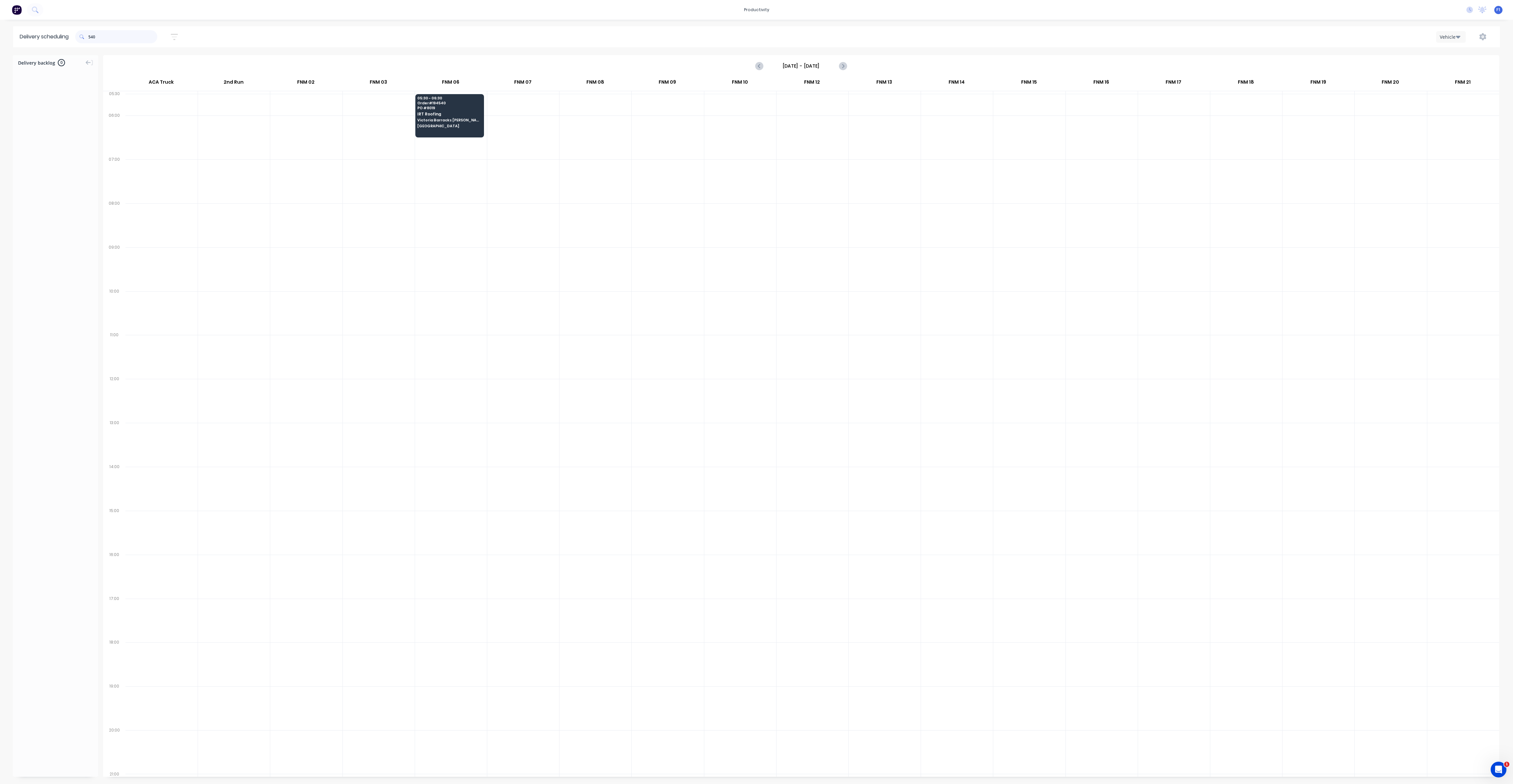
click at [90, 36] on input "540" at bounding box center [123, 37] width 69 height 13
type input "0"
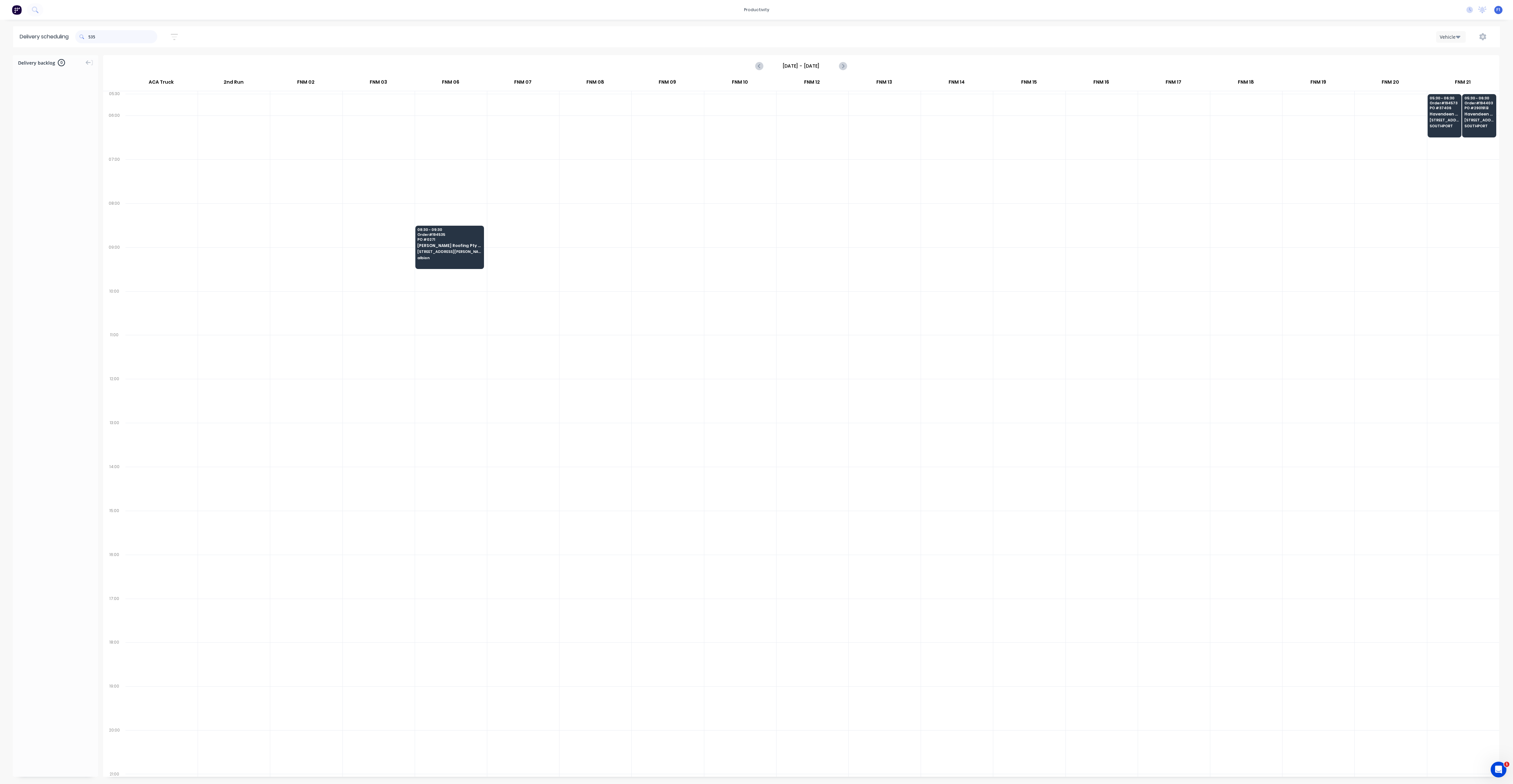
click at [90, 37] on input "535" at bounding box center [123, 37] width 69 height 13
type input "5"
click at [90, 37] on input "474" at bounding box center [123, 37] width 69 height 13
type input "4"
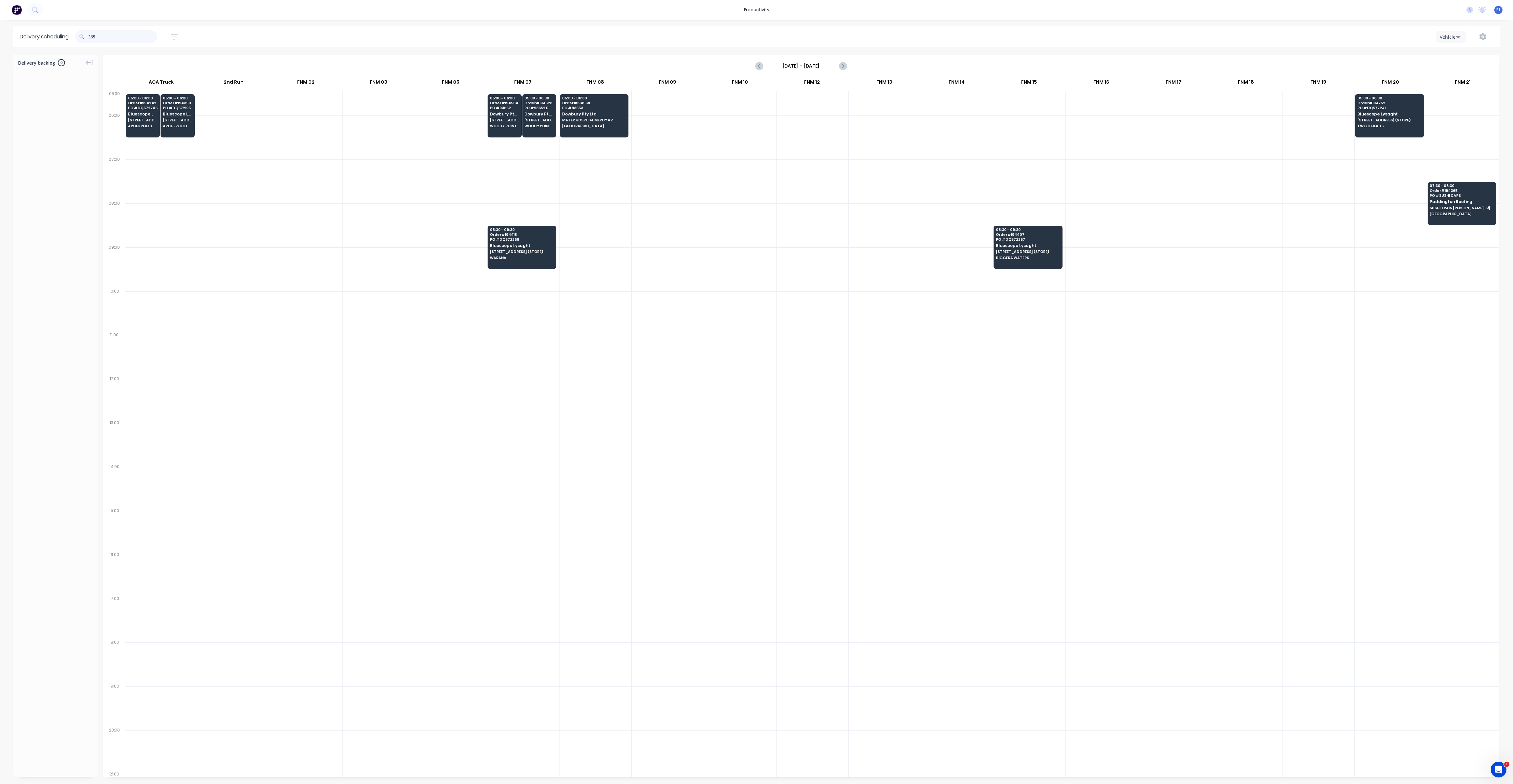
click at [92, 40] on input "365" at bounding box center [123, 37] width 69 height 13
click at [92, 38] on input "365" at bounding box center [123, 37] width 69 height 13
type input "3"
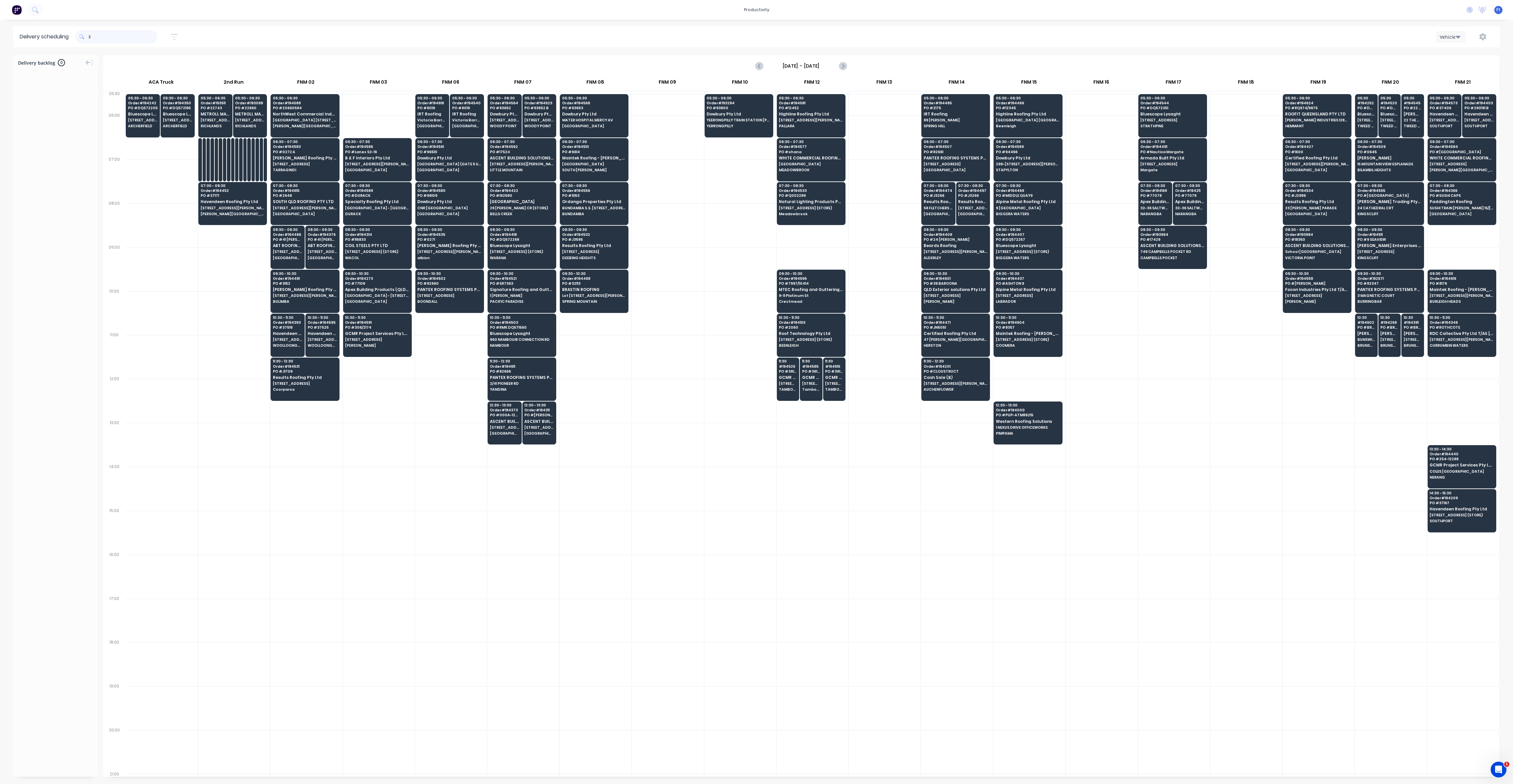
click at [91, 39] on input "3" at bounding box center [123, 37] width 69 height 13
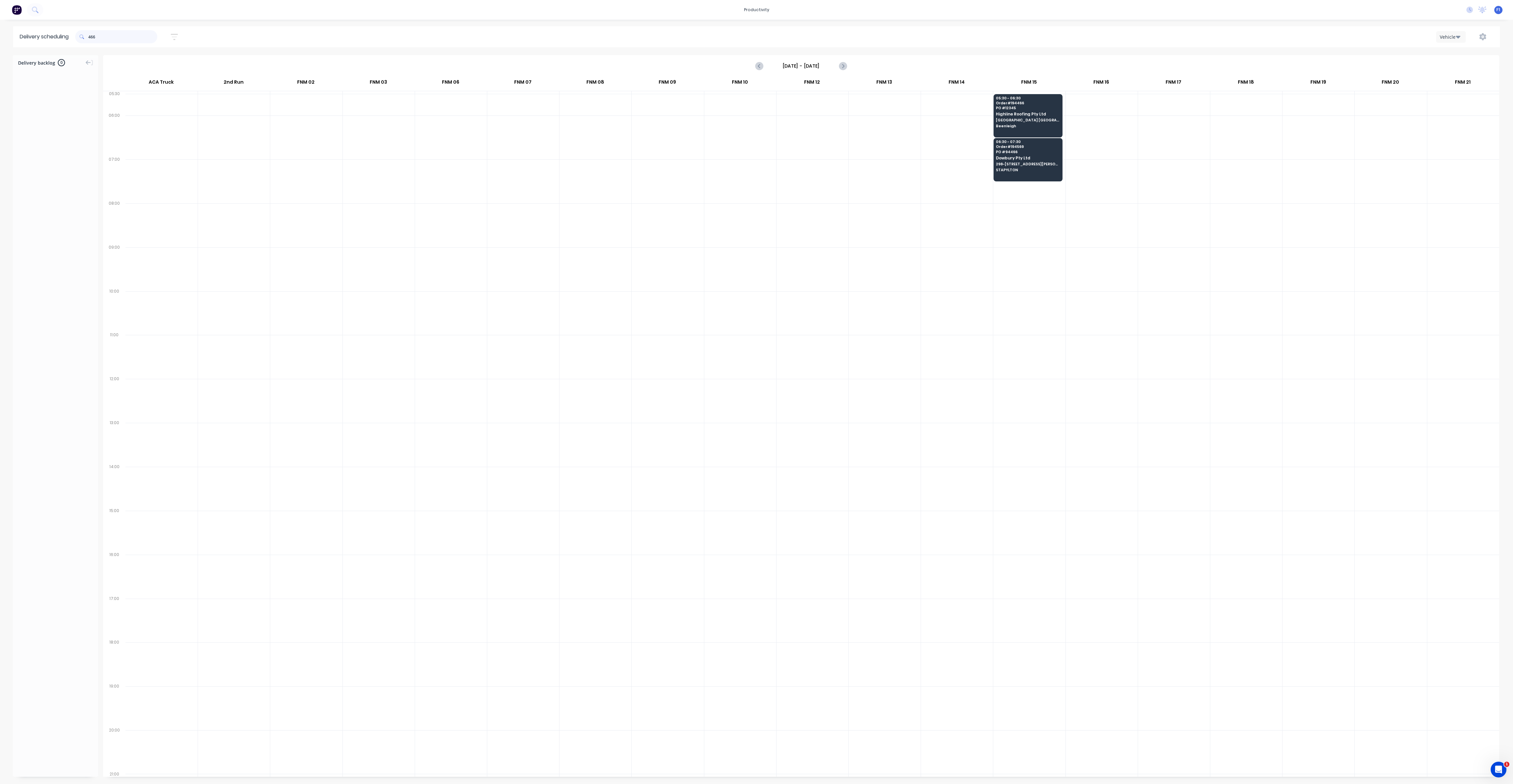
click at [91, 38] on input "466" at bounding box center [123, 37] width 69 height 13
type input "6"
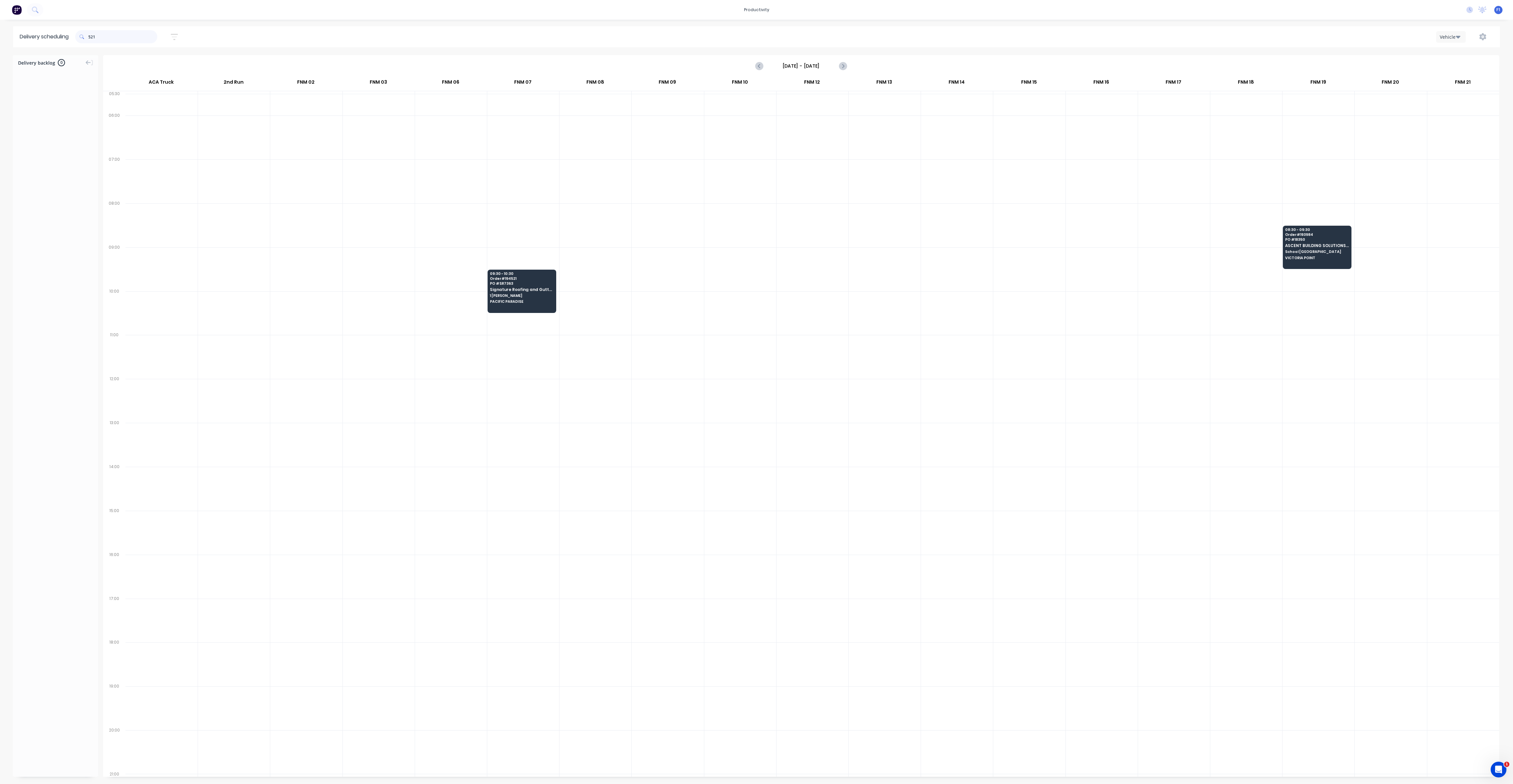
click at [90, 38] on input "521" at bounding box center [123, 37] width 69 height 13
type input "1"
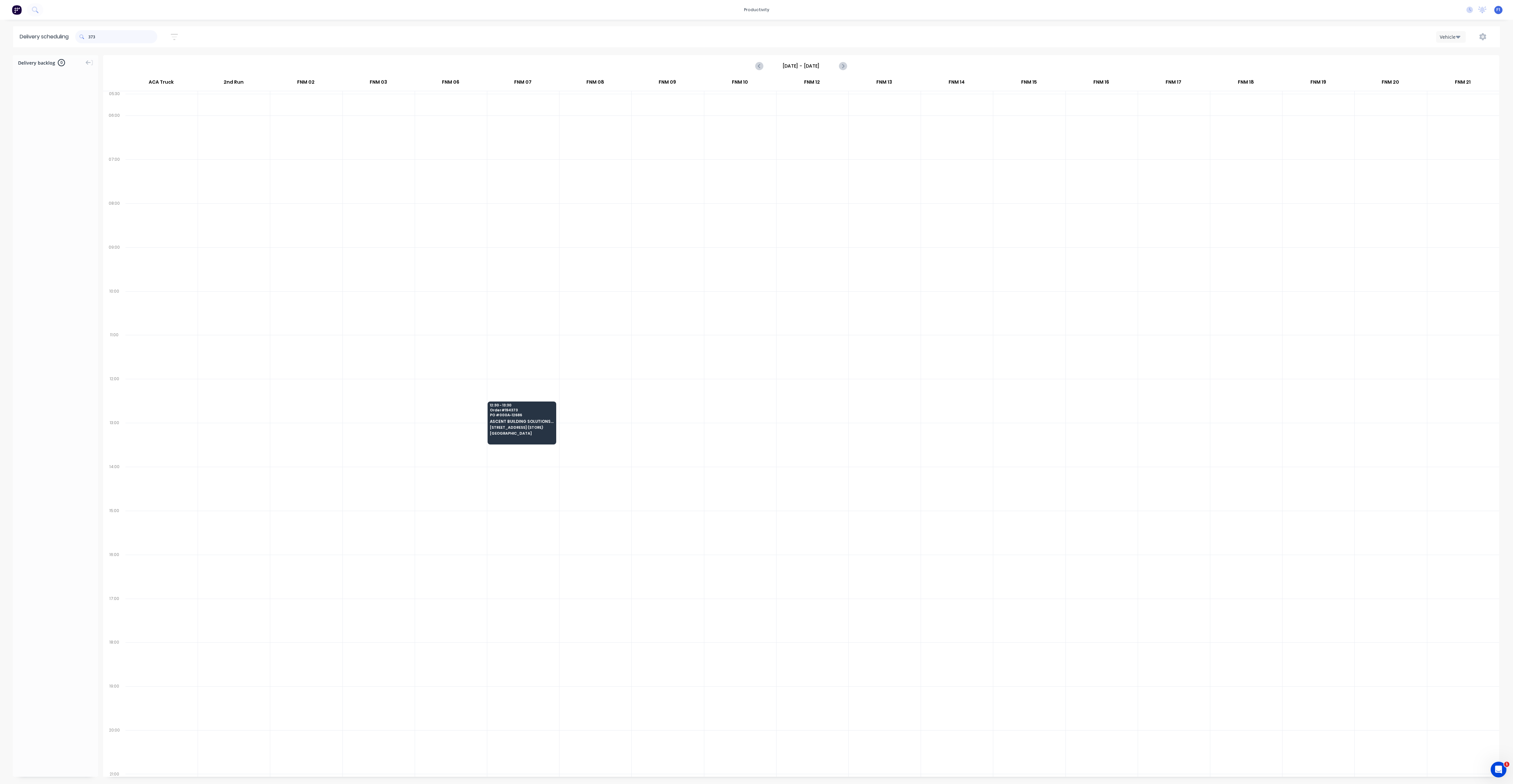
click at [91, 38] on input "373" at bounding box center [123, 37] width 69 height 13
type input "3"
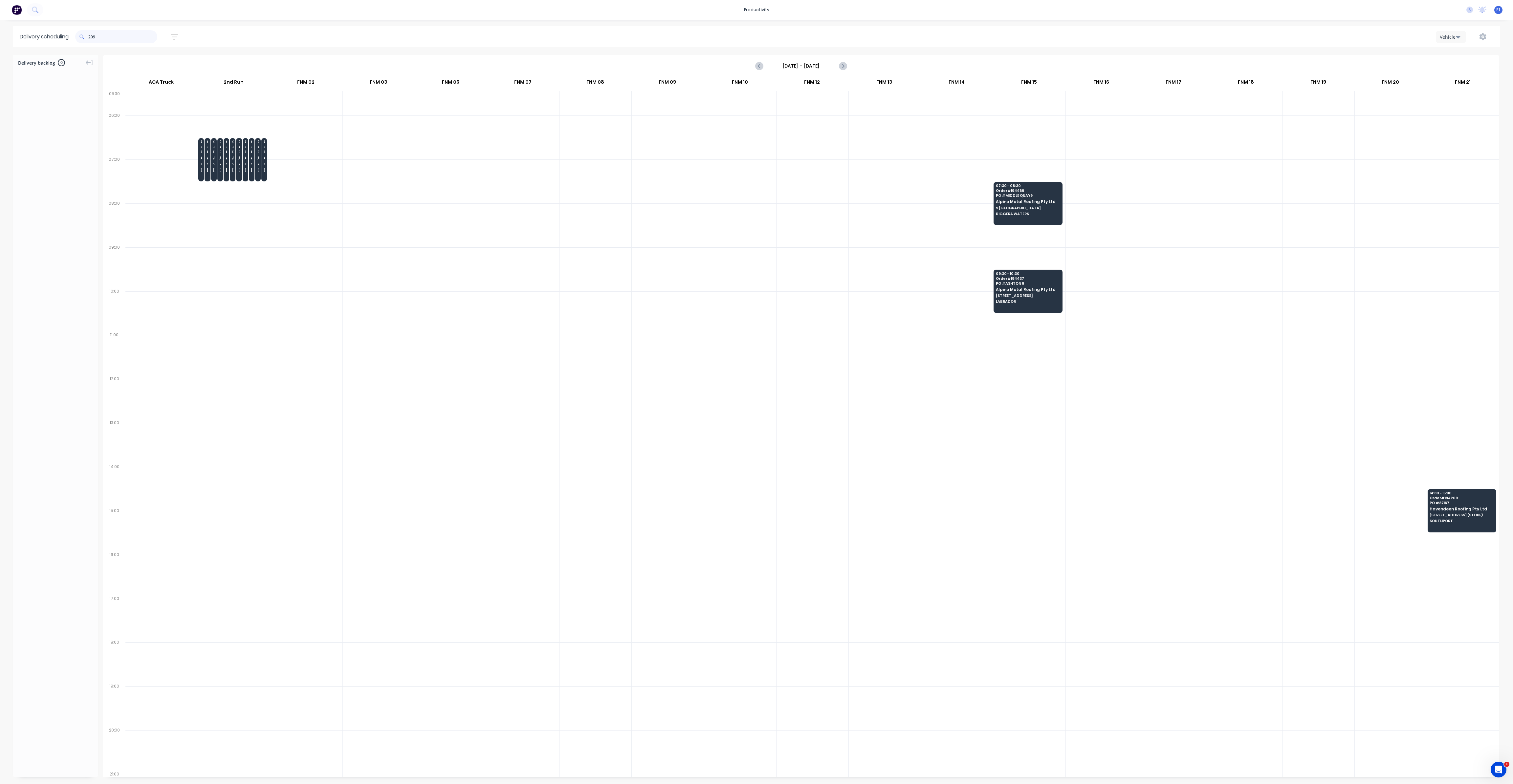
click at [90, 36] on input "209" at bounding box center [123, 37] width 69 height 13
type input "9"
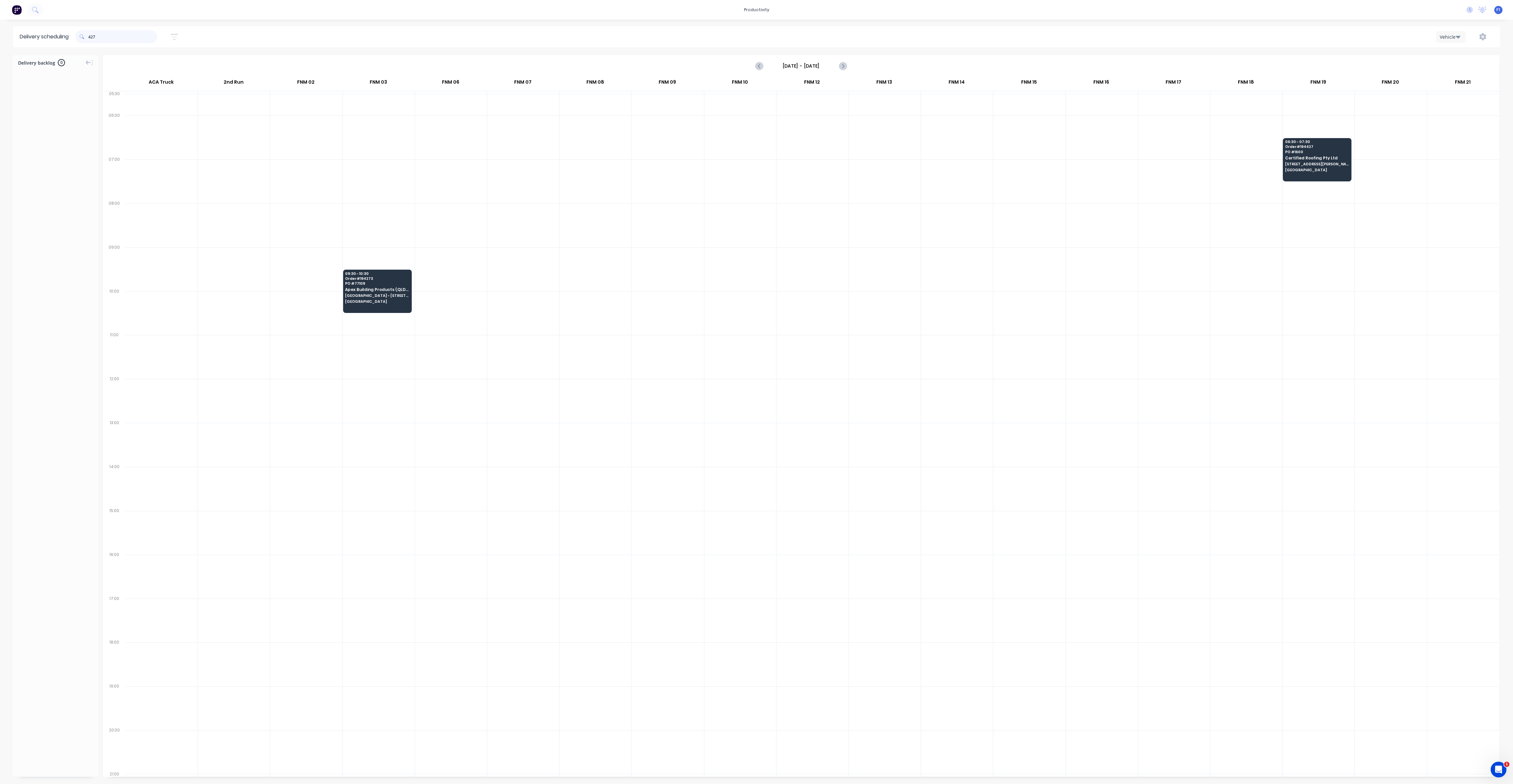
click at [90, 38] on input "427" at bounding box center [123, 37] width 69 height 13
type input "7"
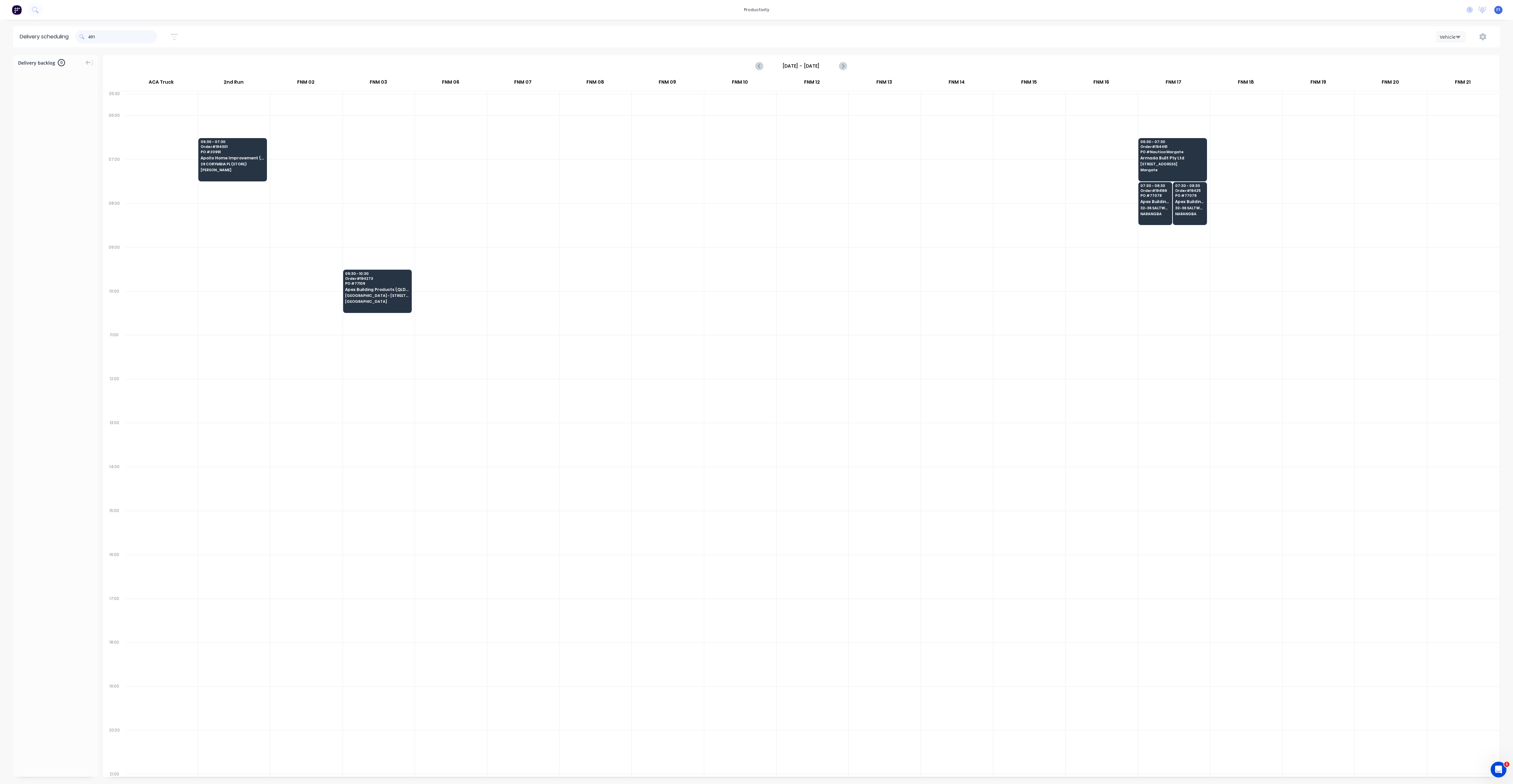
click at [91, 38] on input "491" at bounding box center [123, 37] width 69 height 13
type input "1"
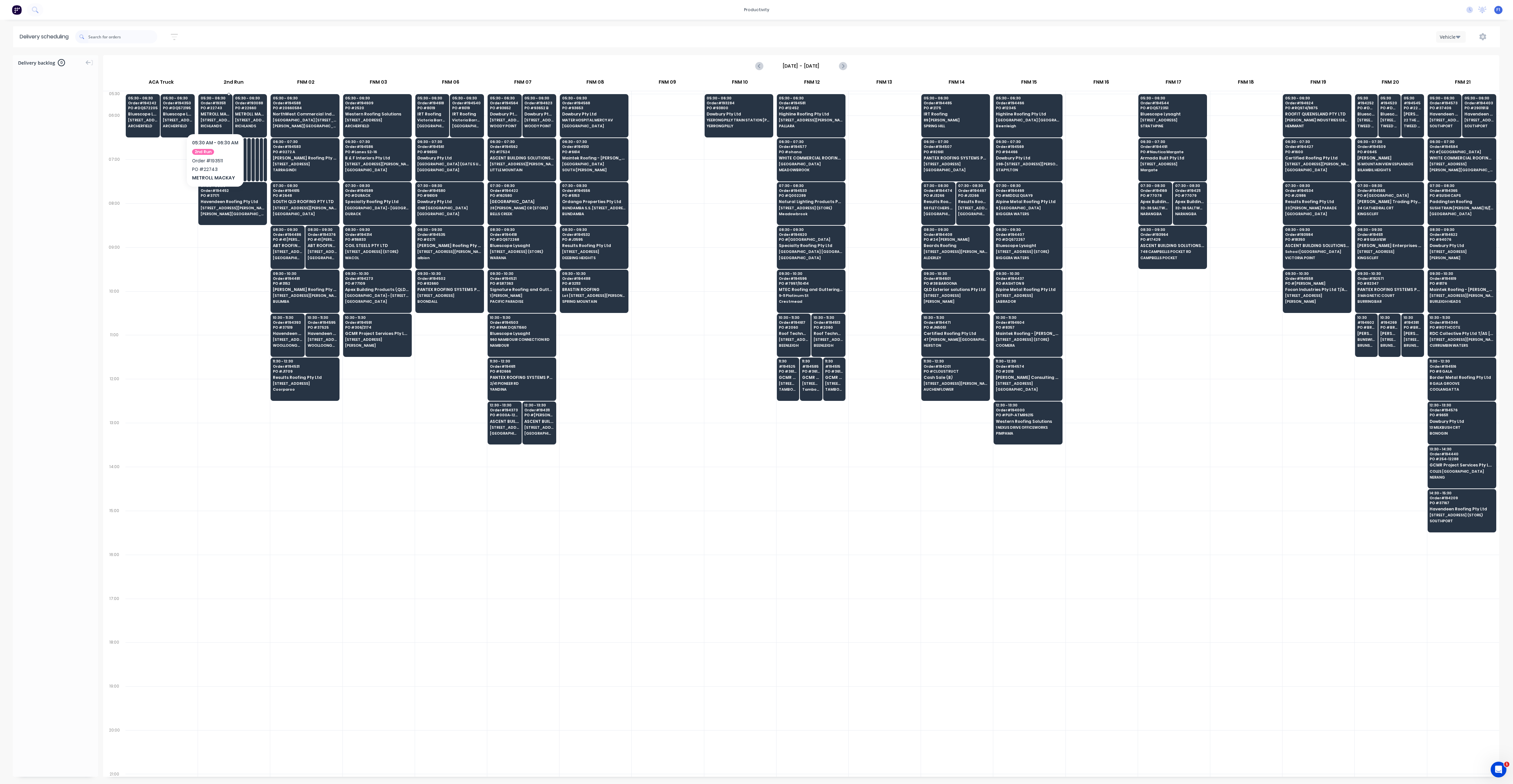
click at [213, 109] on span "PO # 22743" at bounding box center [216, 108] width 30 height 4
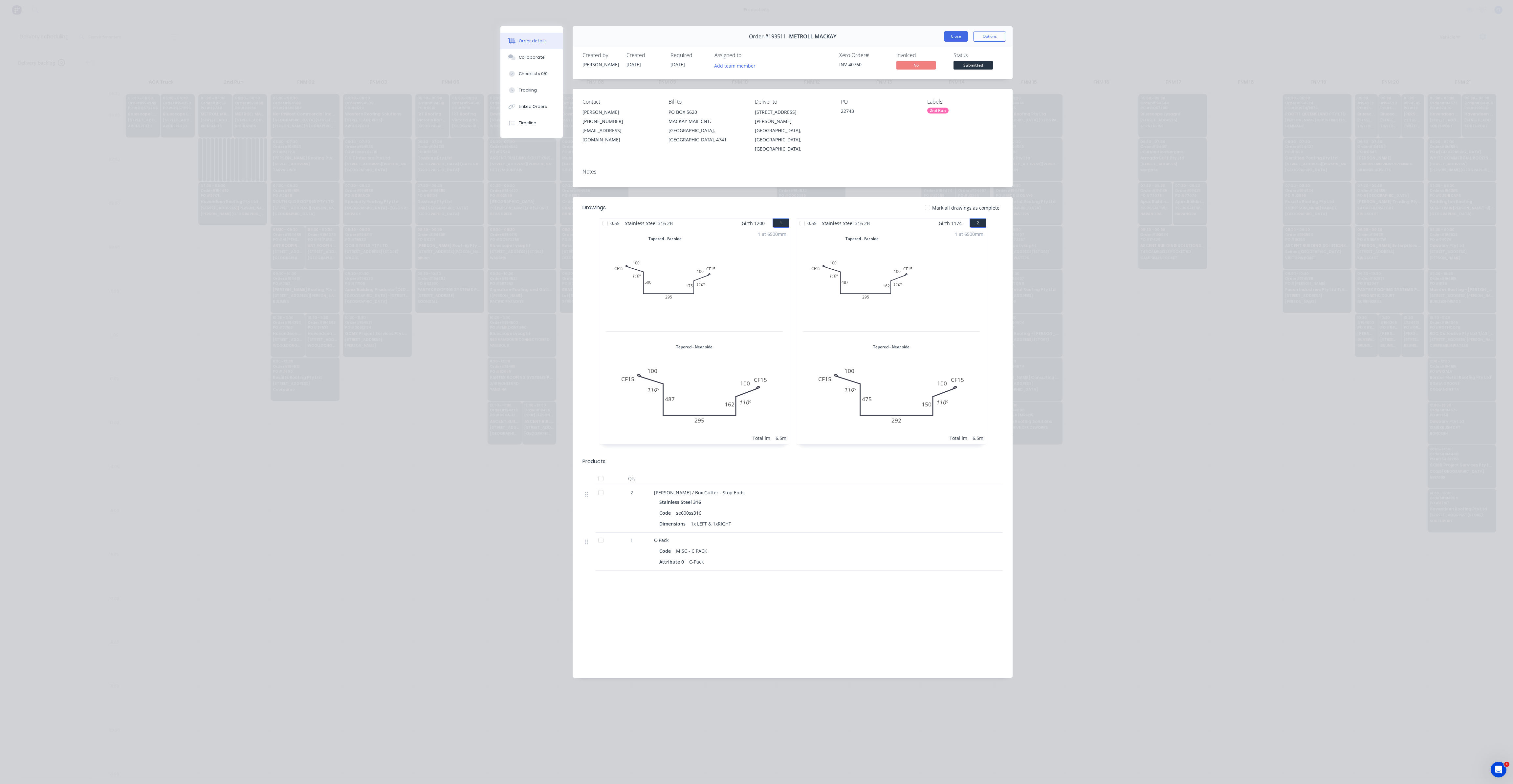
click at [956, 38] on button "Close" at bounding box center [955, 36] width 24 height 11
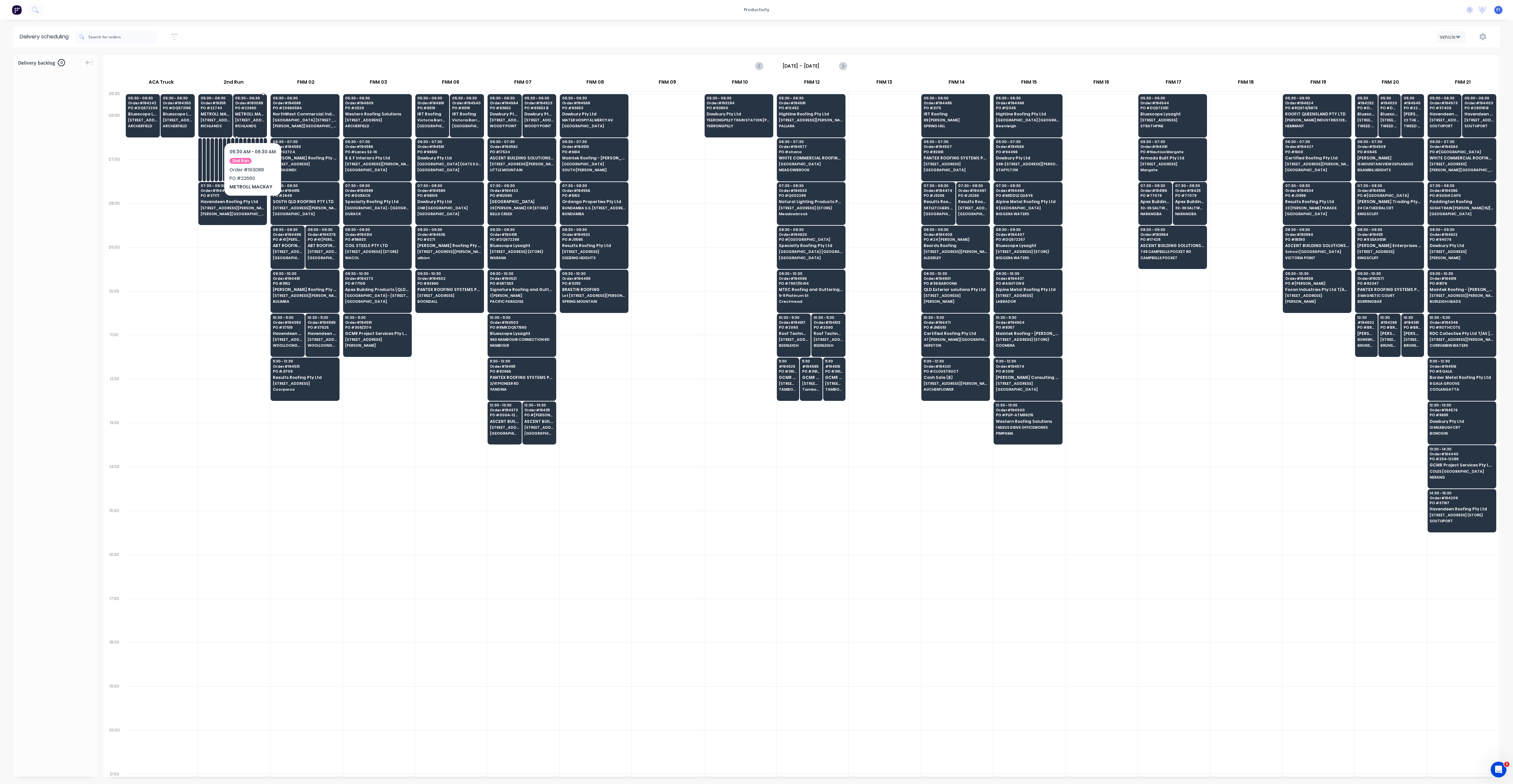
click at [252, 123] on div "05:30 - 06:30 Order # 193088 PO # 22660 METROLL [GEOGRAPHIC_DATA][STREET_ADDRES…" at bounding box center [250, 112] width 33 height 37
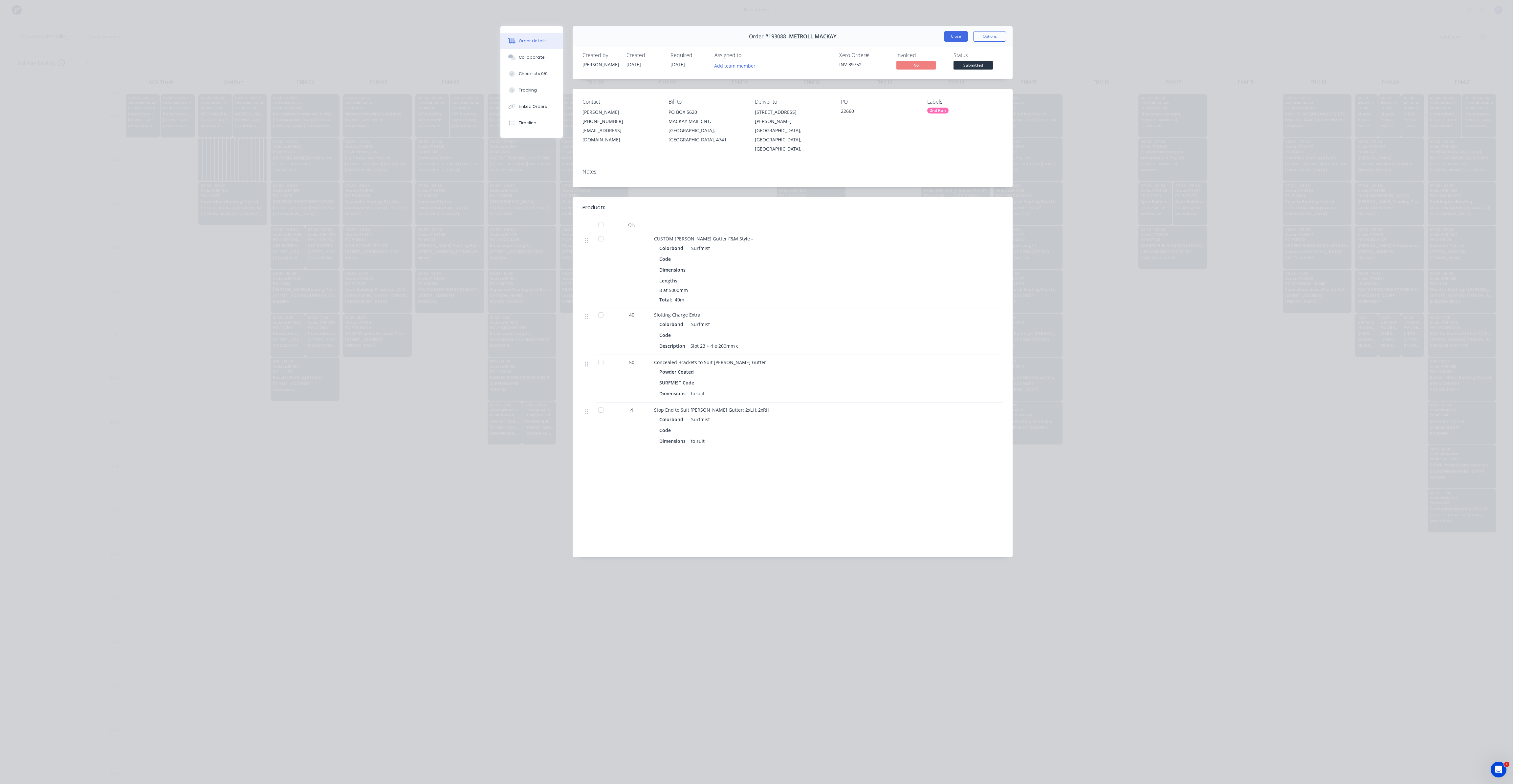
click at [957, 36] on button "Close" at bounding box center [955, 36] width 24 height 11
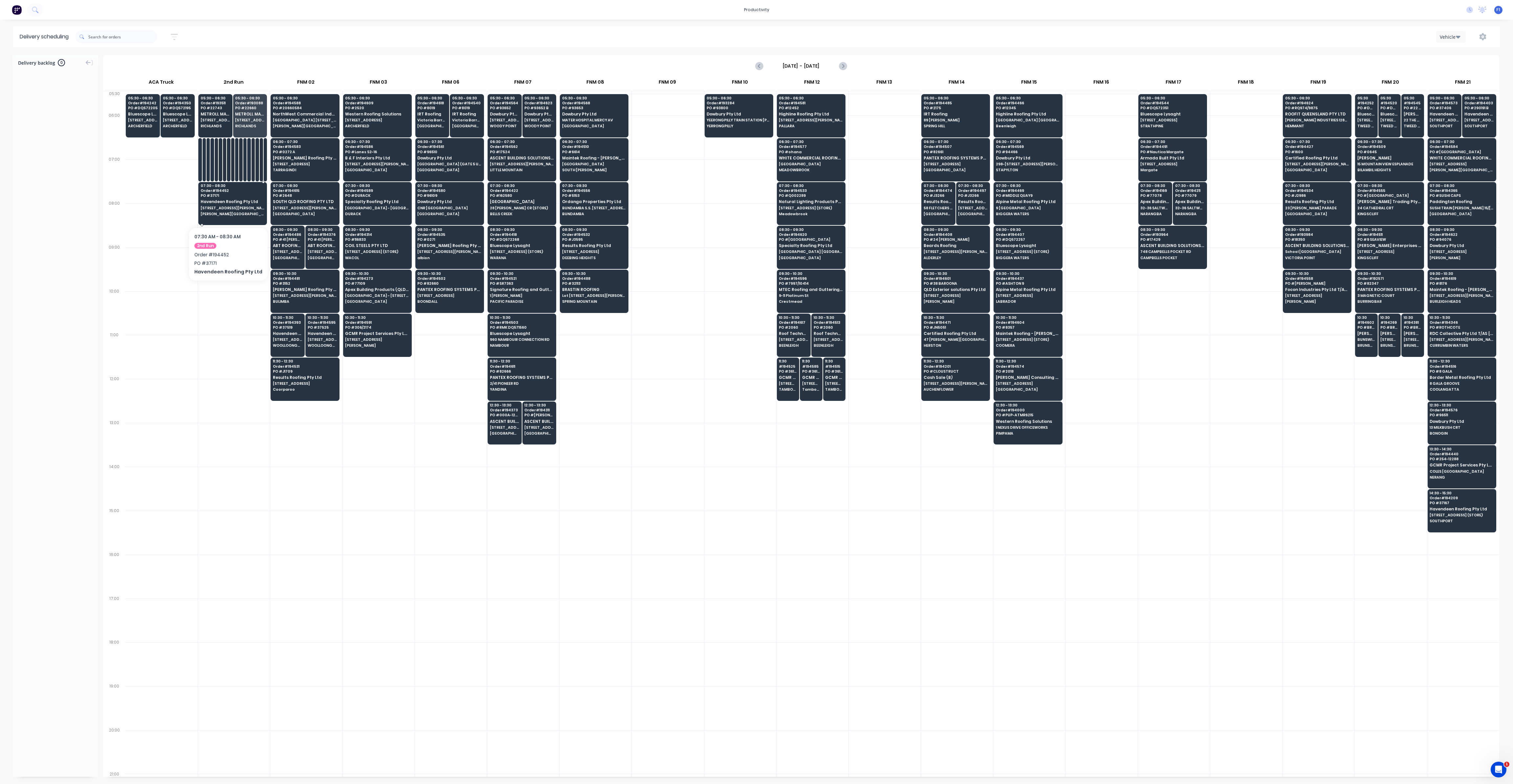
click at [226, 207] on span "[STREET_ADDRESS][PERSON_NAME]" at bounding box center [232, 208] width 64 height 4
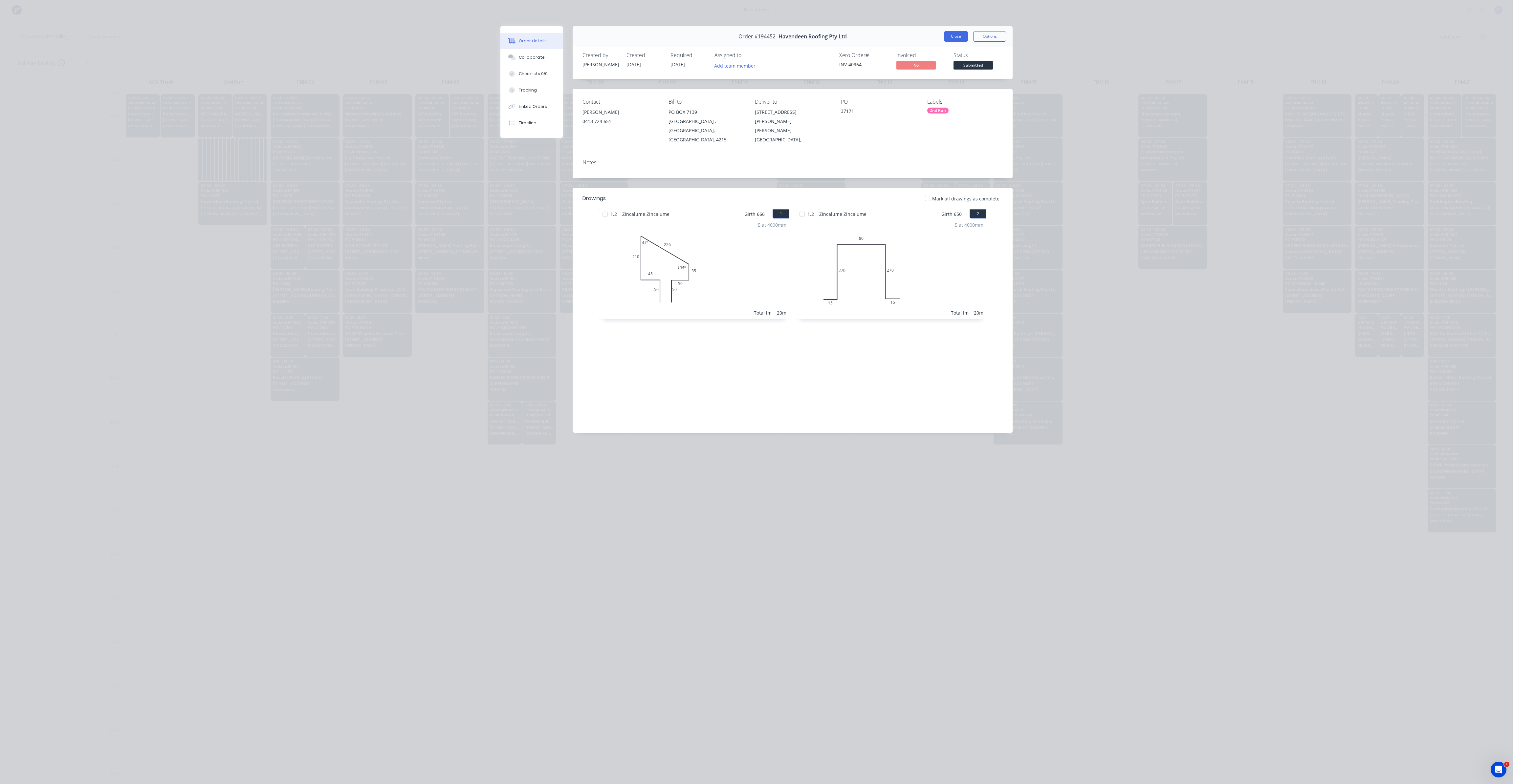
click at [962, 40] on button "Close" at bounding box center [955, 36] width 24 height 11
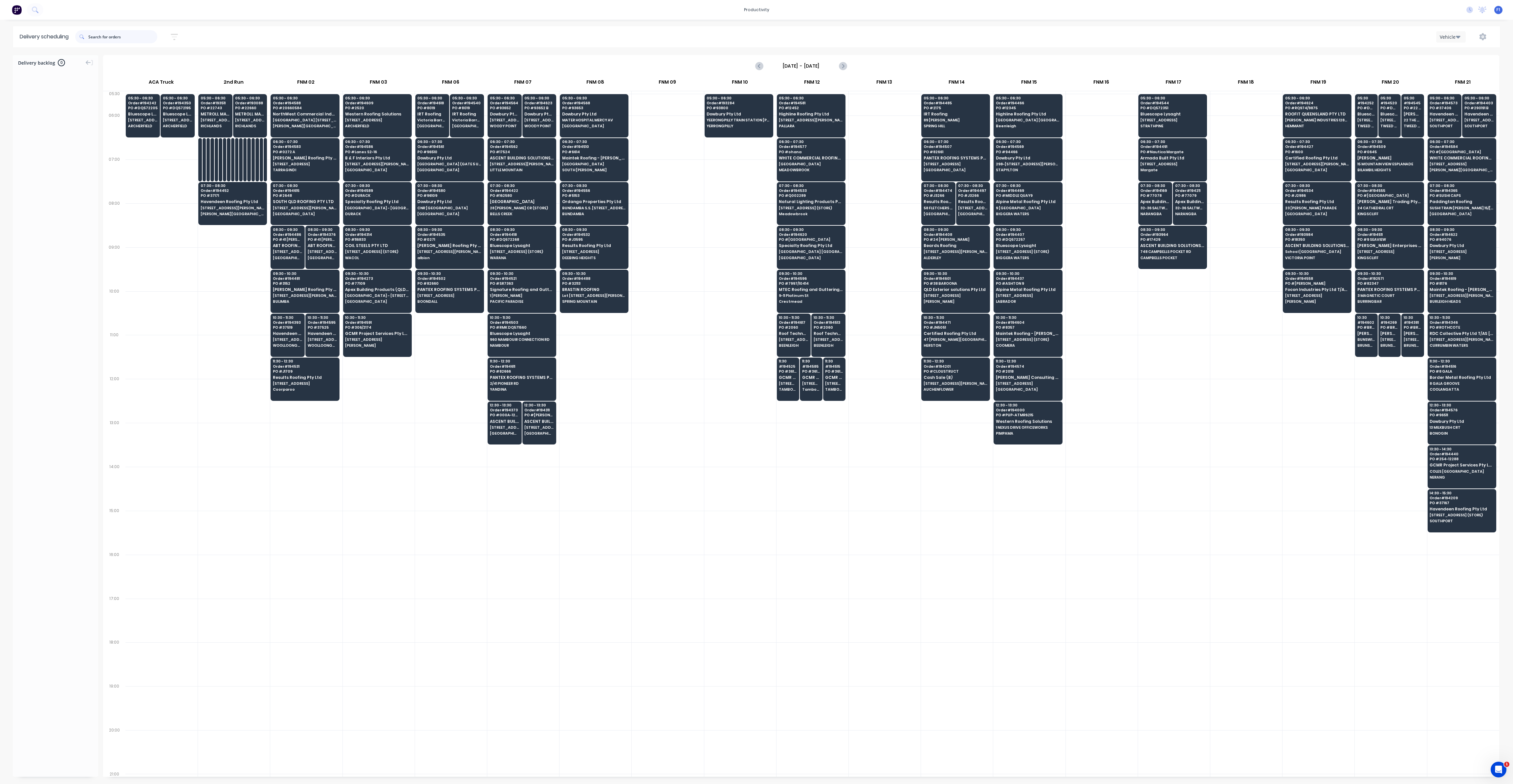
click at [101, 40] on input "text" at bounding box center [123, 37] width 69 height 13
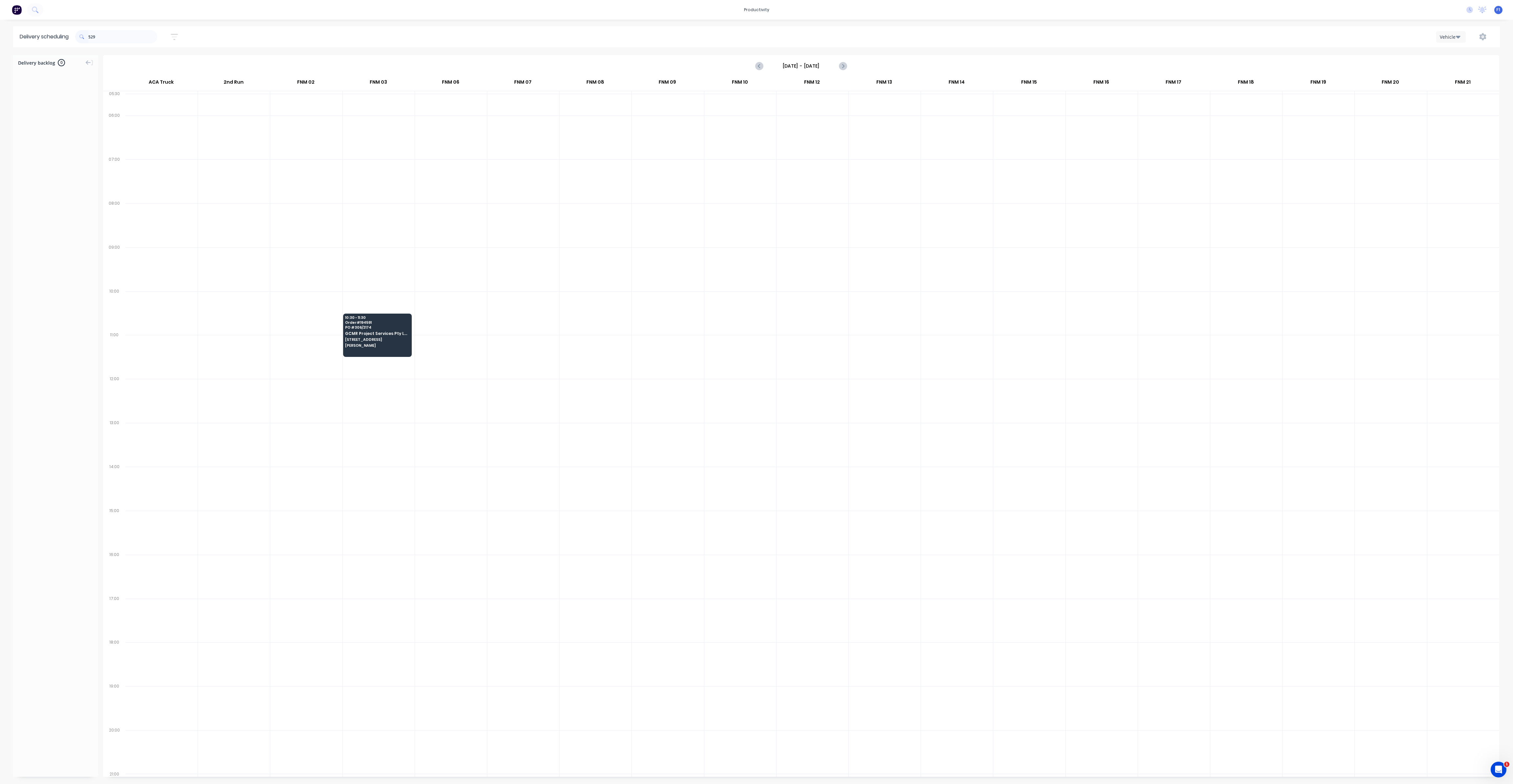
click at [89, 36] on span at bounding box center [81, 37] width 13 height 13
click at [90, 38] on input "529" at bounding box center [123, 37] width 69 height 13
type input "9"
click at [91, 38] on input "381" at bounding box center [123, 37] width 69 height 13
type input "1"
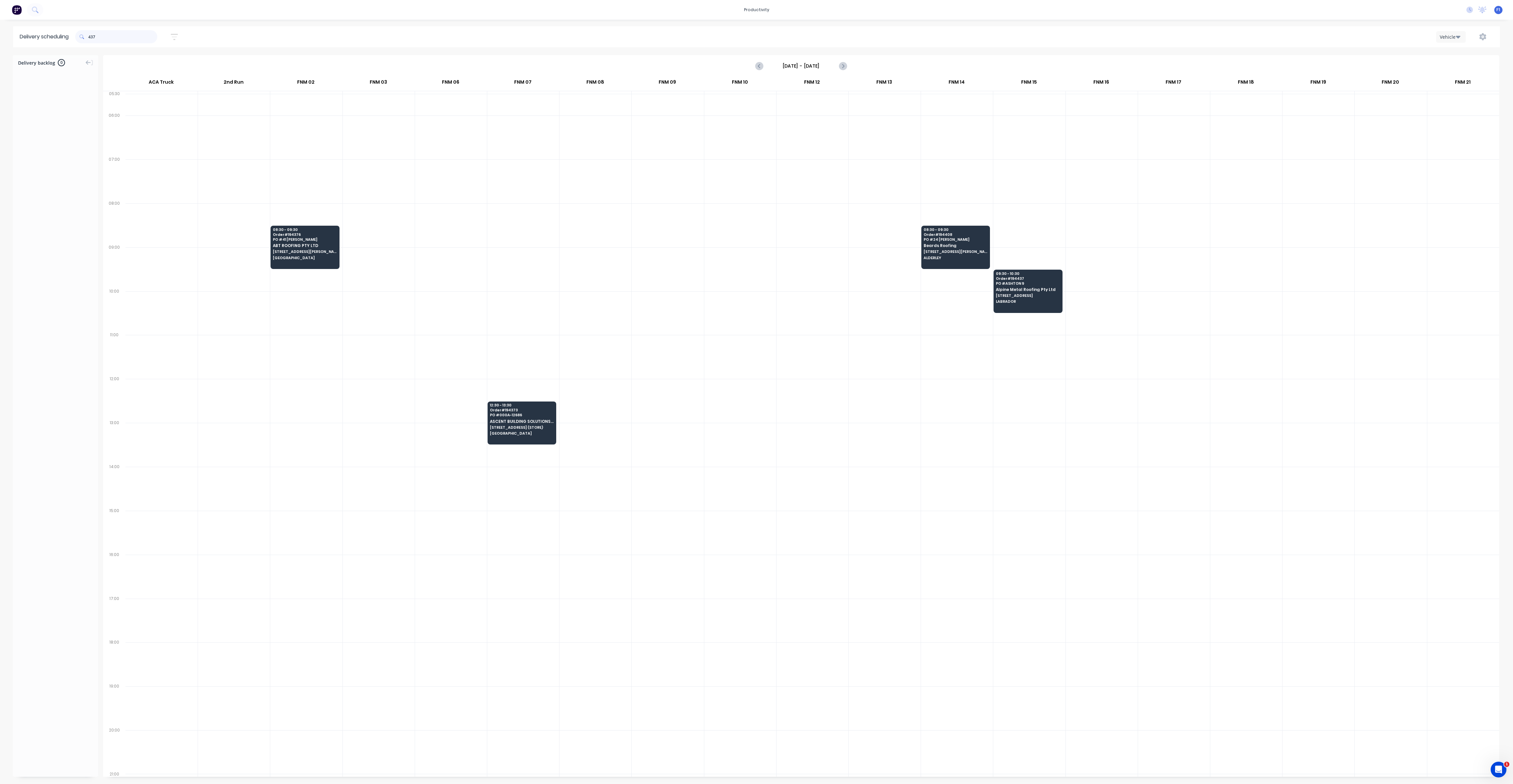
click at [92, 38] on input "437" at bounding box center [123, 37] width 69 height 13
click at [90, 35] on input "437" at bounding box center [123, 37] width 69 height 13
type input "7"
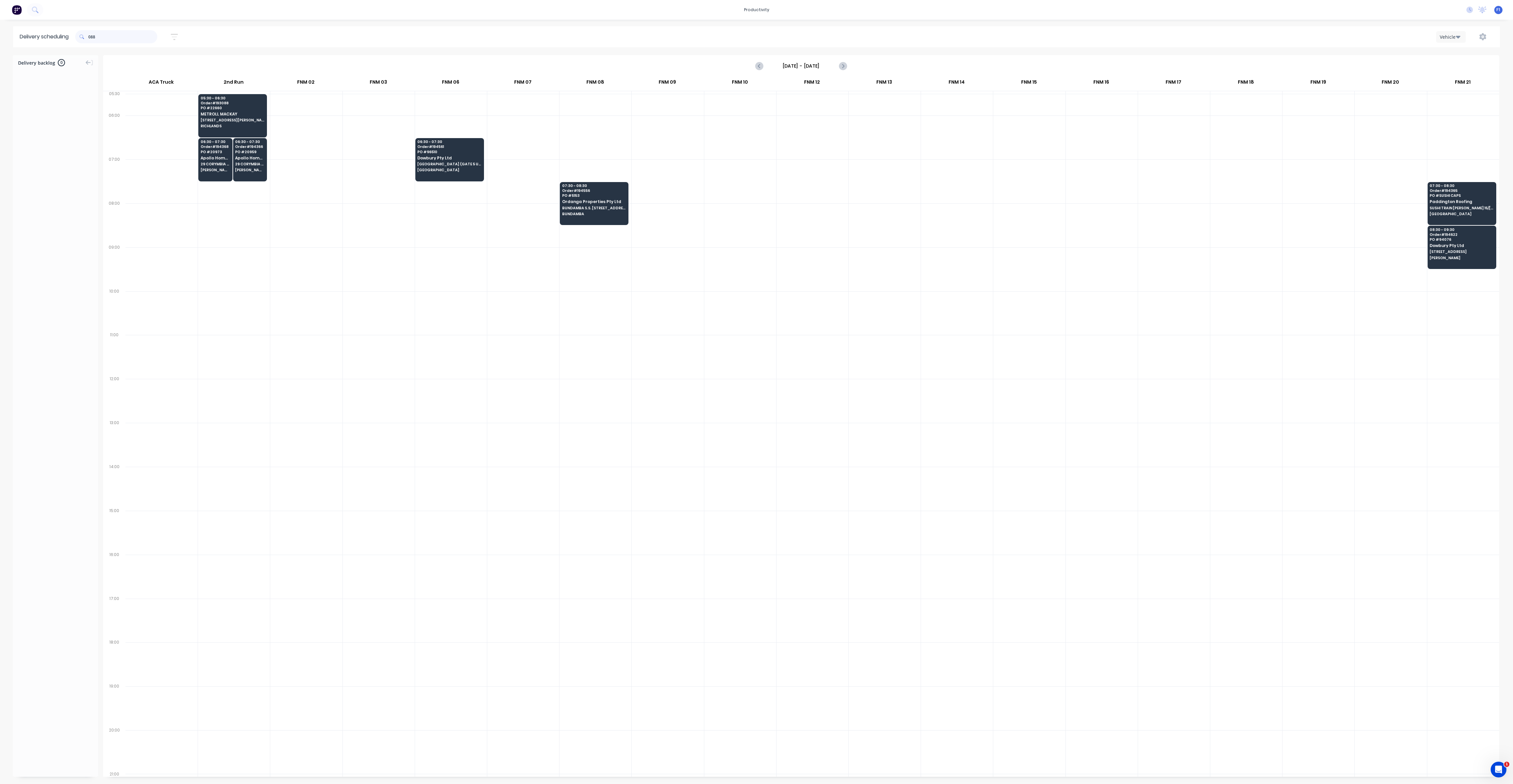
click at [90, 38] on input "088" at bounding box center [123, 37] width 69 height 13
type input "8"
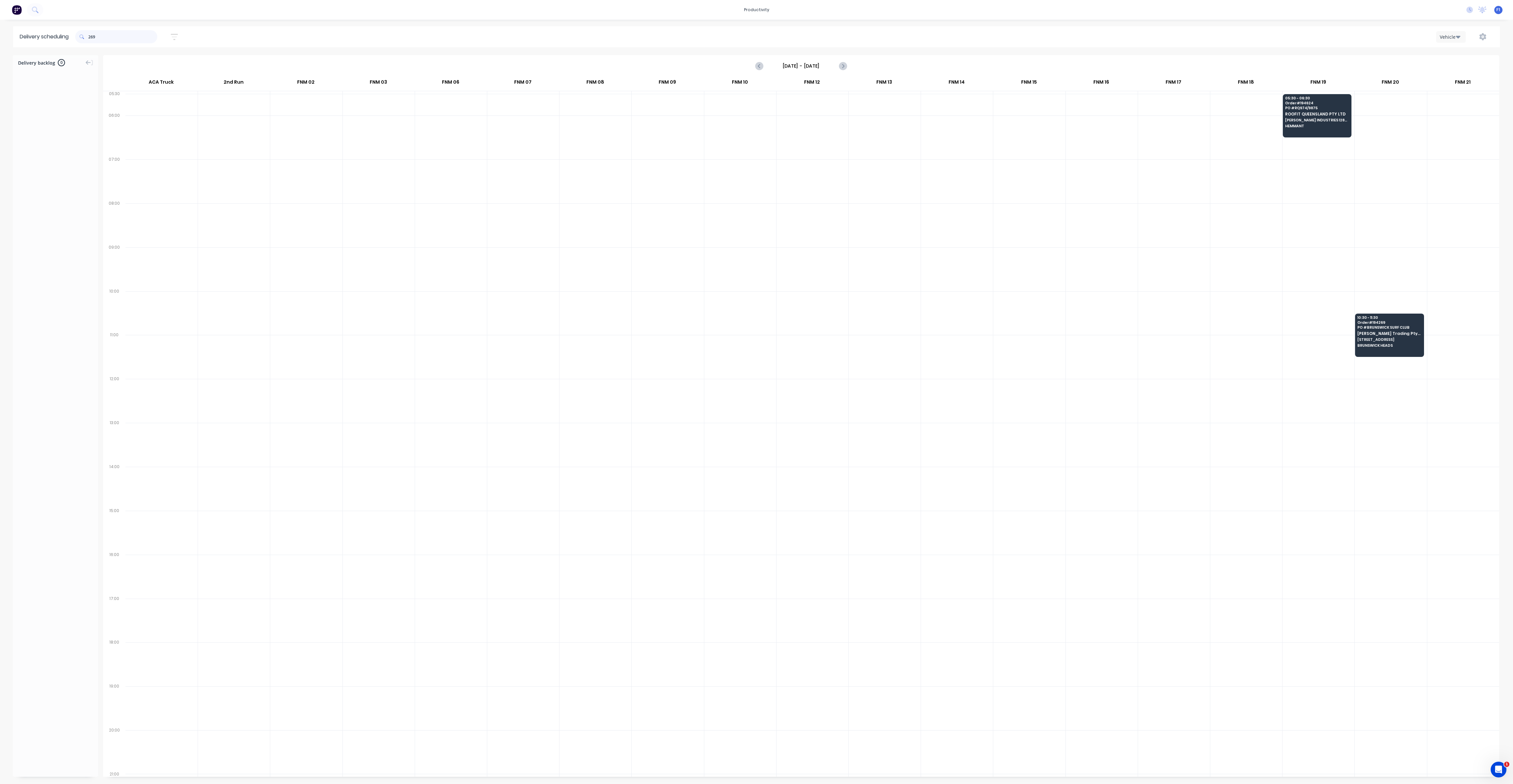
drag, startPoint x: 91, startPoint y: 37, endPoint x: 104, endPoint y: 51, distance: 19.1
click at [91, 38] on input "269" at bounding box center [123, 37] width 69 height 13
type input "9"
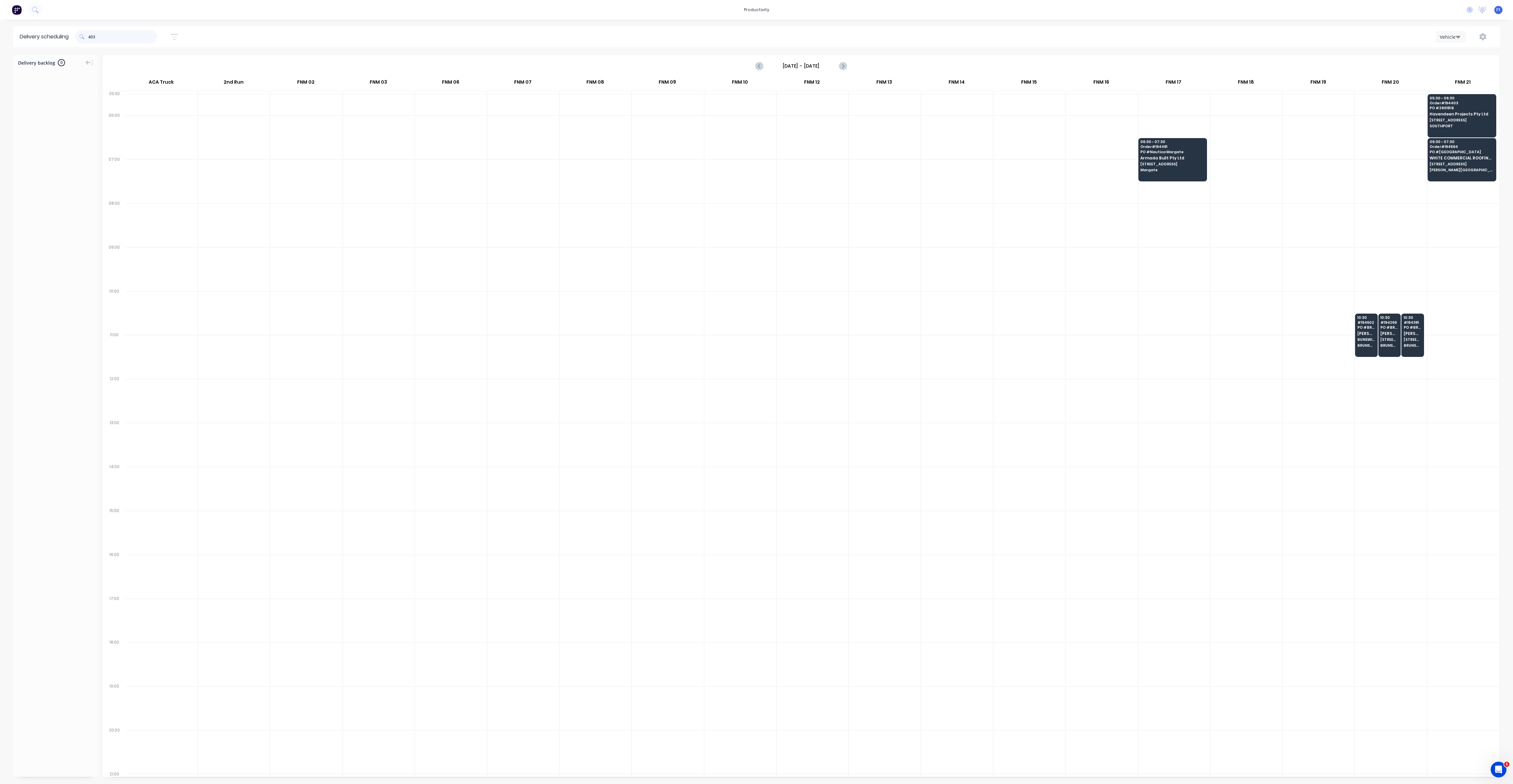
click at [90, 38] on input "403" at bounding box center [123, 37] width 69 height 13
type input "3"
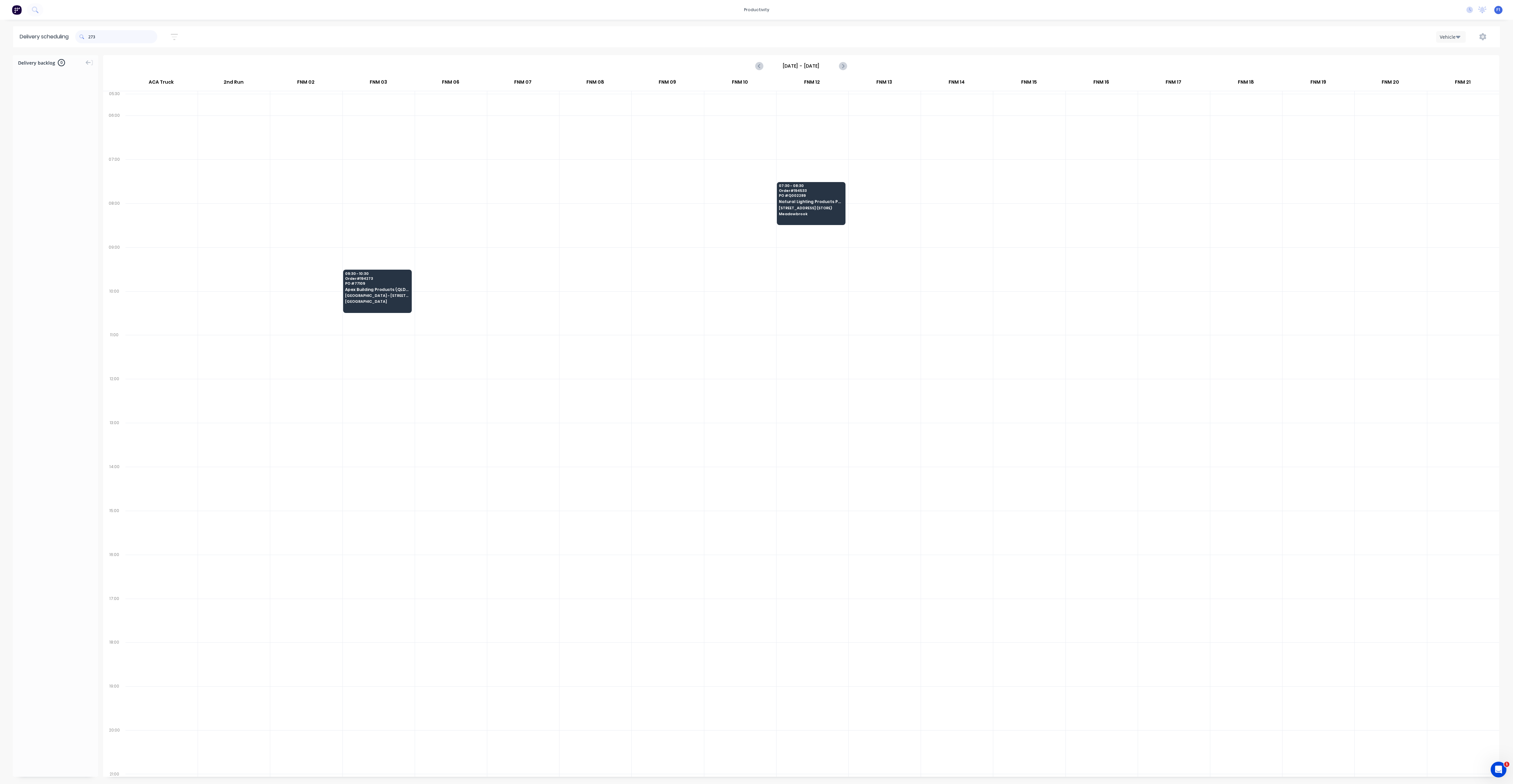
click at [91, 36] on input "273" at bounding box center [123, 37] width 69 height 13
type input "3"
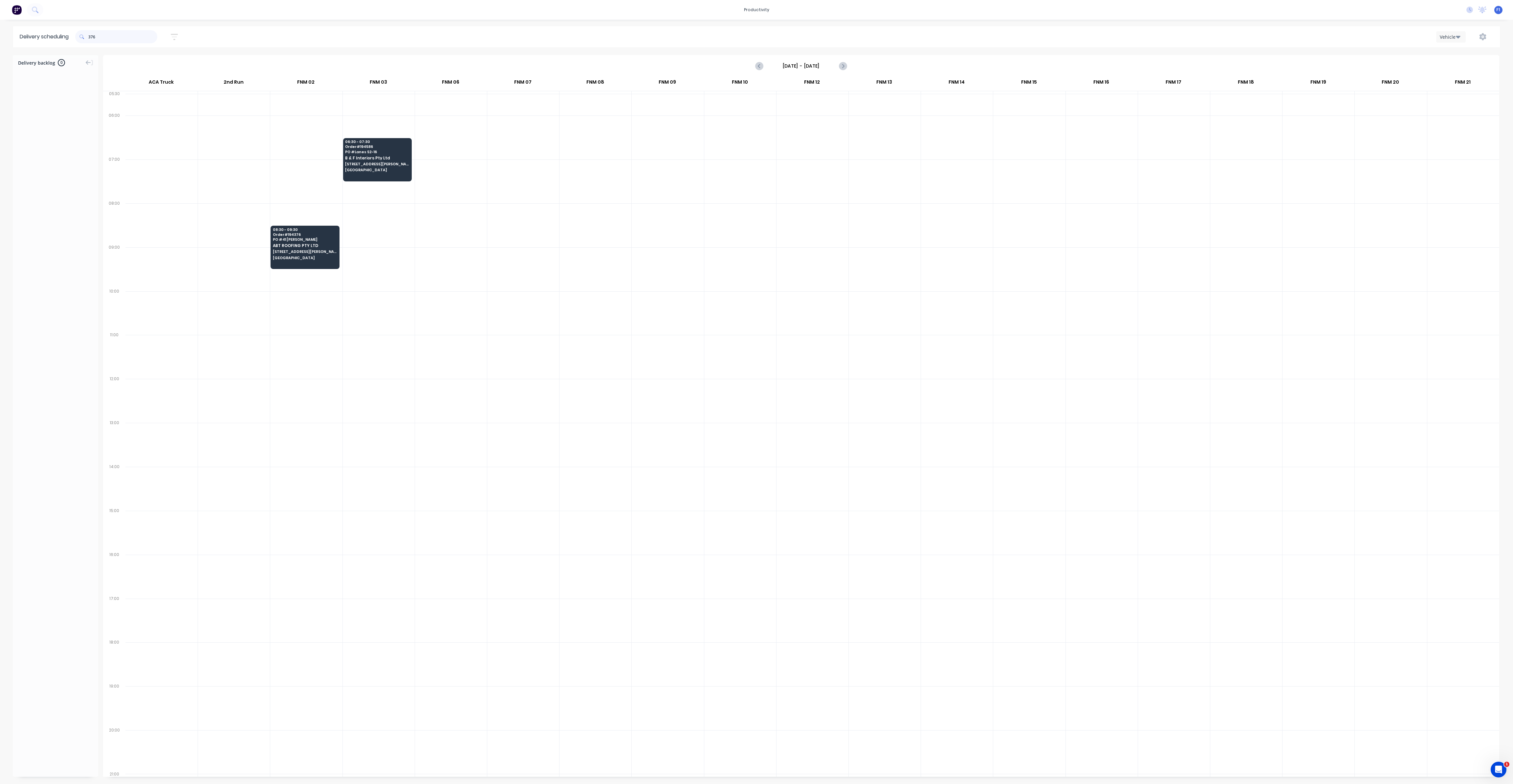
click at [92, 40] on input "376" at bounding box center [123, 37] width 69 height 13
click at [89, 37] on span at bounding box center [81, 37] width 13 height 13
click at [92, 37] on input "376" at bounding box center [123, 37] width 69 height 13
click at [90, 37] on input "376" at bounding box center [123, 37] width 69 height 13
type input "6"
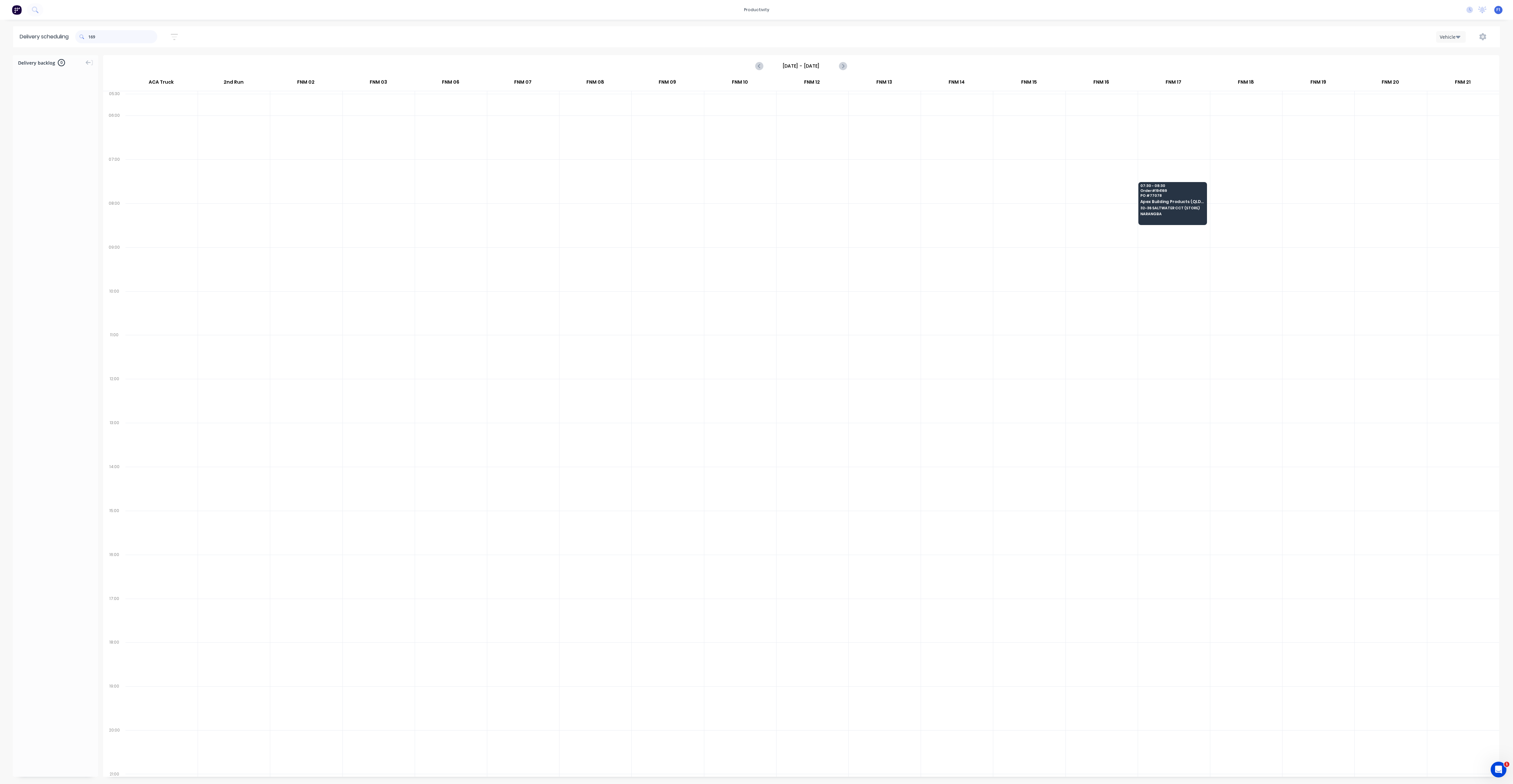
click at [92, 37] on input "169" at bounding box center [123, 37] width 69 height 13
click at [91, 37] on input "169" at bounding box center [123, 37] width 69 height 13
type input "9"
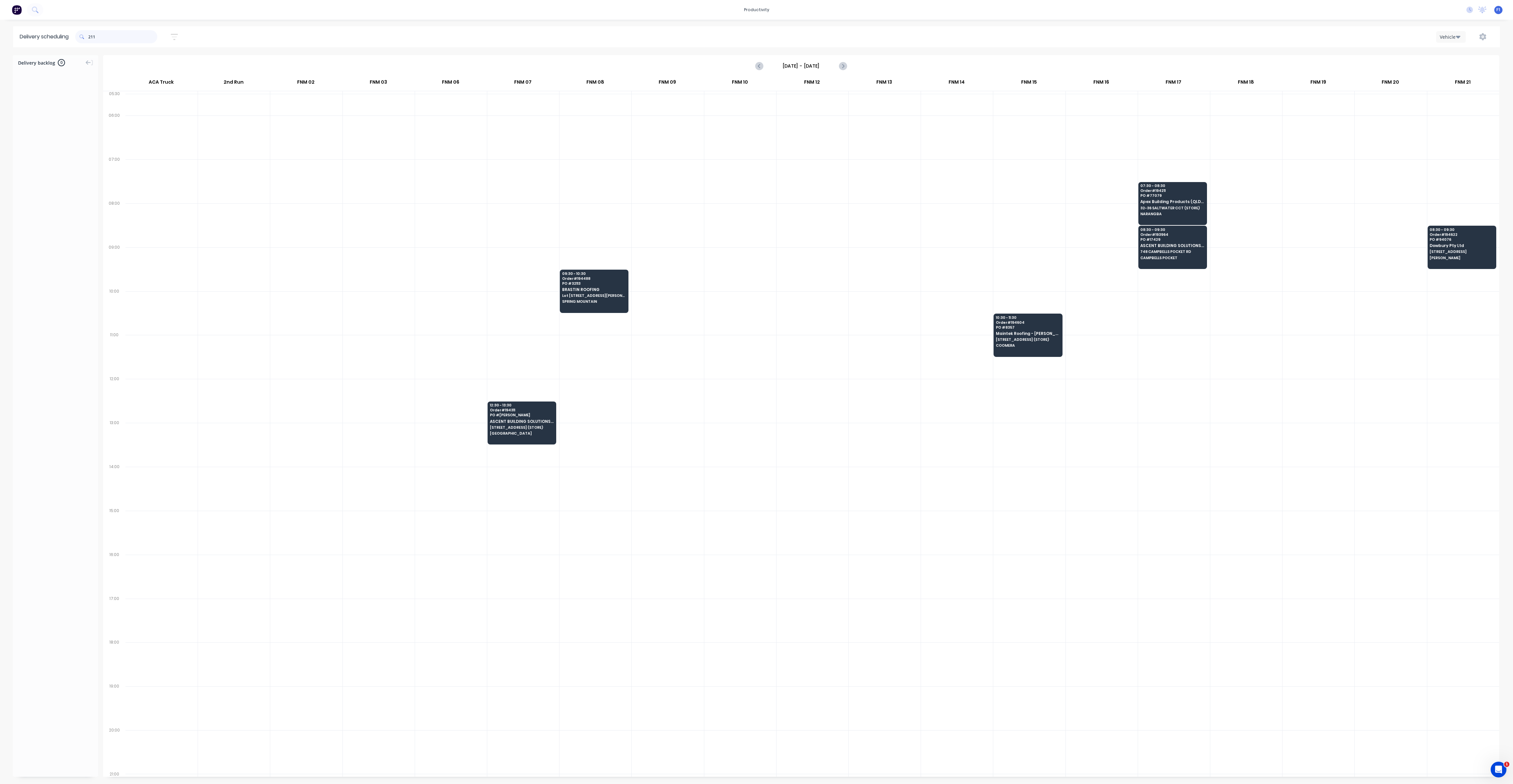
click at [91, 37] on input "211" at bounding box center [123, 37] width 69 height 13
type input "1"
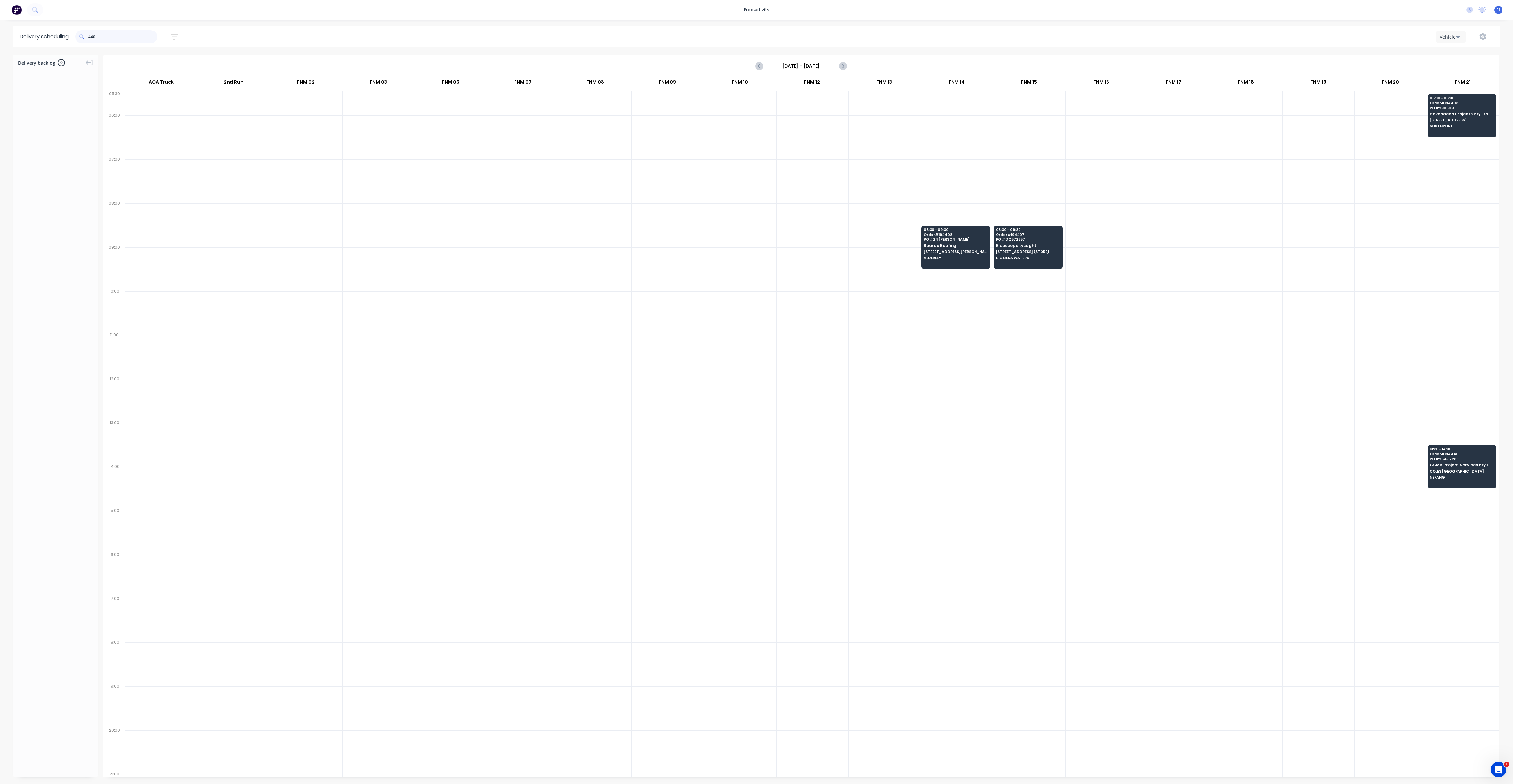
drag, startPoint x: 90, startPoint y: 37, endPoint x: 109, endPoint y: 67, distance: 35.5
click at [91, 37] on input "440" at bounding box center [123, 37] width 69 height 13
type input "0"
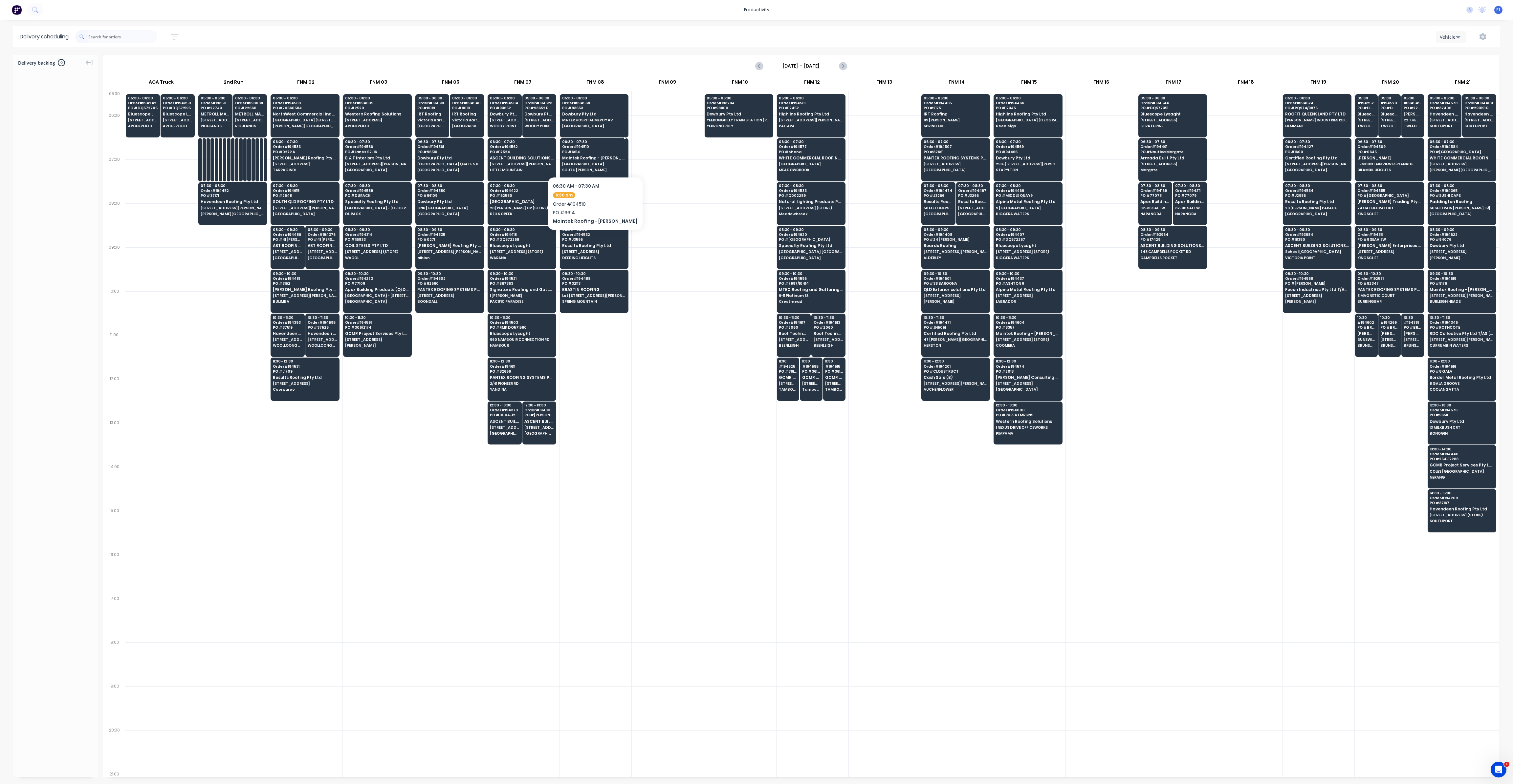
click at [580, 147] on span "Order # 194510" at bounding box center [594, 147] width 64 height 4
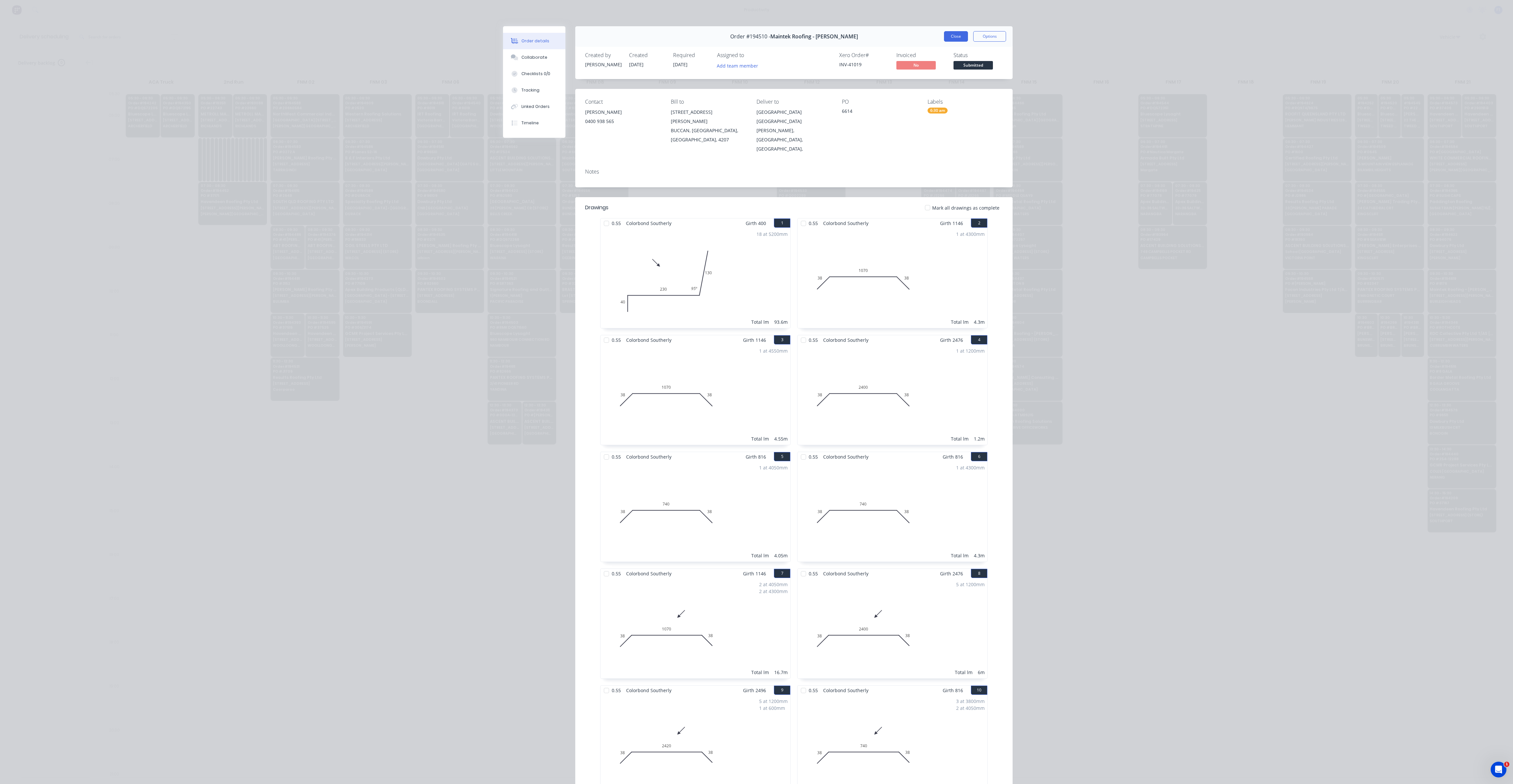
click at [955, 40] on button "Close" at bounding box center [955, 36] width 24 height 11
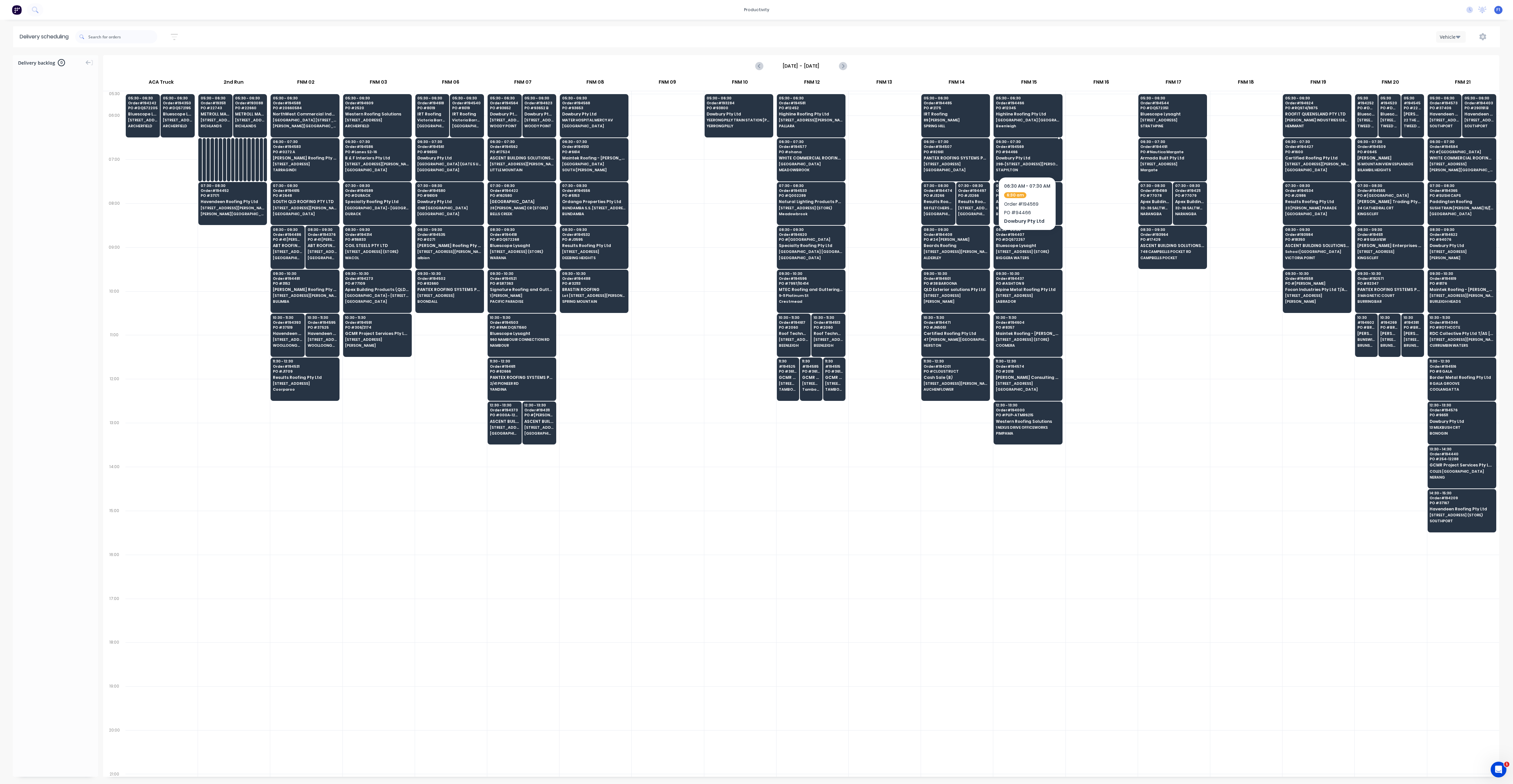
click at [1020, 159] on span "Dowbury Pty Ltd" at bounding box center [1027, 158] width 64 height 4
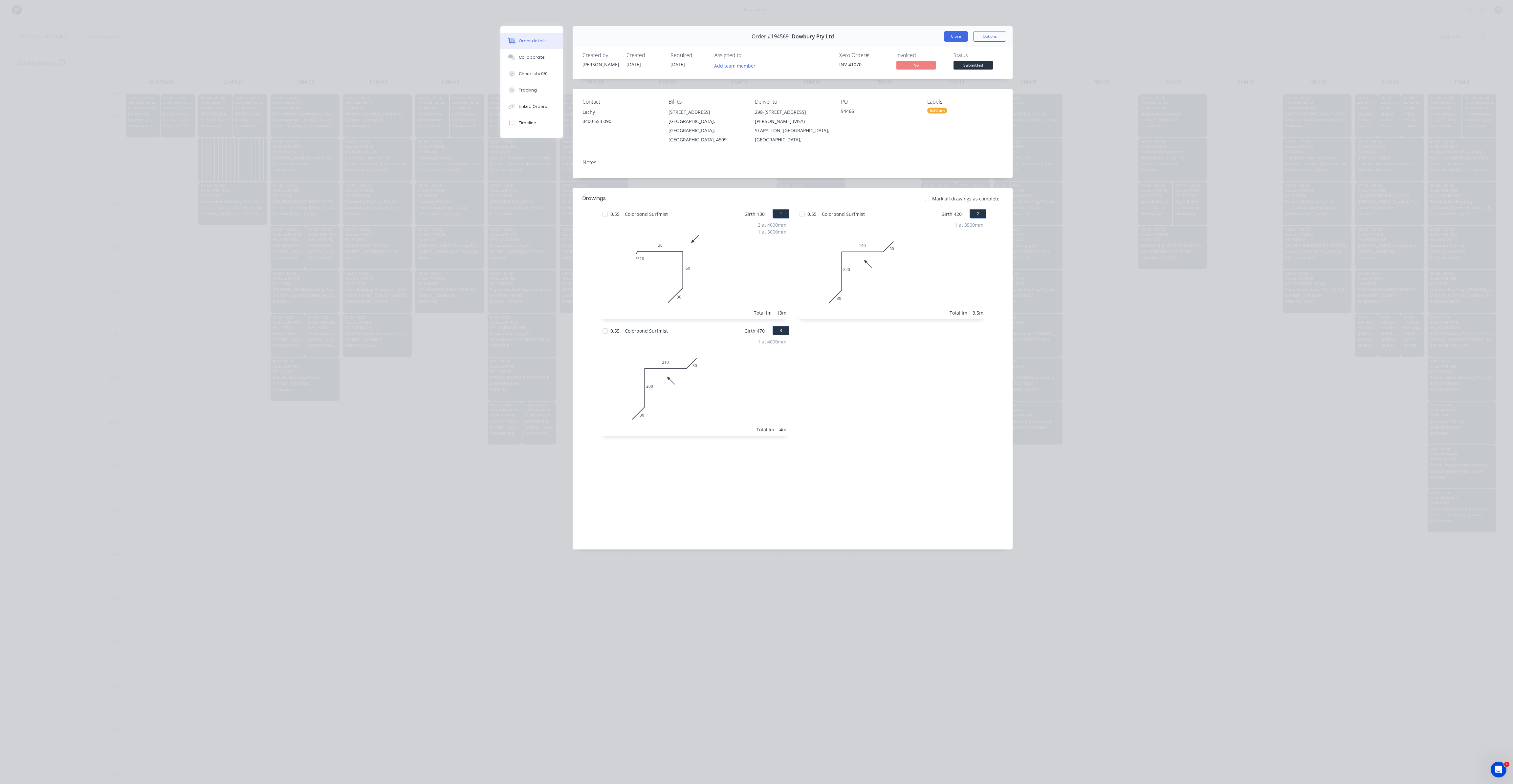
click at [963, 38] on button "Close" at bounding box center [955, 36] width 24 height 11
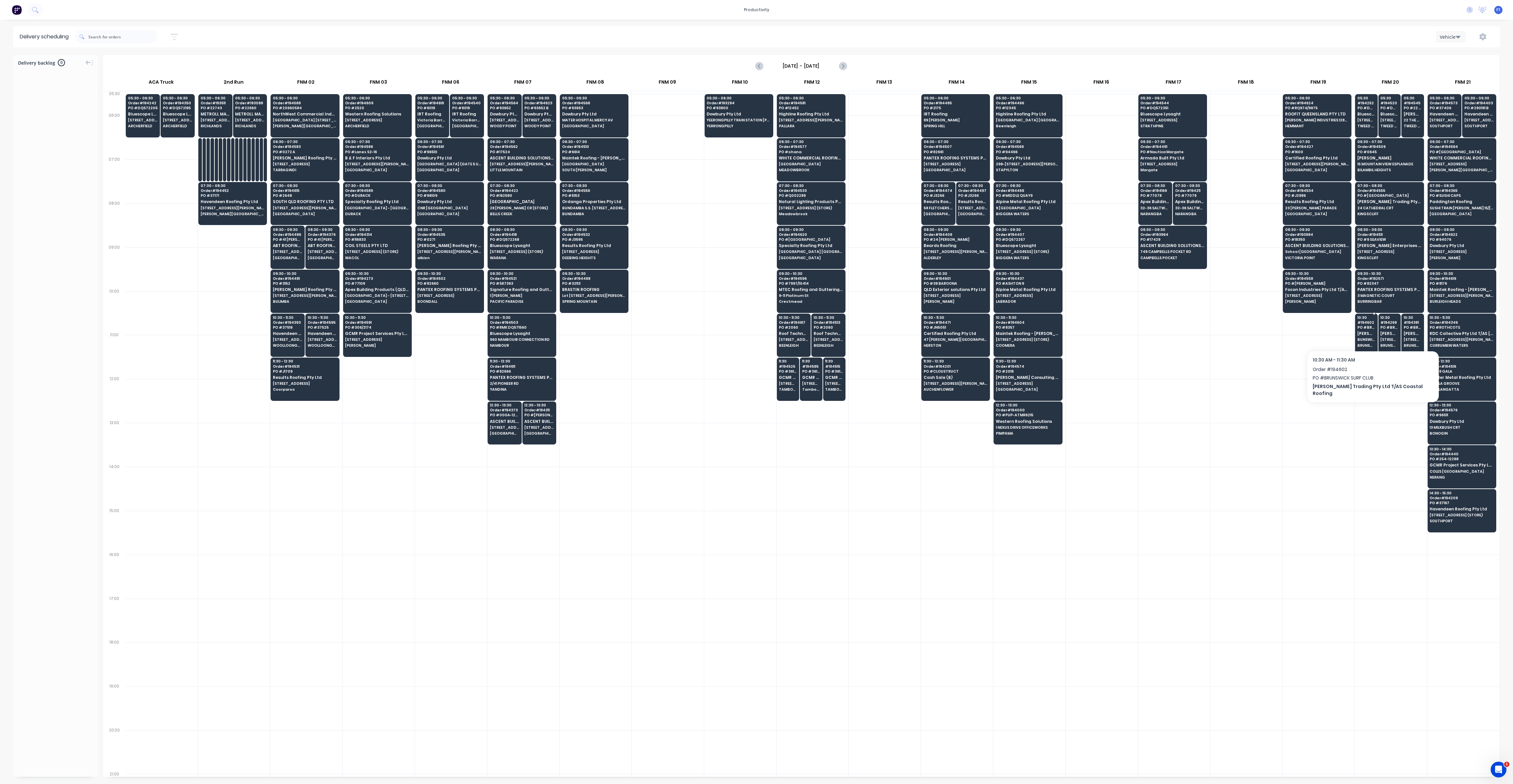
click at [1361, 331] on span "[PERSON_NAME] Trading Pty Ltd T/AS Coastal Roofing" at bounding box center [1366, 333] width 18 height 4
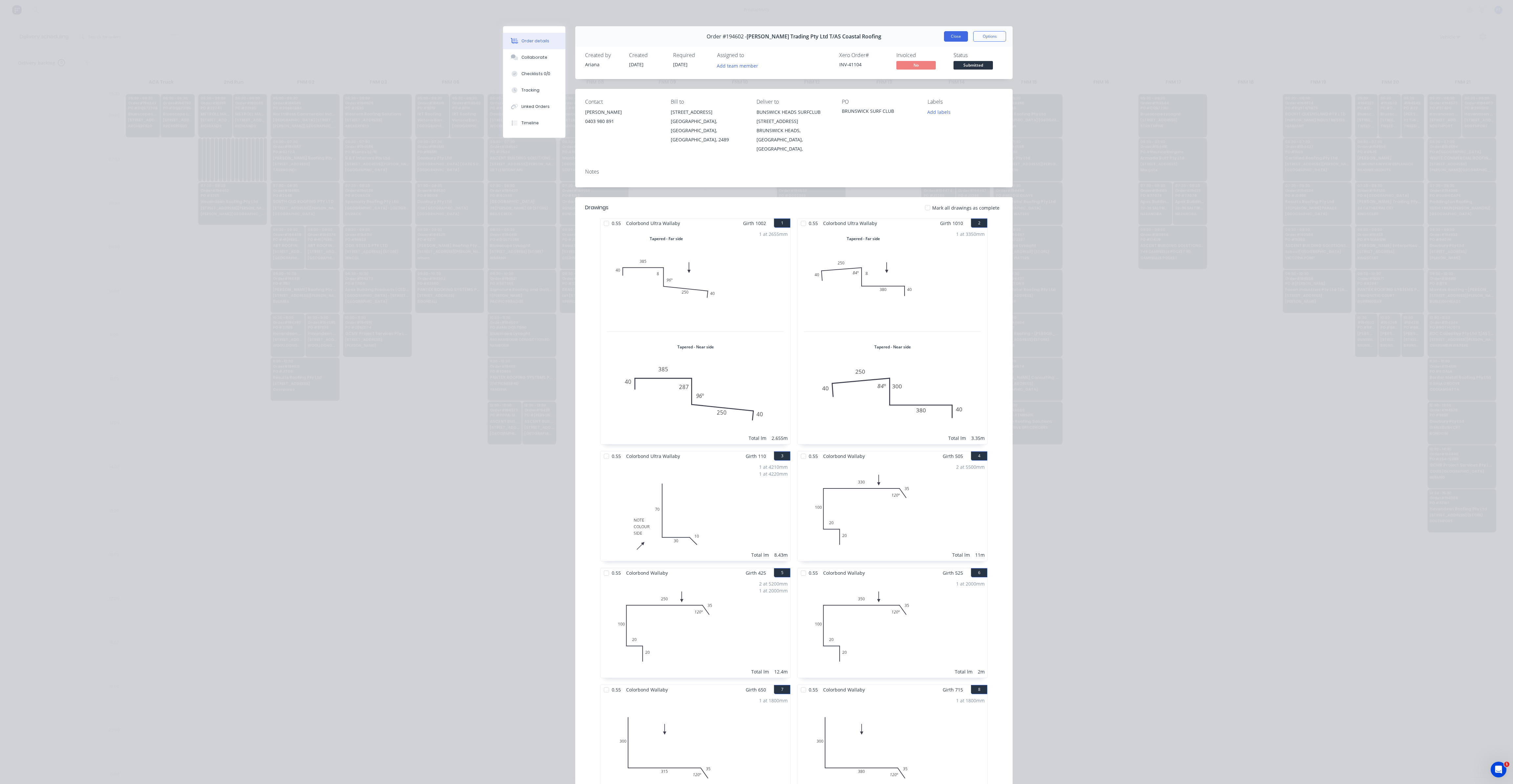
click at [954, 40] on button "Close" at bounding box center [955, 36] width 24 height 11
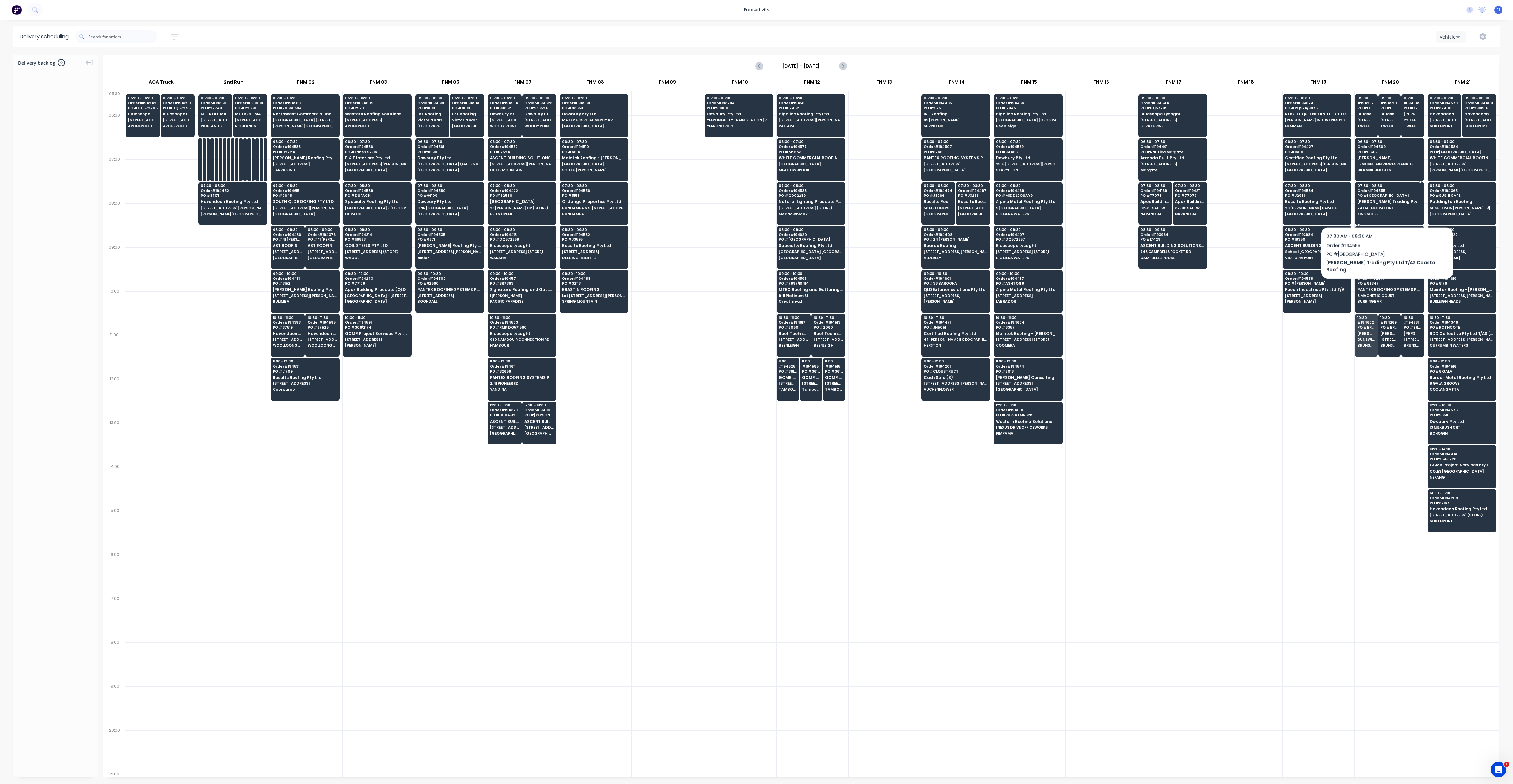
click at [1379, 210] on div "07:30 - 08:30 Order # 194555 PO # OOI CATHEDRAL [PERSON_NAME] Trading Pty Ltd T…" at bounding box center [1389, 200] width 68 height 37
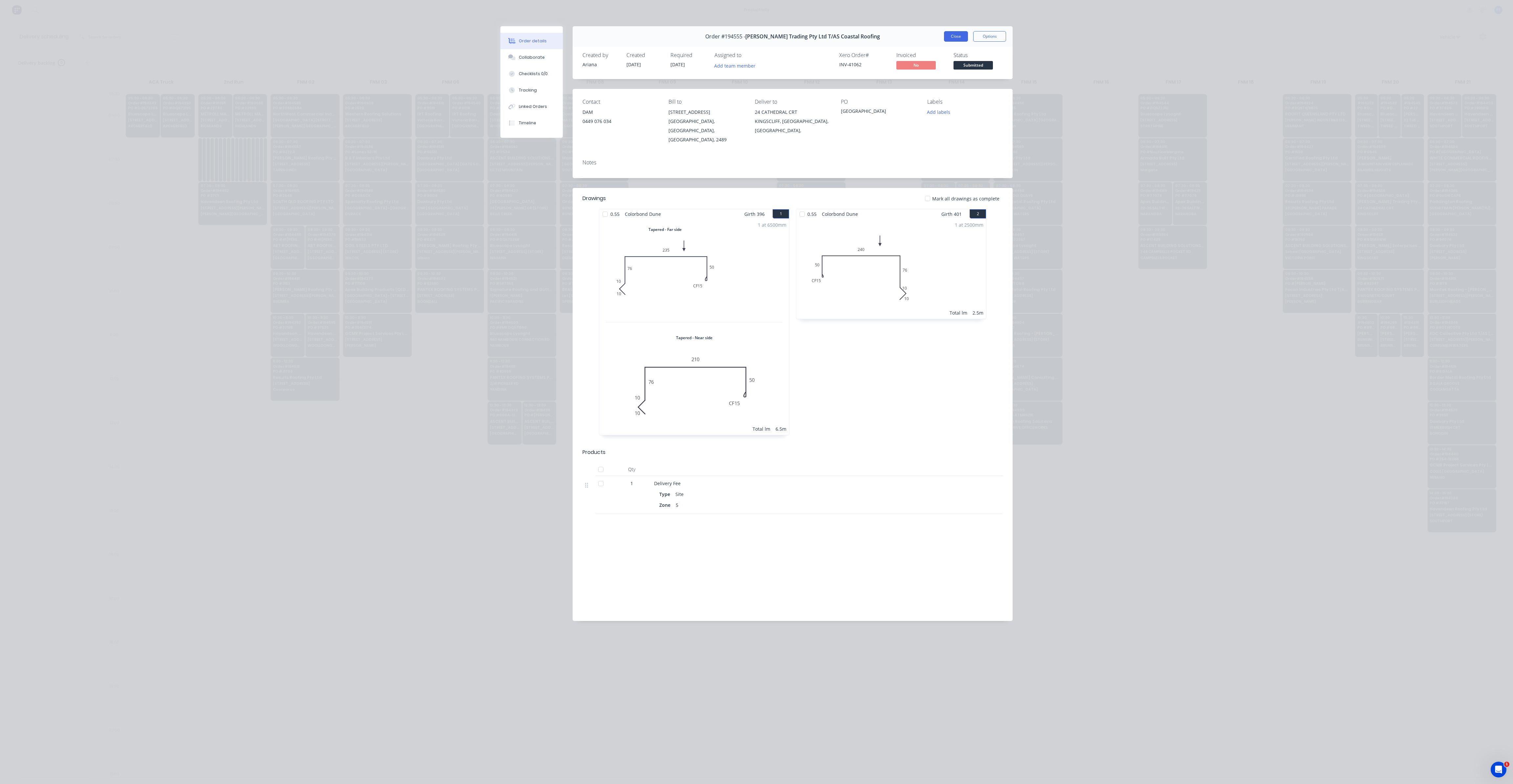
click at [959, 40] on button "Close" at bounding box center [955, 36] width 24 height 11
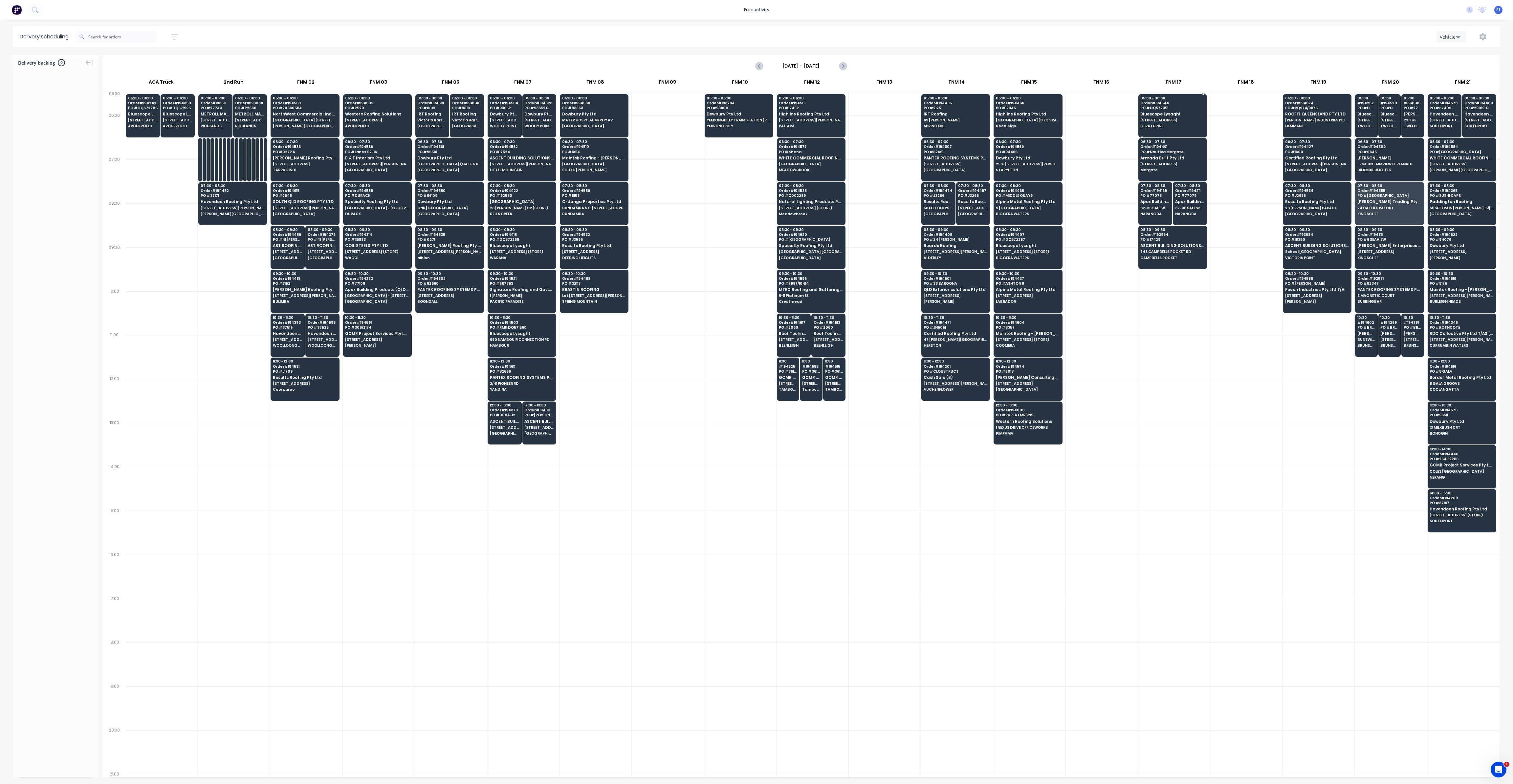
click at [1172, 116] on div "05:30 - 06:30 Order # 194544 PO # DQ572351 Bluescope Lysaght 4/[STREET_ADDRESS]…" at bounding box center [1173, 112] width 68 height 37
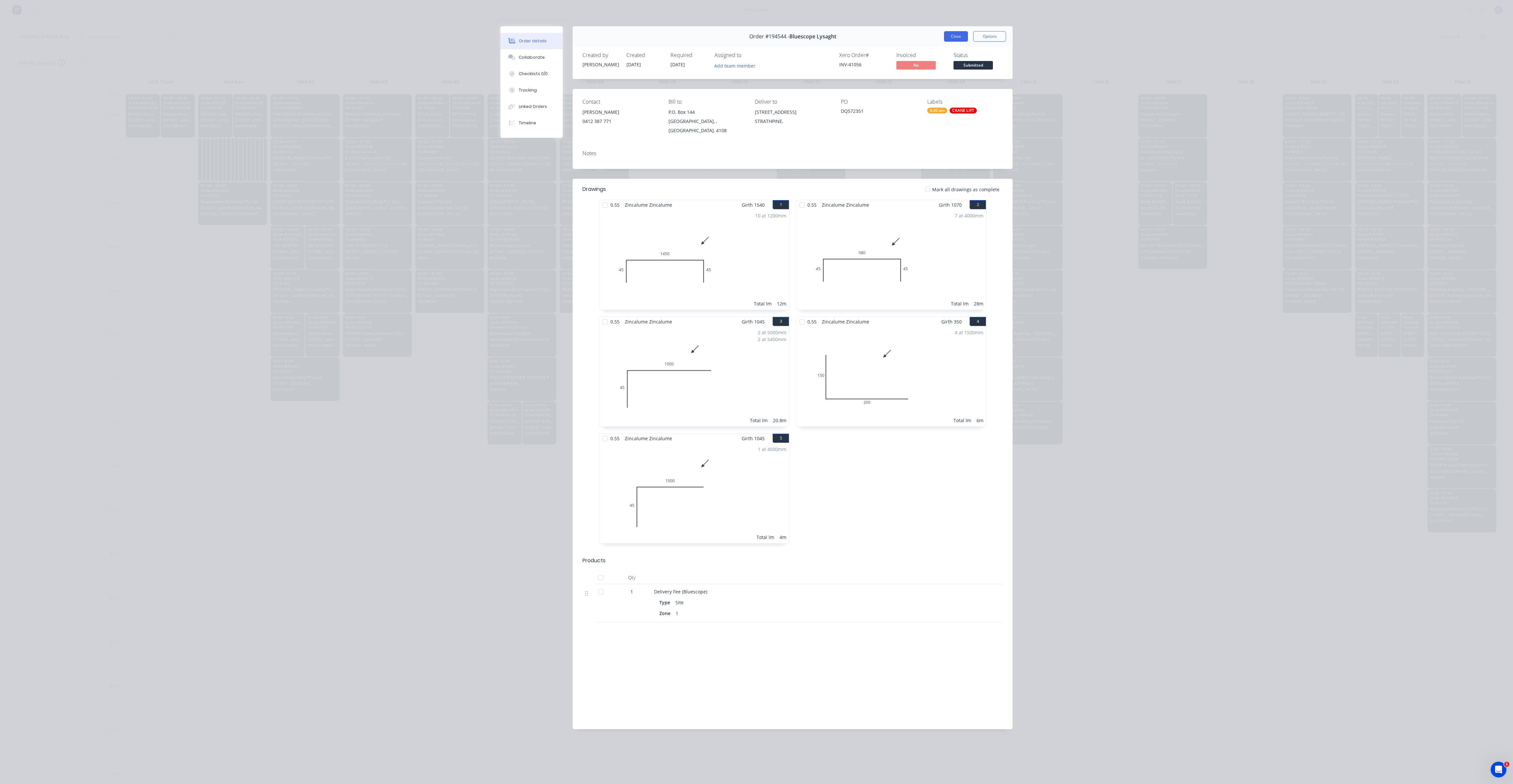
click at [951, 40] on button "Close" at bounding box center [955, 36] width 24 height 11
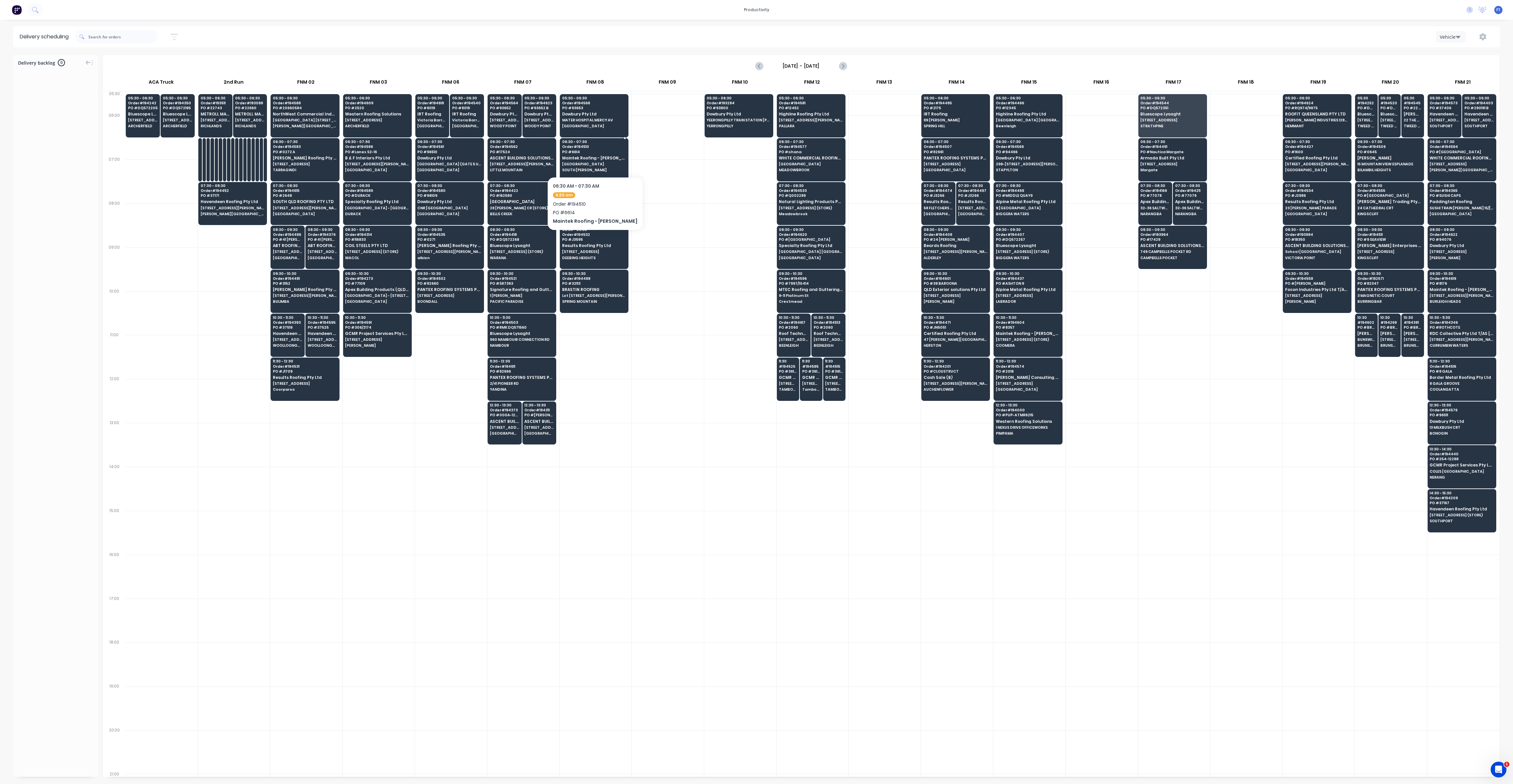
click at [606, 157] on span "Maintek Roofing - [PERSON_NAME]" at bounding box center [594, 158] width 64 height 4
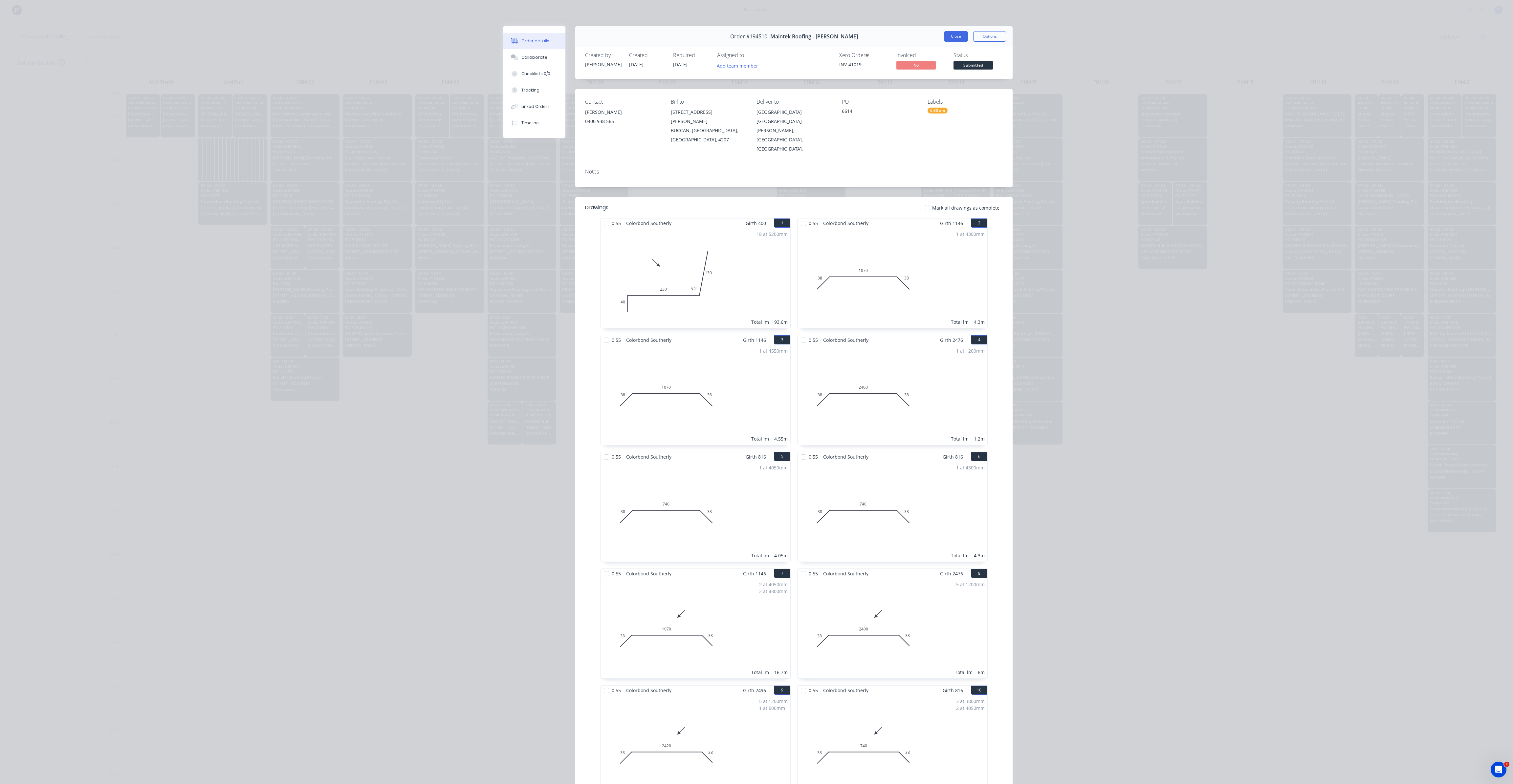
click at [956, 35] on button "Close" at bounding box center [955, 36] width 24 height 11
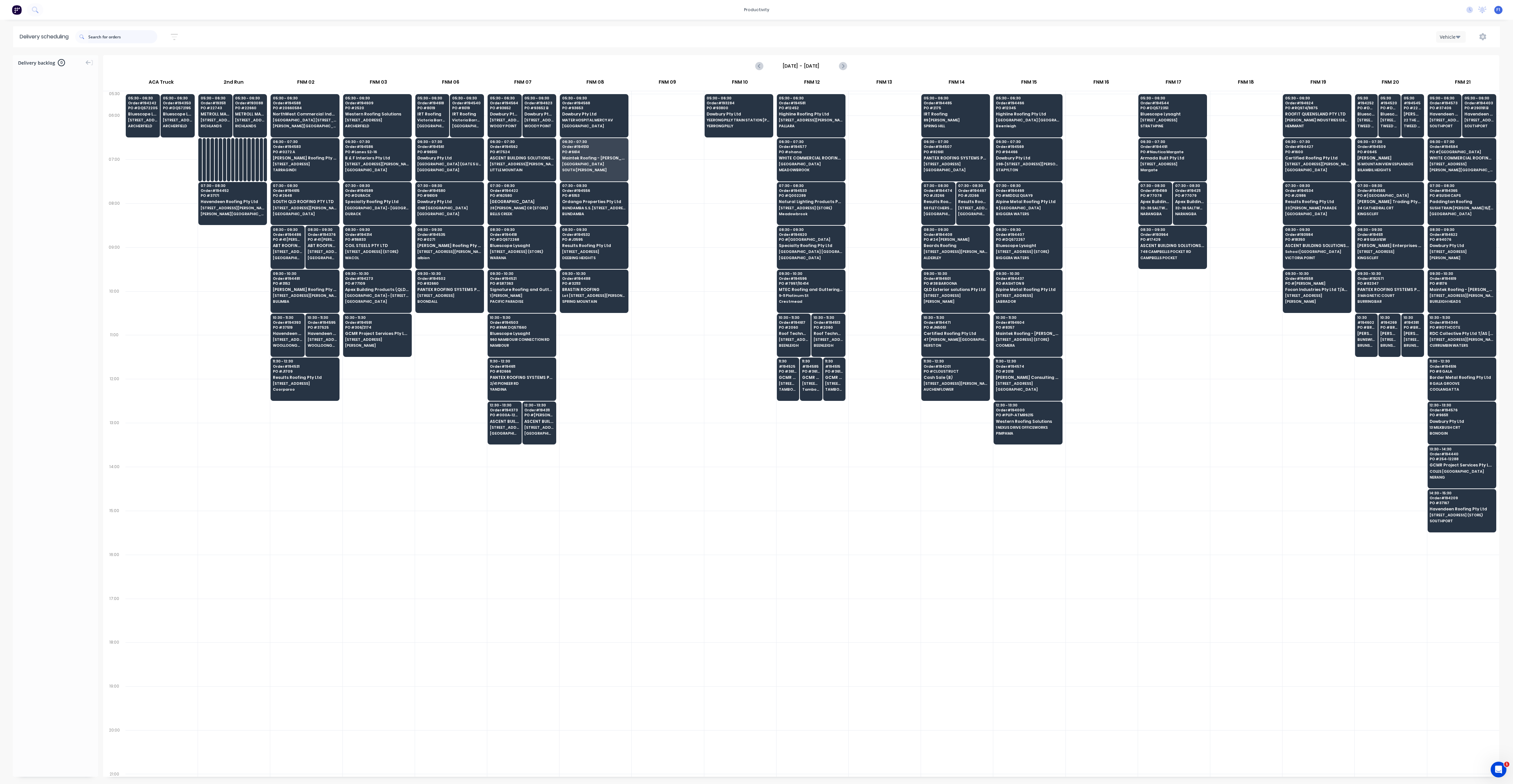
click at [113, 42] on input "text" at bounding box center [123, 37] width 69 height 13
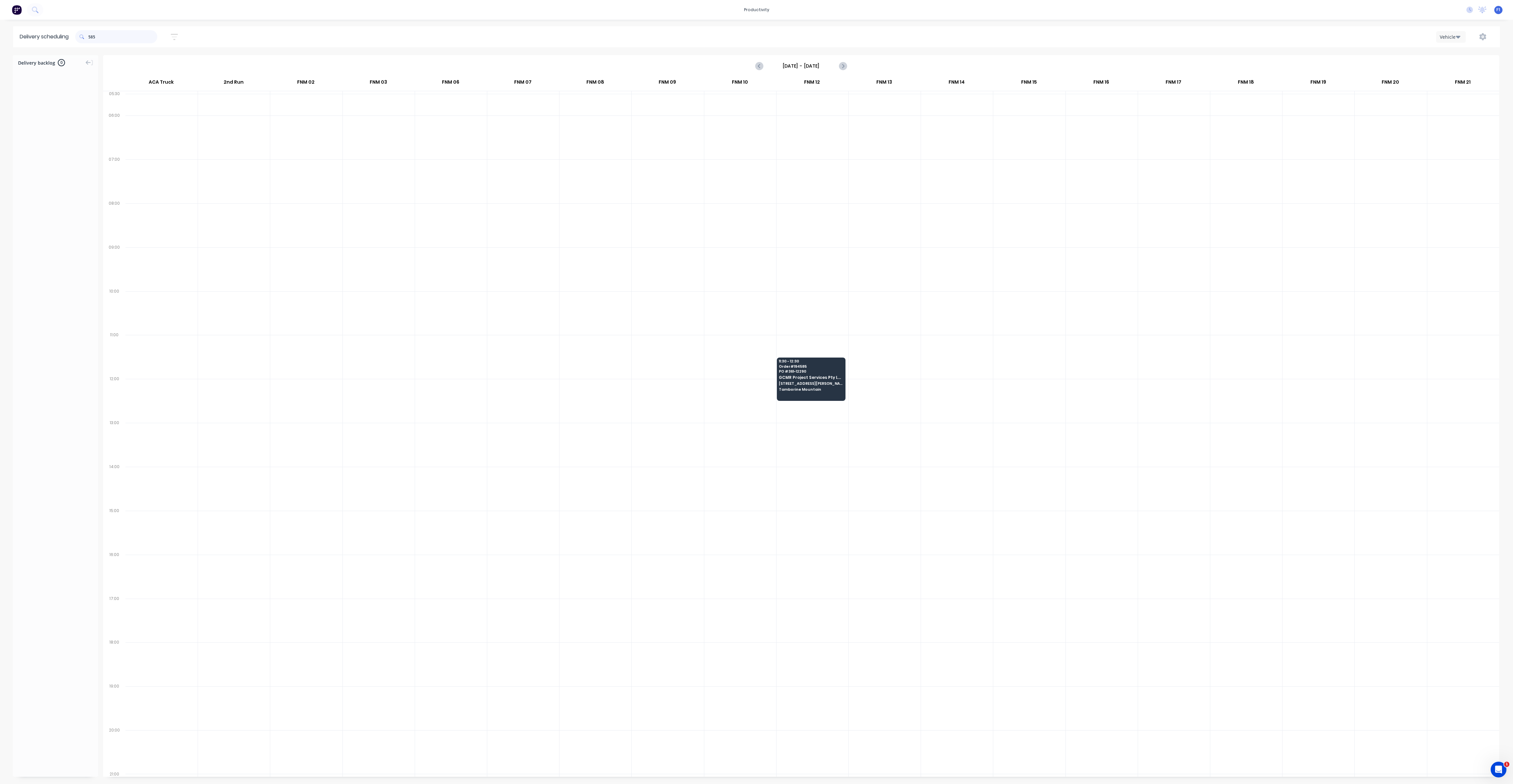
click at [91, 37] on input "585" at bounding box center [123, 37] width 69 height 13
type input "5"
click at [90, 35] on input "555" at bounding box center [123, 37] width 69 height 13
type input "5"
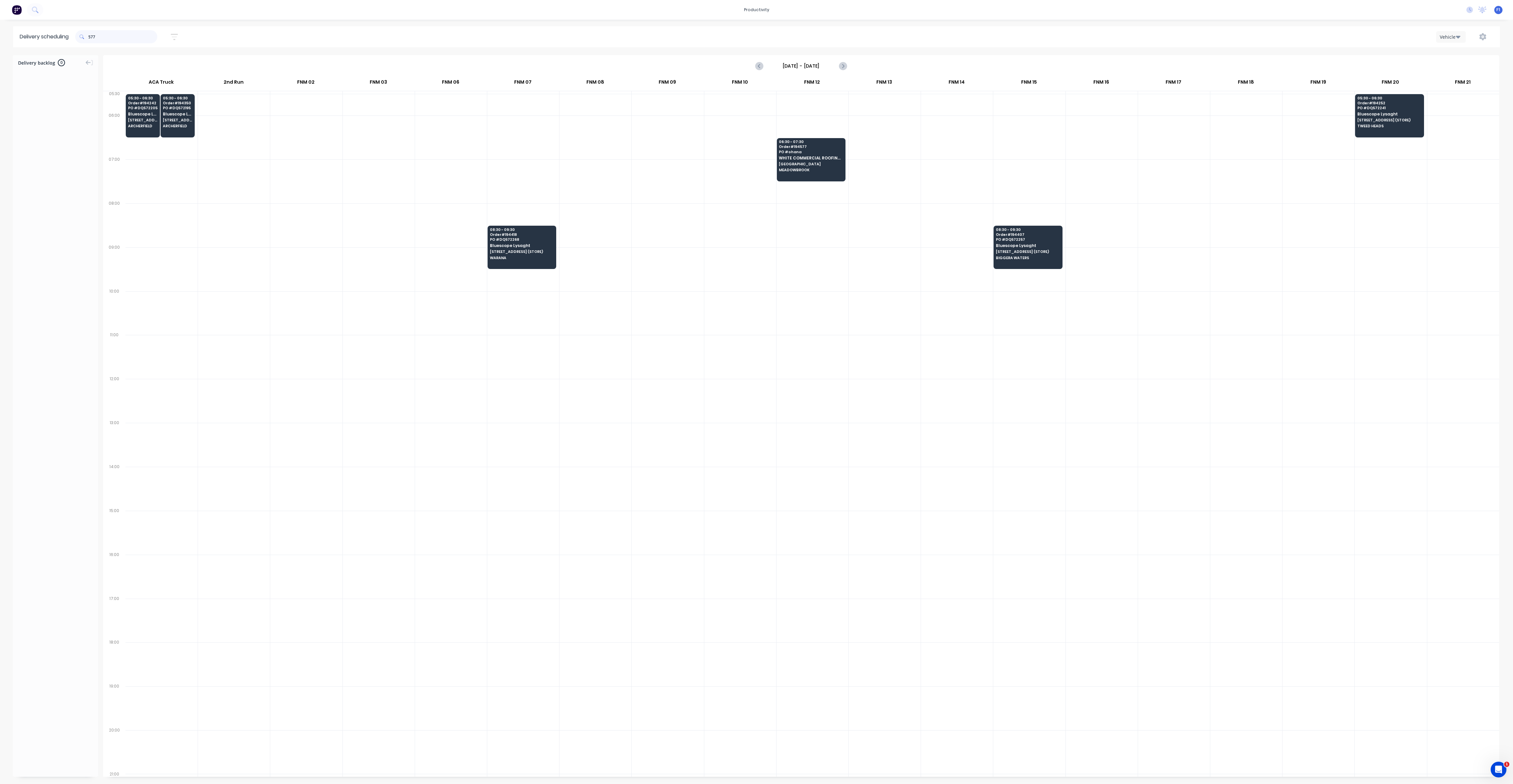
click at [90, 33] on input "577" at bounding box center [123, 37] width 69 height 13
type input "7"
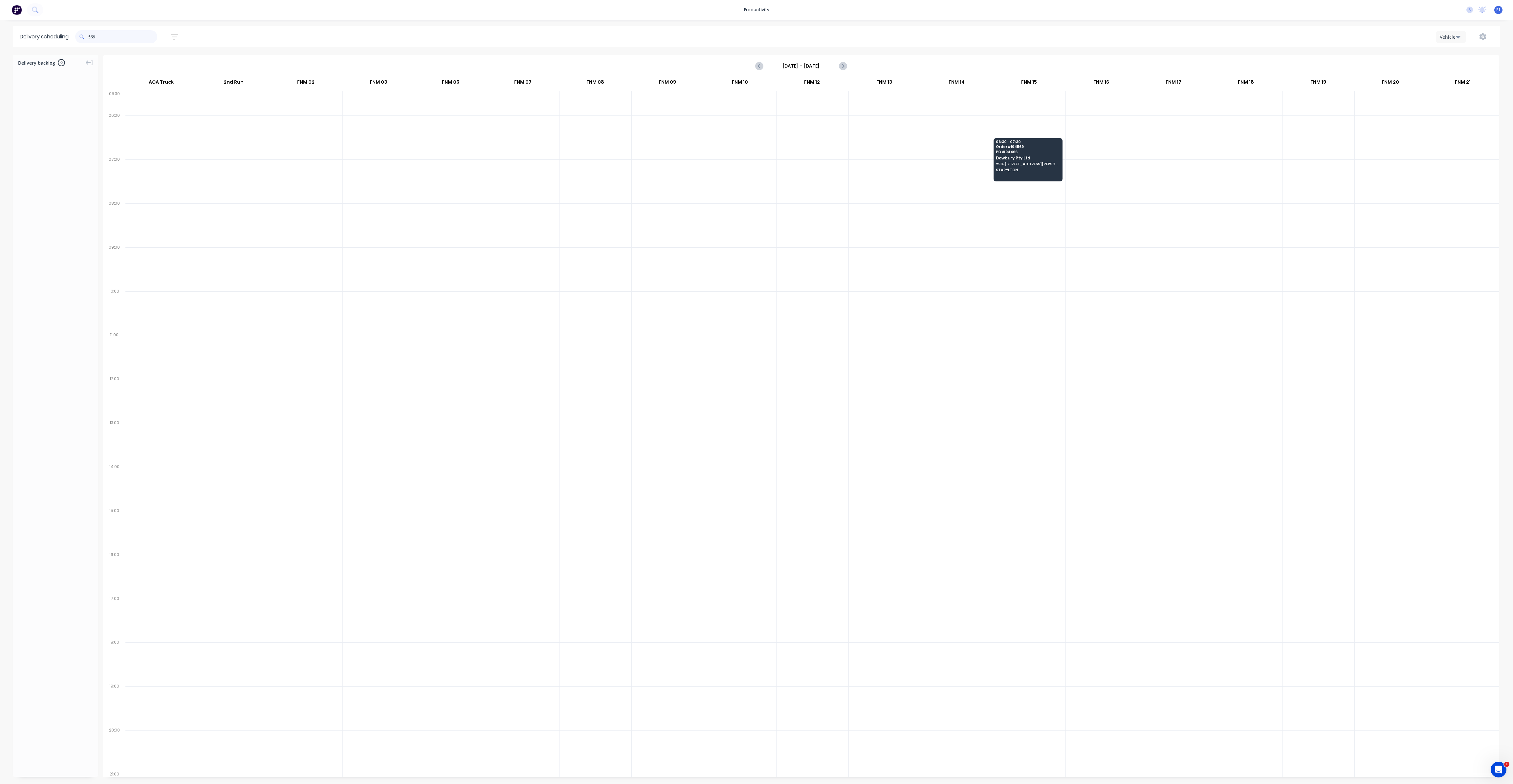
click at [90, 35] on input "569" at bounding box center [123, 37] width 69 height 13
type input "9"
click at [90, 37] on input "601" at bounding box center [123, 37] width 69 height 13
type input "1"
click at [90, 38] on input "609" at bounding box center [123, 37] width 69 height 13
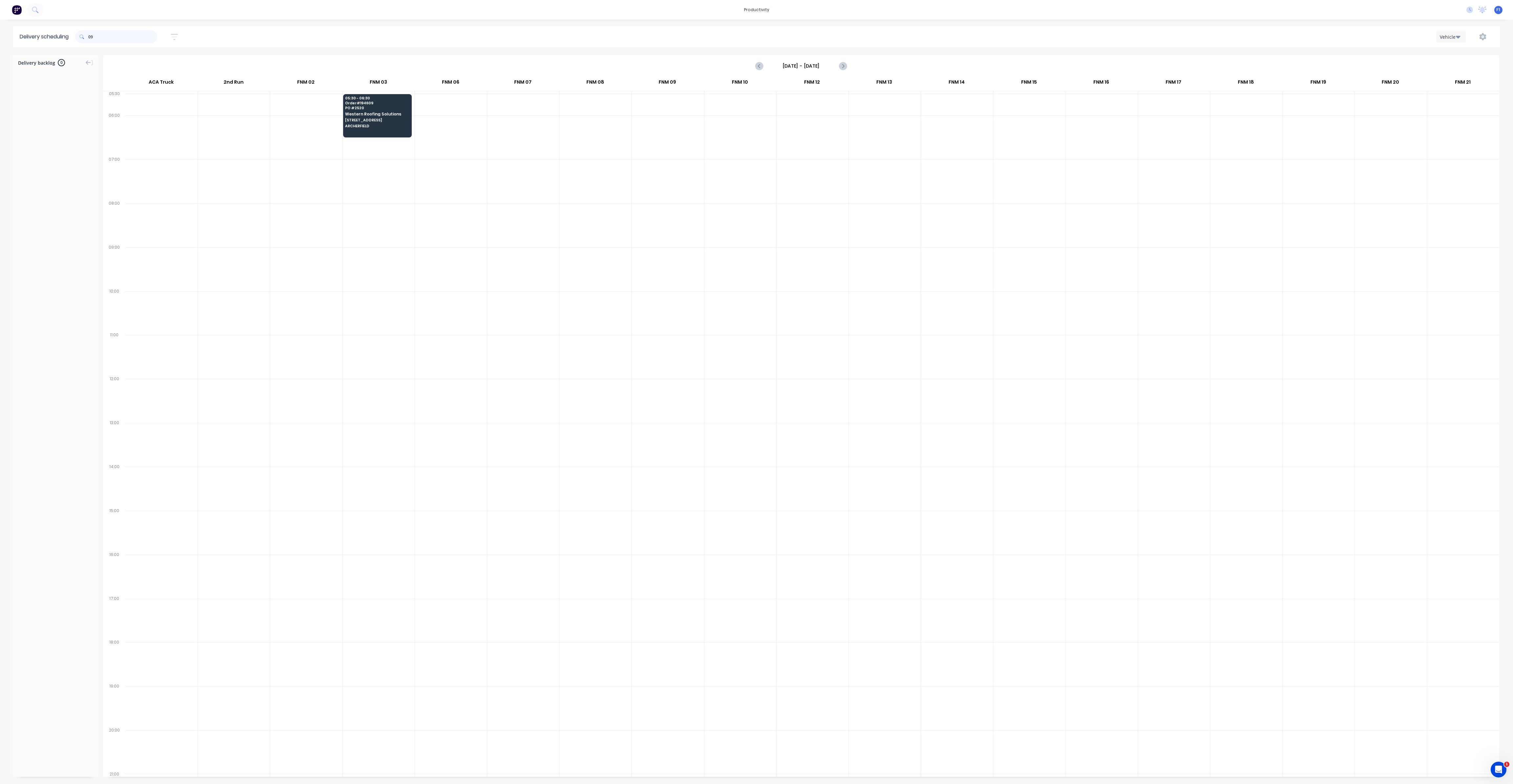
type input "9"
click at [89, 33] on span at bounding box center [81, 37] width 13 height 13
click at [90, 37] on input "619" at bounding box center [123, 37] width 69 height 13
type input "9"
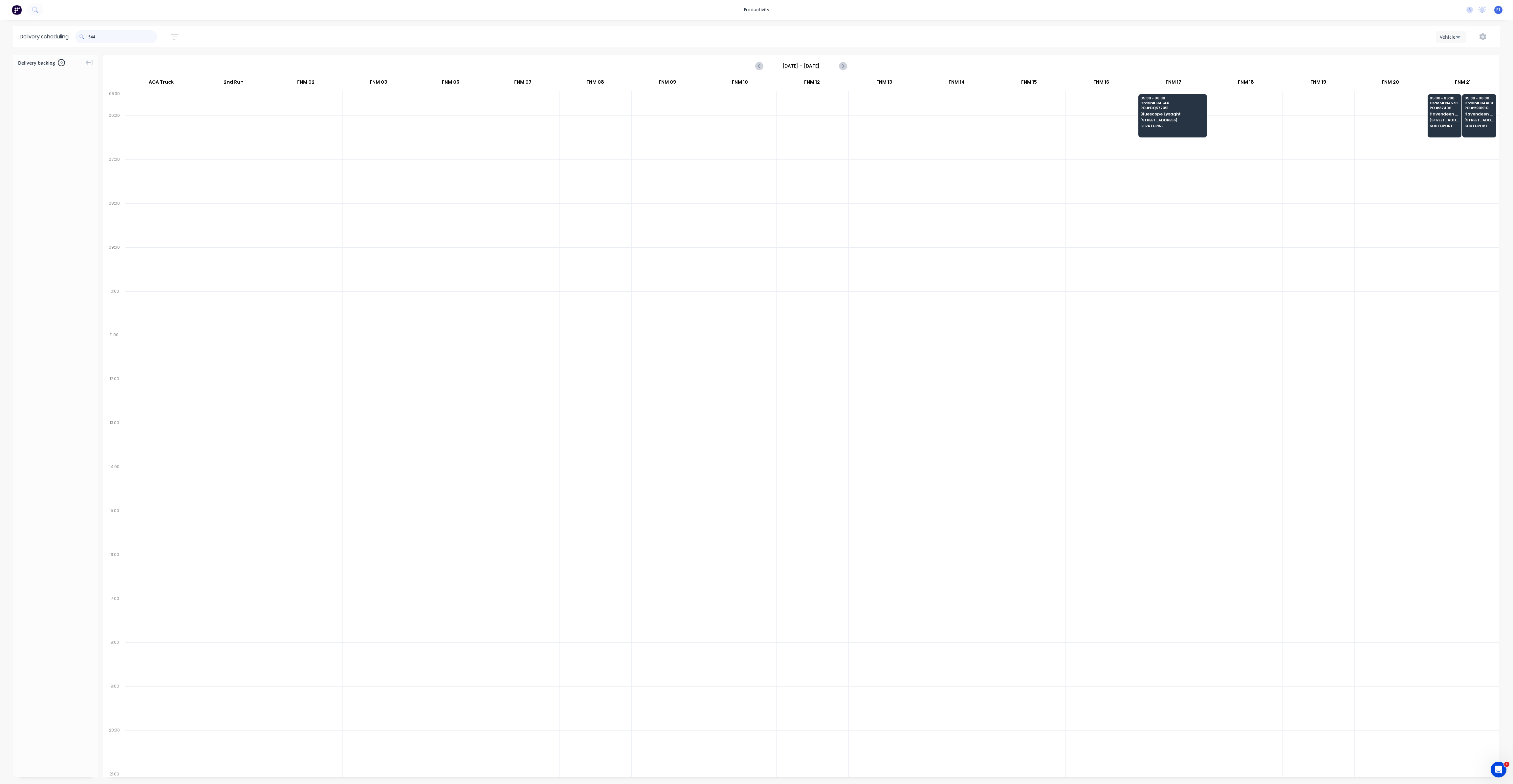
click at [90, 34] on input "544" at bounding box center [123, 37] width 69 height 13
type input "4"
